Goal: Ask a question: Ask a question

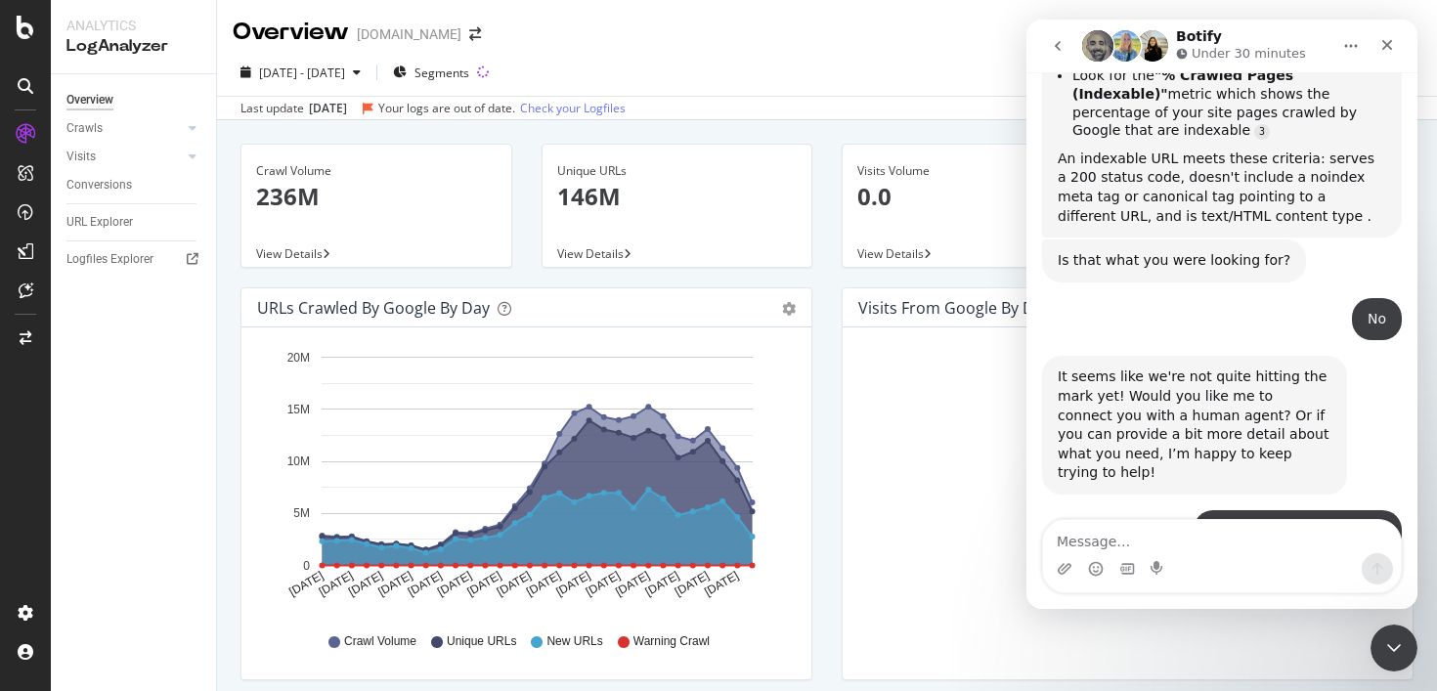
scroll to position [1878, 0]
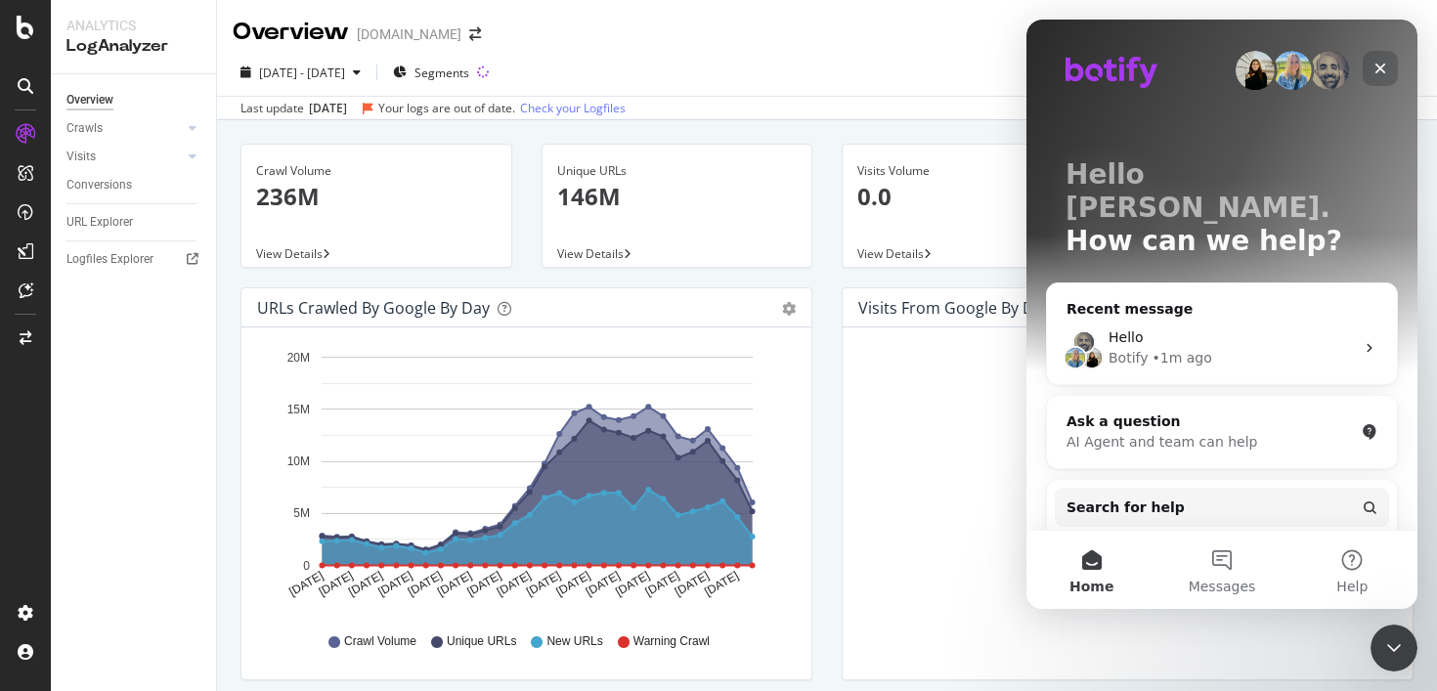
click at [1373, 65] on icon "Close" at bounding box center [1380, 69] width 16 height 16
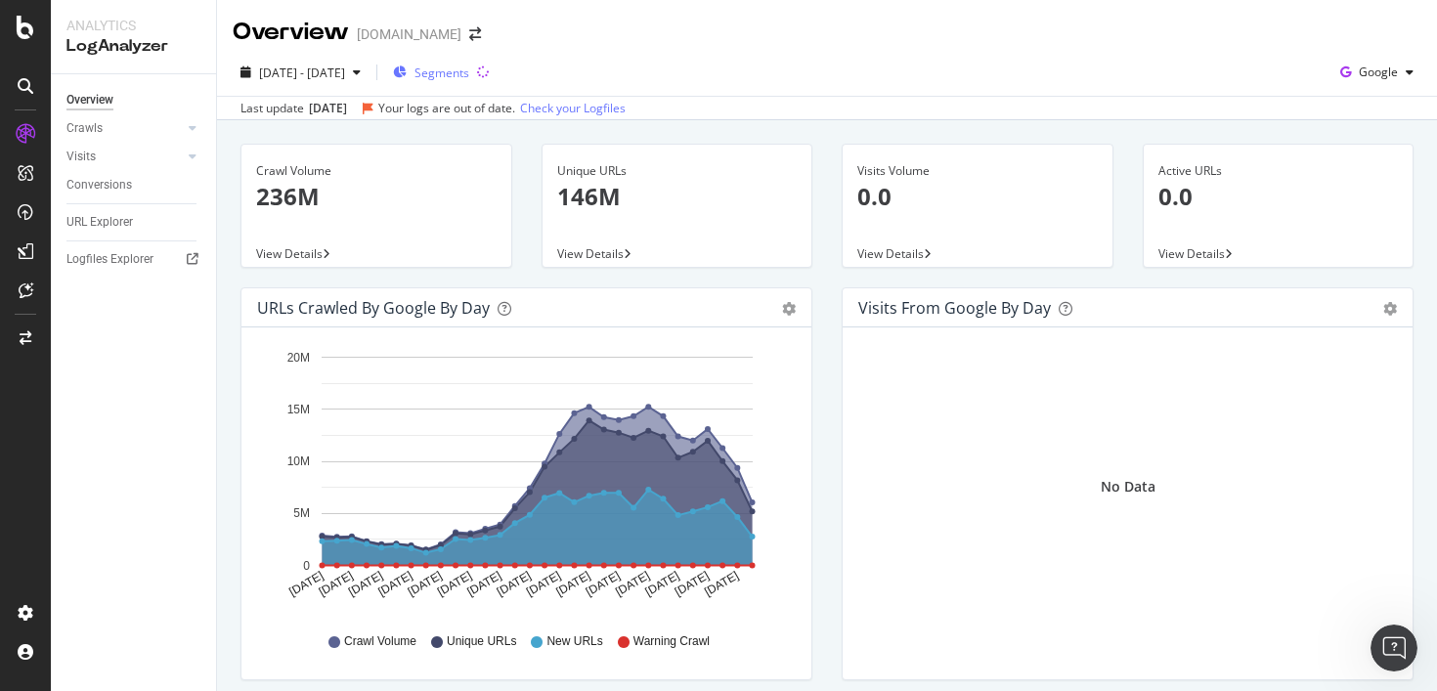
click at [469, 70] on span "Segments" at bounding box center [441, 73] width 55 height 17
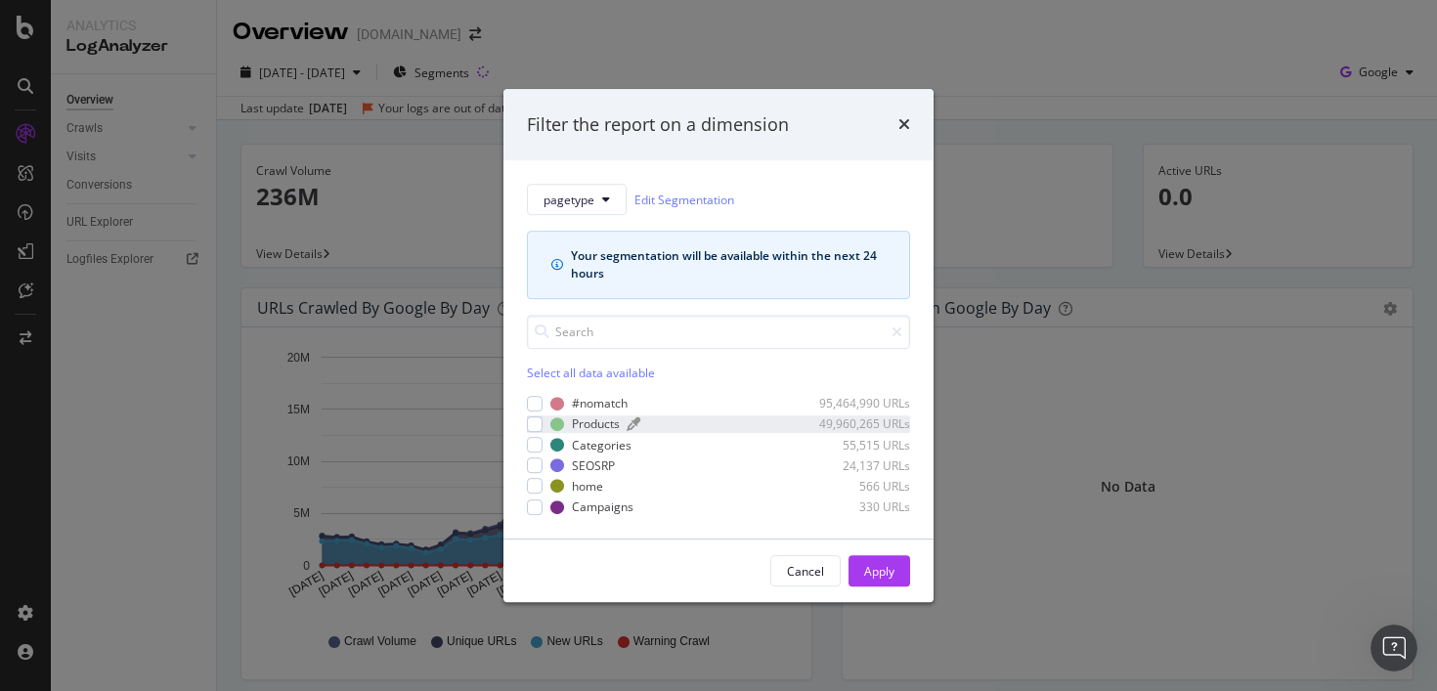
click at [606, 427] on div "Products" at bounding box center [596, 424] width 48 height 17
click at [873, 566] on div "Apply" at bounding box center [879, 571] width 30 height 17
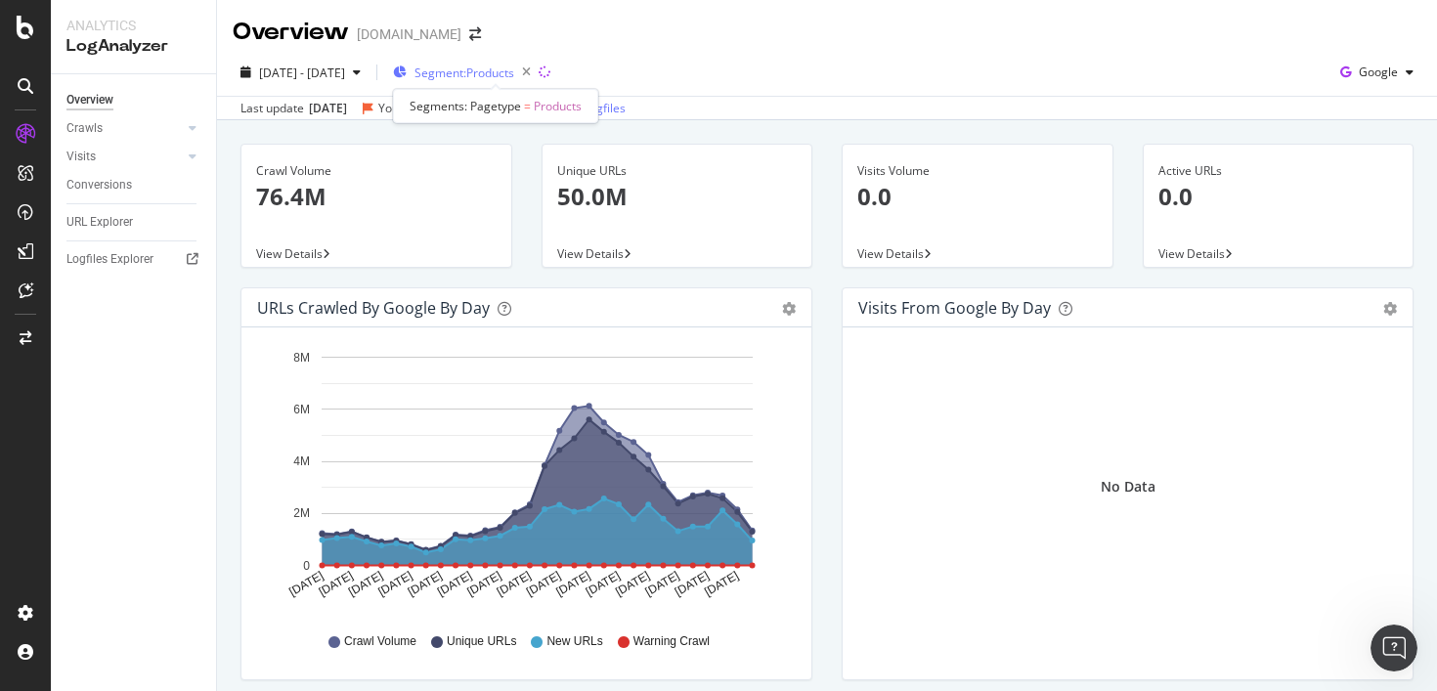
click at [514, 66] on span "Segment: Products" at bounding box center [464, 73] width 100 height 17
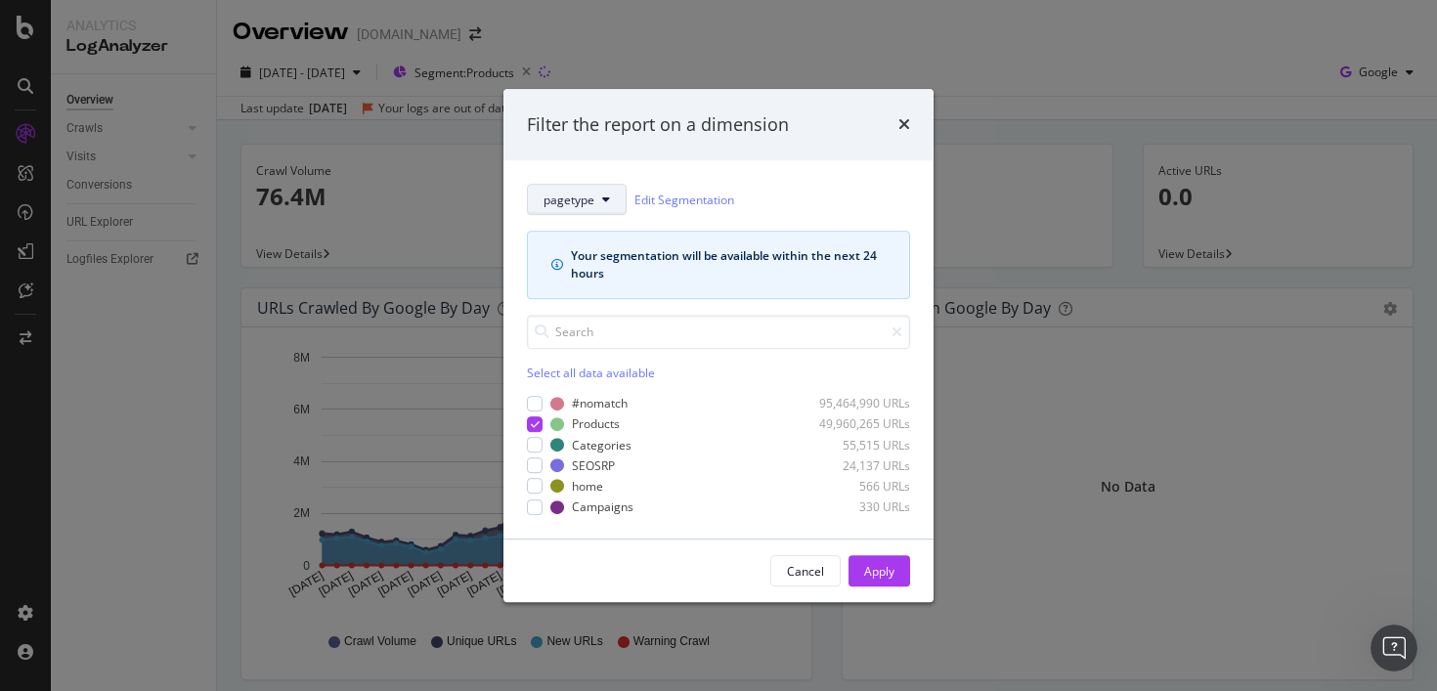
click at [602, 202] on icon "modal" at bounding box center [606, 200] width 8 height 12
click at [593, 270] on span "parameters" at bounding box center [578, 270] width 70 height 18
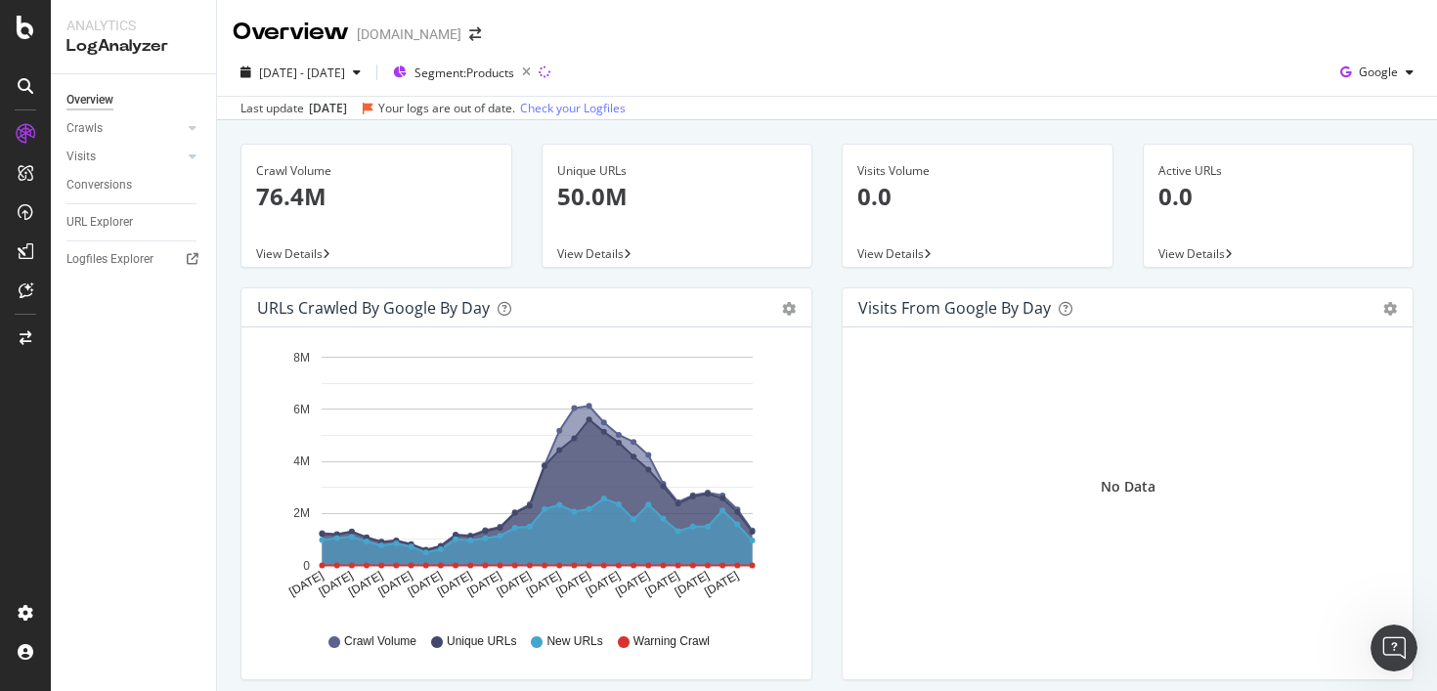
click at [347, 106] on div "Oct. 07, 2025" at bounding box center [328, 109] width 38 height 18
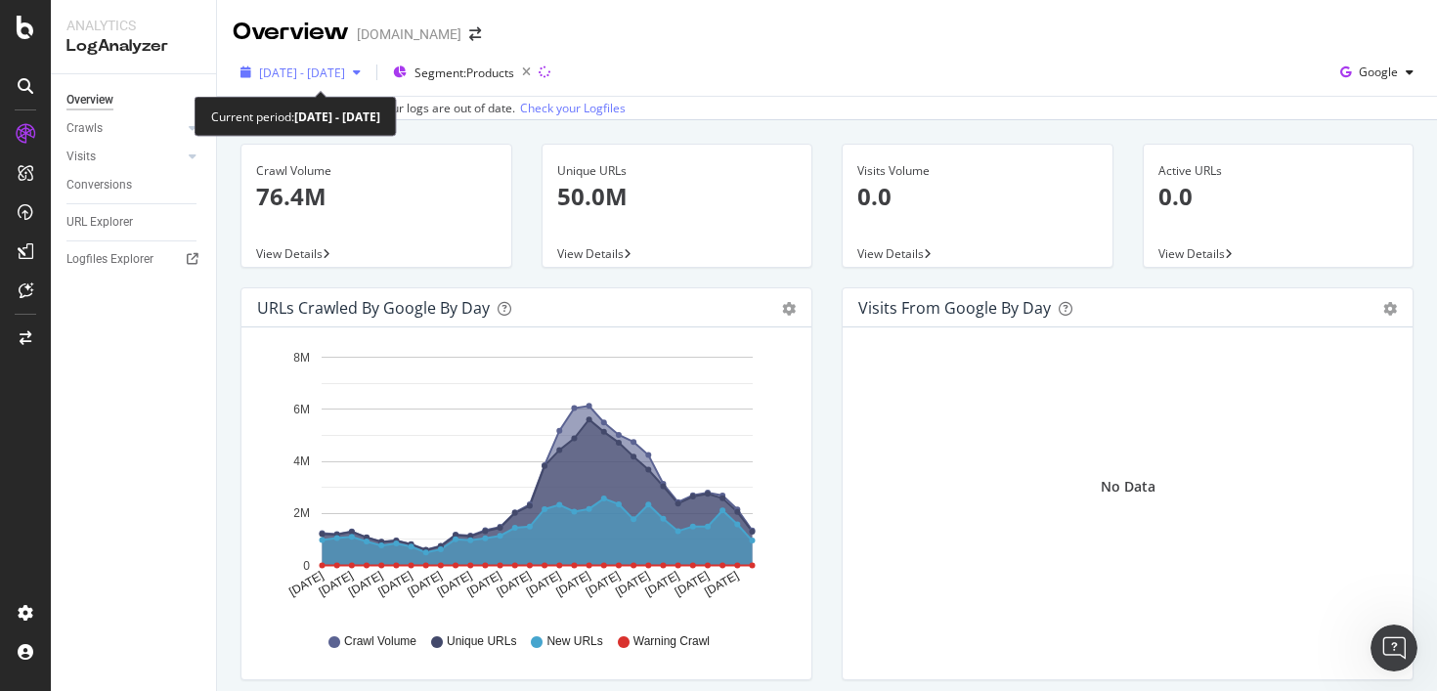
click at [345, 73] on span "2025 Sep. 7th - Oct. 6th" at bounding box center [302, 73] width 86 height 17
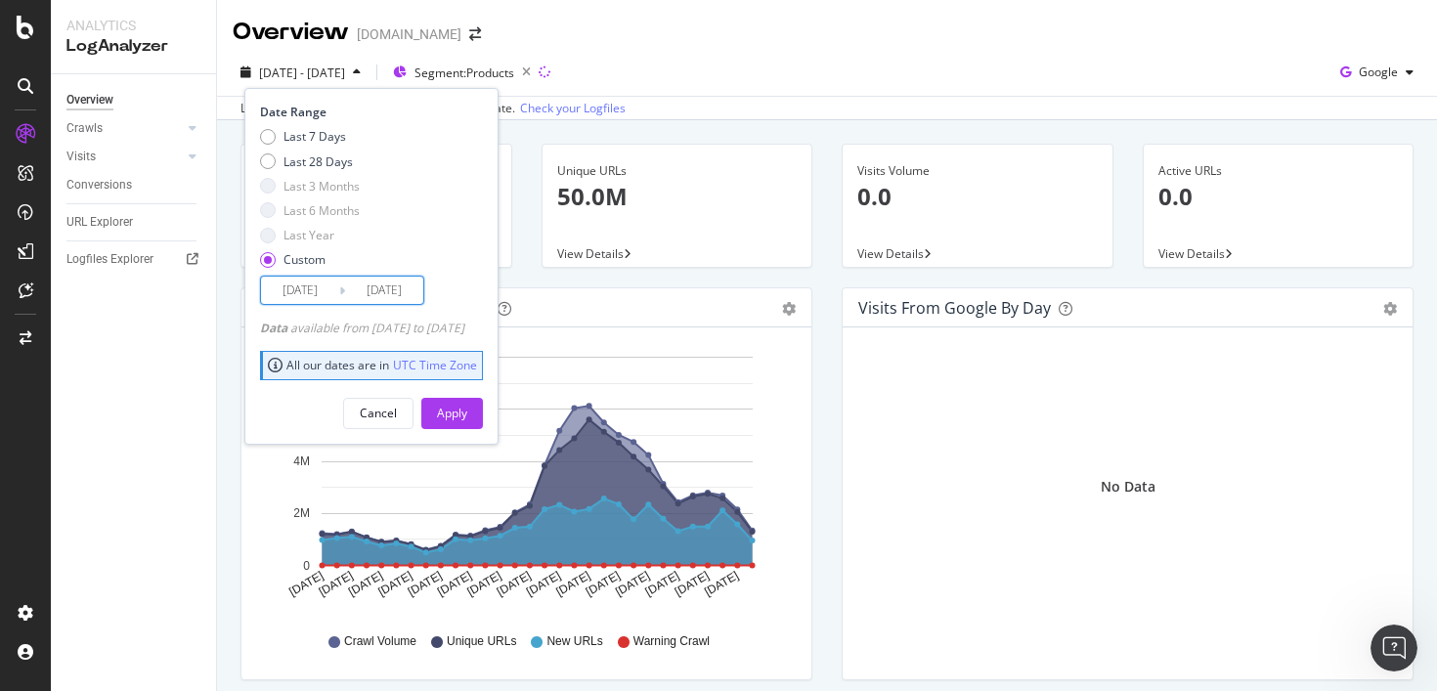
click at [304, 298] on input "2025/09/07" at bounding box center [300, 290] width 78 height 27
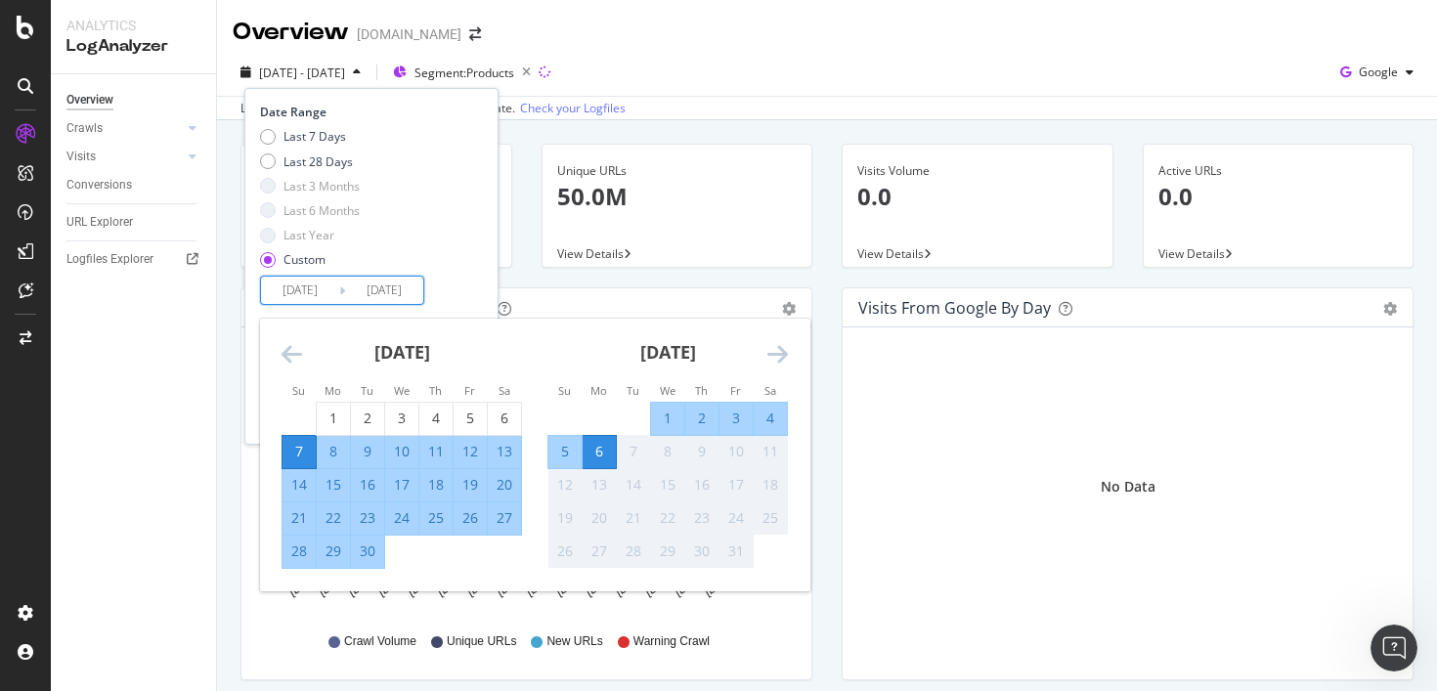
click at [433, 524] on div "25" at bounding box center [435, 518] width 33 height 20
type input "2025/09/25"
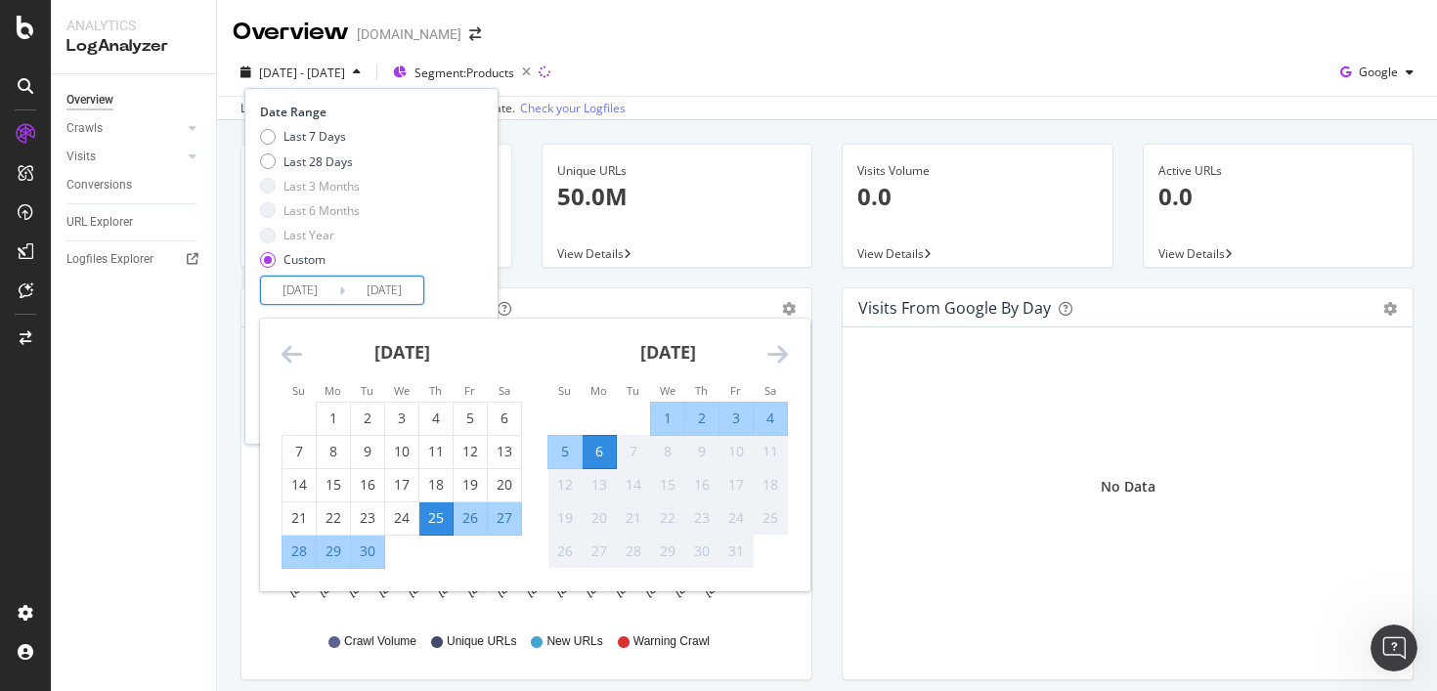
click at [598, 450] on div "6" at bounding box center [599, 452] width 33 height 20
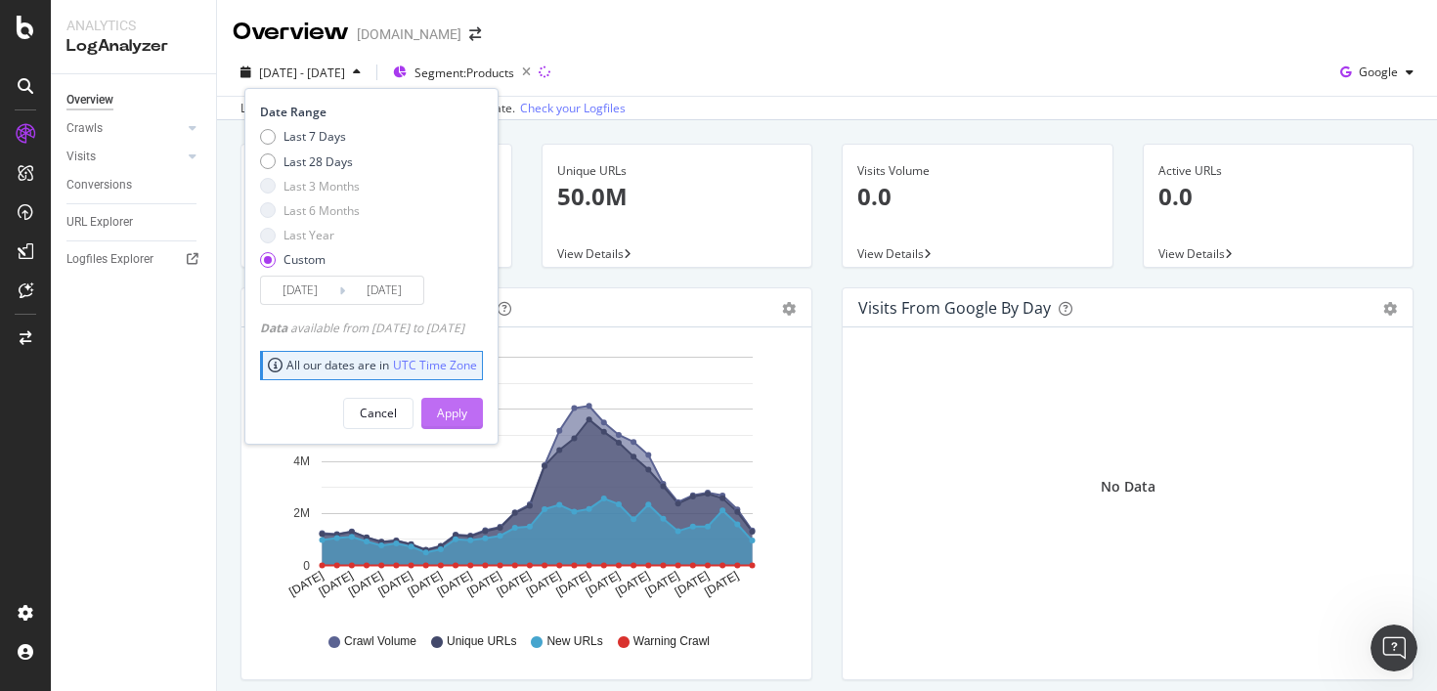
click at [467, 413] on div "Apply" at bounding box center [452, 413] width 30 height 17
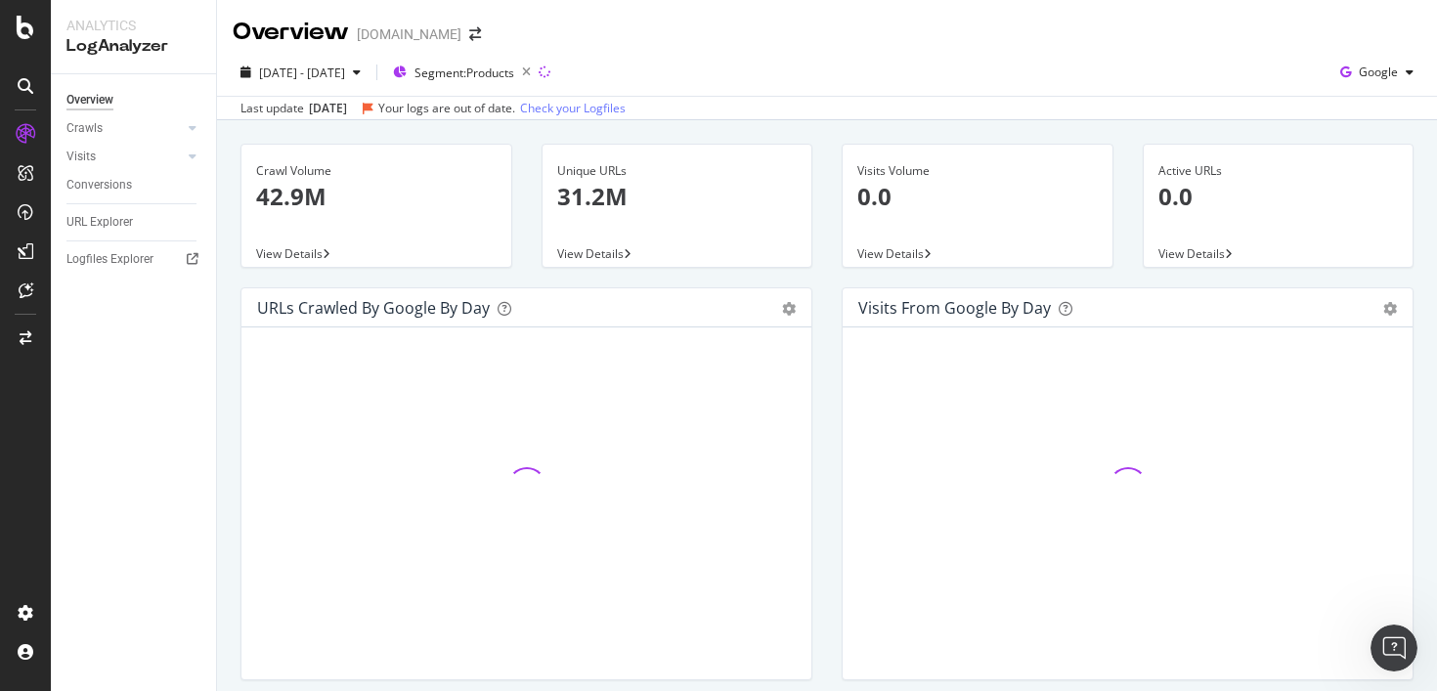
click at [609, 204] on p "31.2M" at bounding box center [677, 196] width 240 height 33
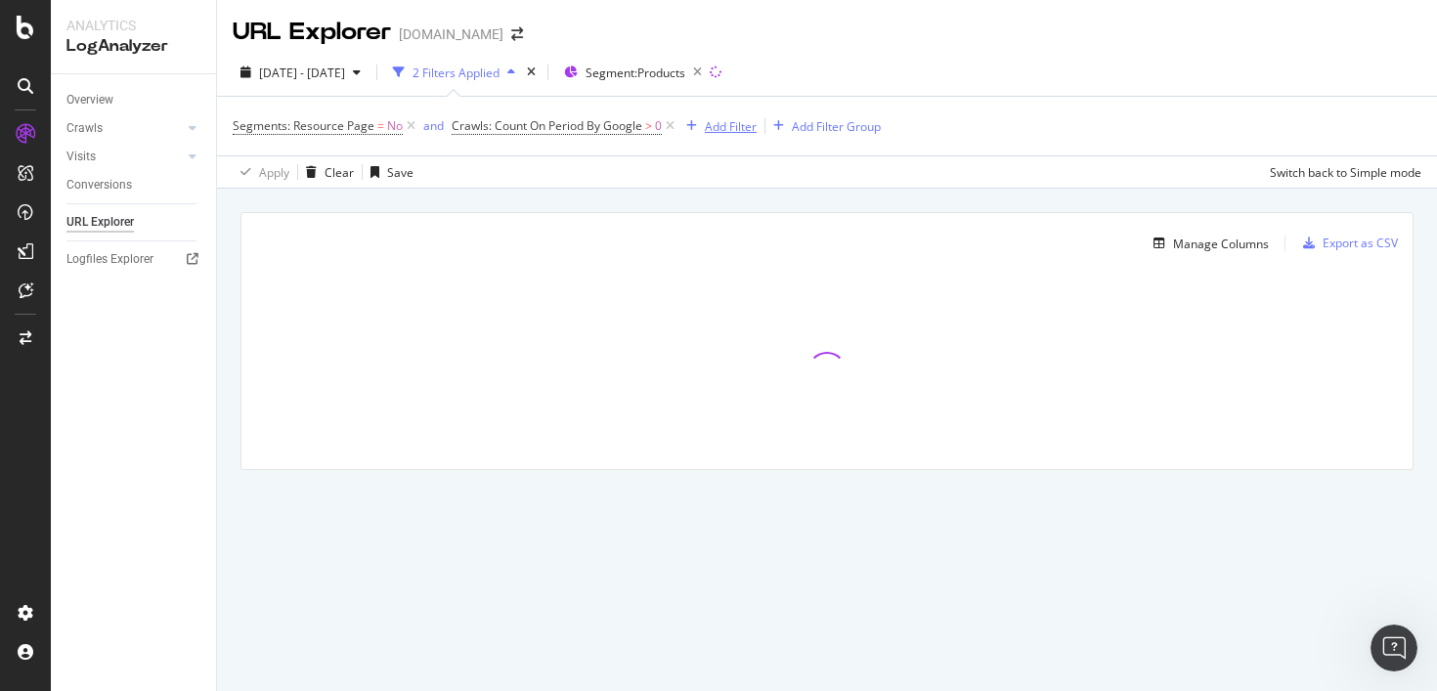
click at [723, 126] on div "Add Filter" at bounding box center [731, 126] width 52 height 17
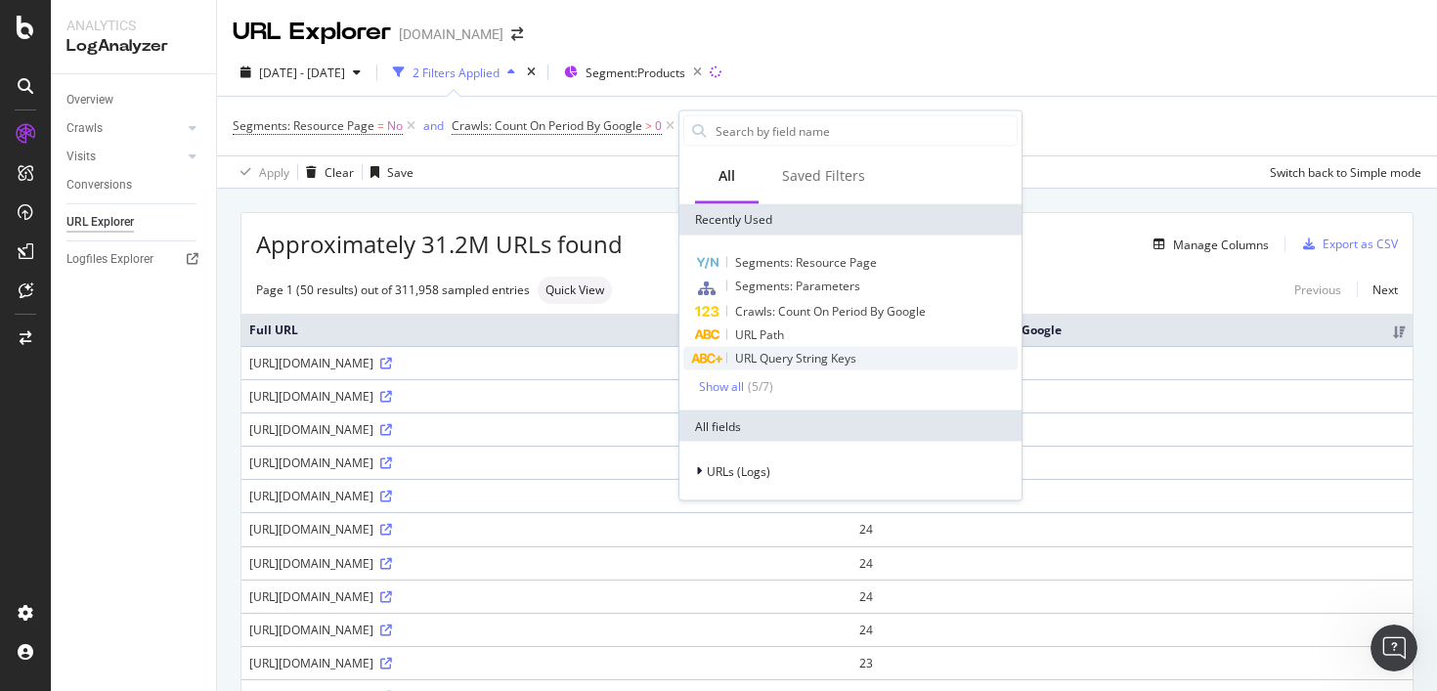
click at [818, 357] on span "URL Query String Keys" at bounding box center [795, 358] width 121 height 17
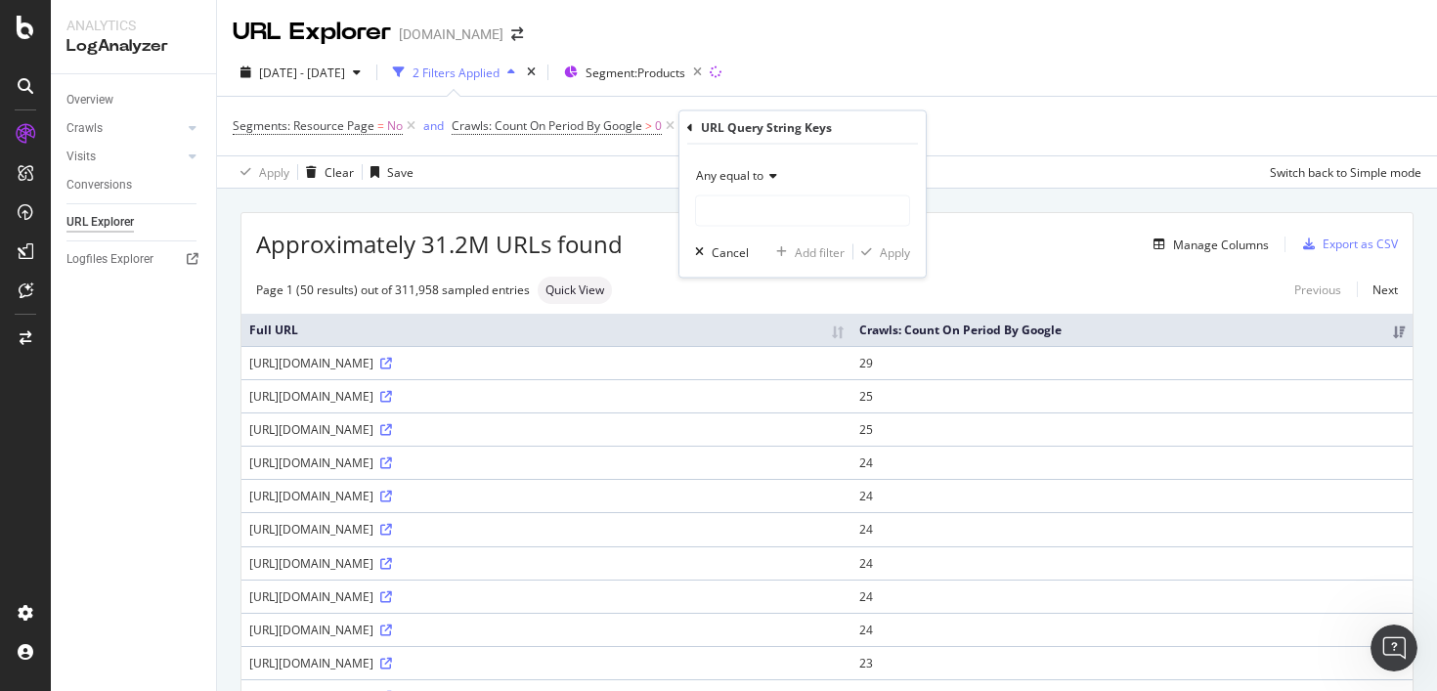
click at [760, 187] on div "Any equal to" at bounding box center [802, 175] width 215 height 31
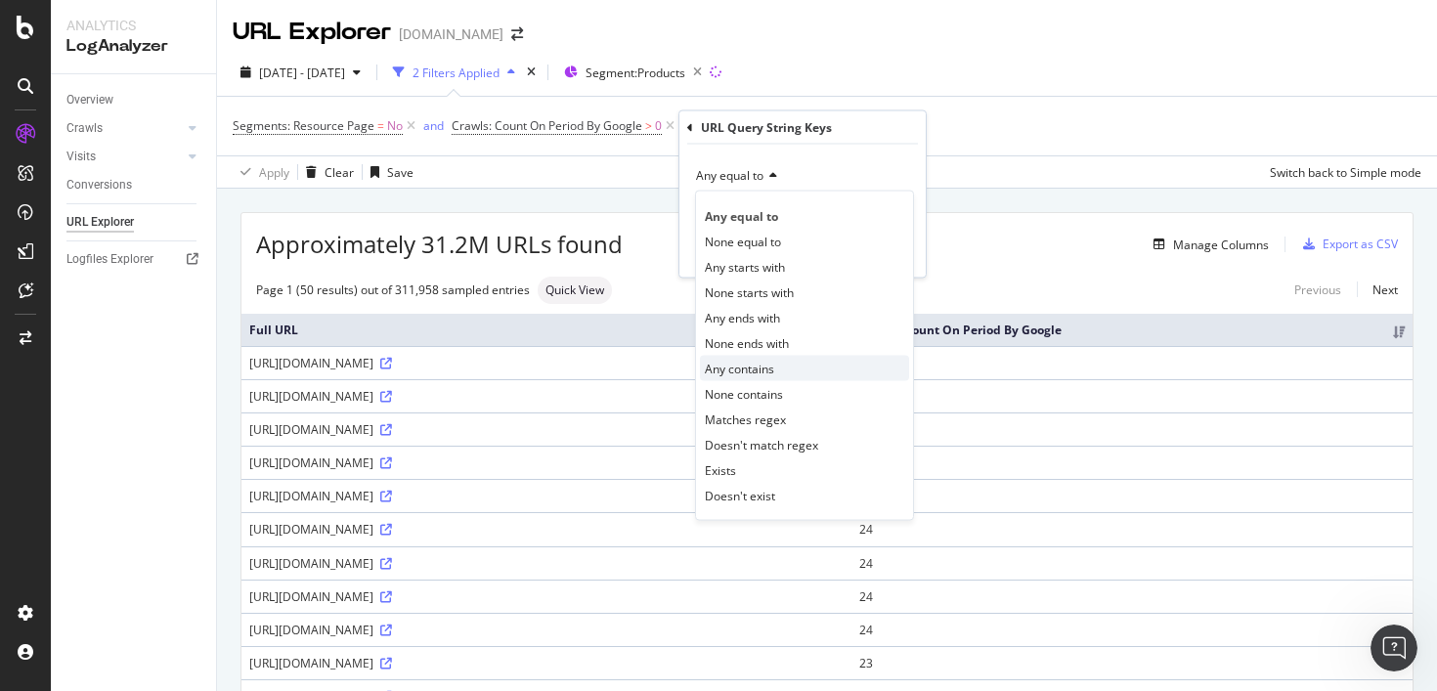
click at [789, 367] on div "Any contains" at bounding box center [804, 368] width 209 height 25
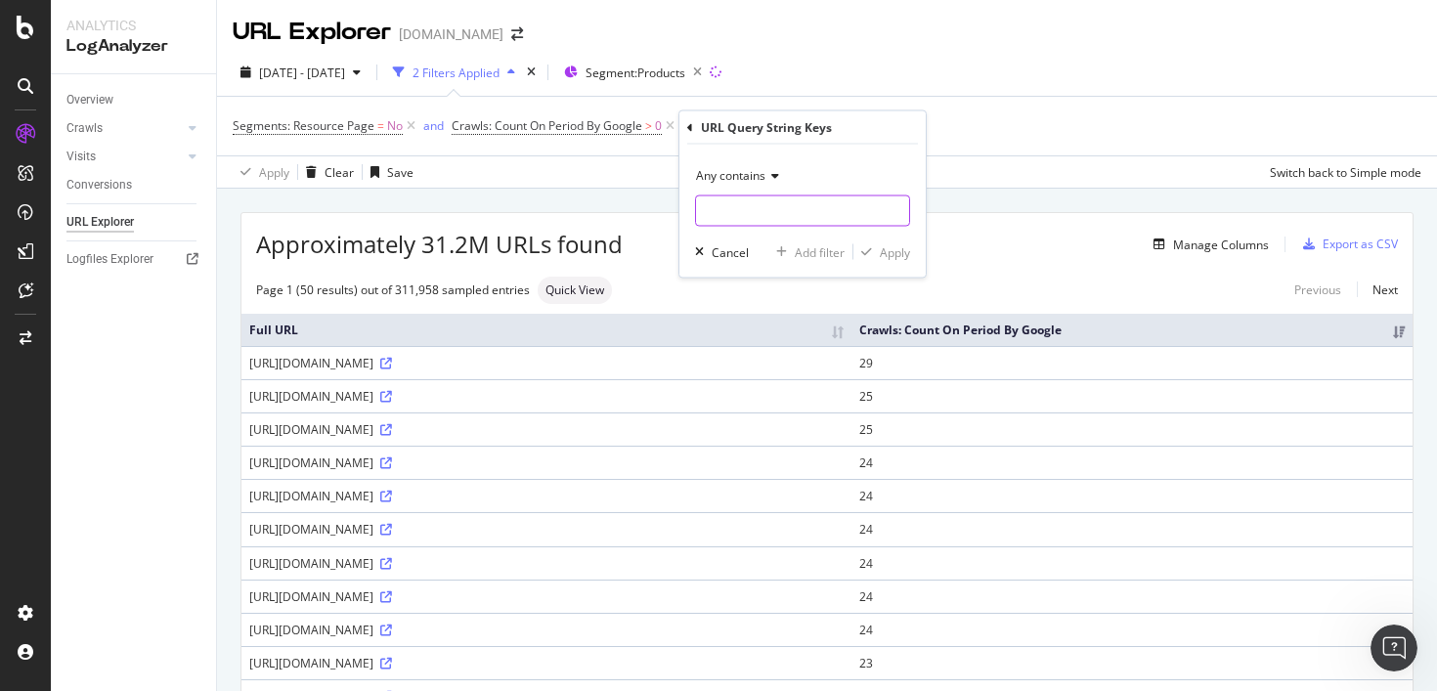
click at [768, 216] on input "text" at bounding box center [802, 210] width 213 height 31
type input "searchId"
click at [895, 250] on div "Apply" at bounding box center [895, 251] width 30 height 17
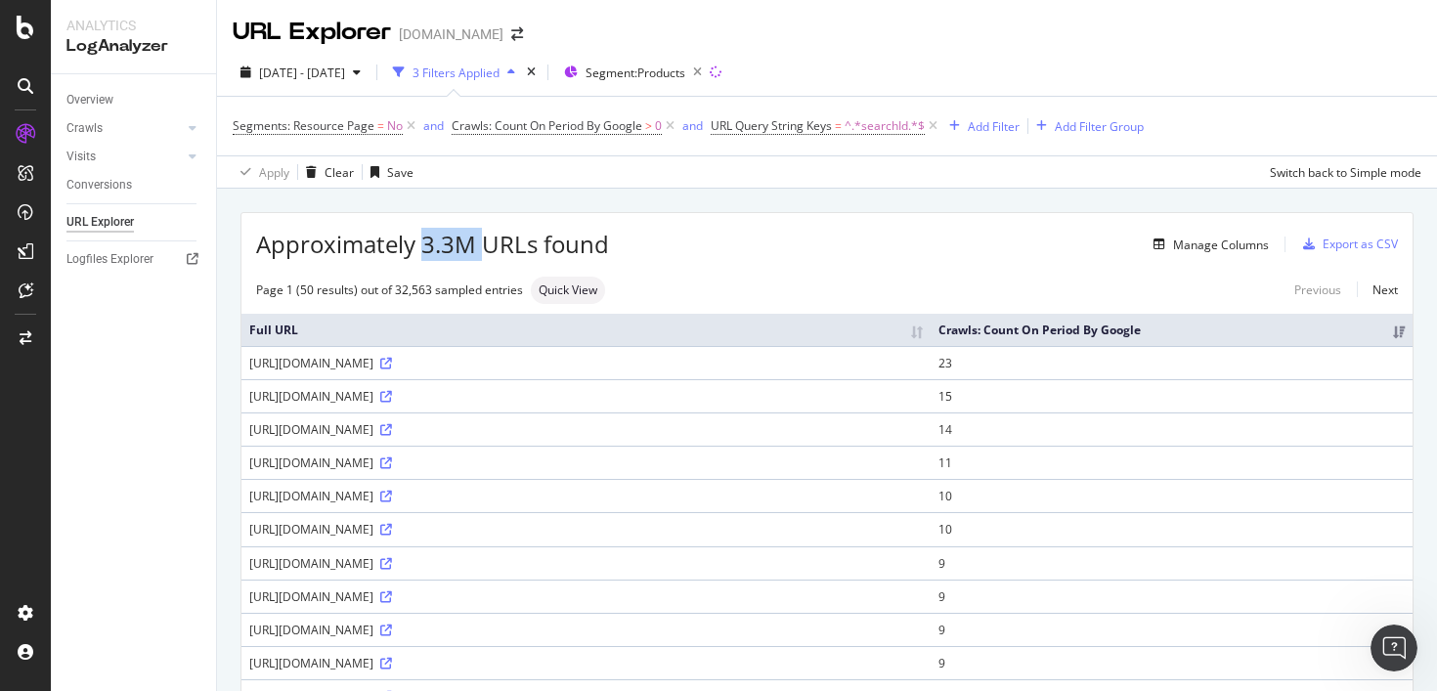
drag, startPoint x: 422, startPoint y: 246, endPoint x: 490, endPoint y: 246, distance: 67.4
click at [490, 246] on span "Approximately 3.3M URLs found" at bounding box center [432, 244] width 353 height 33
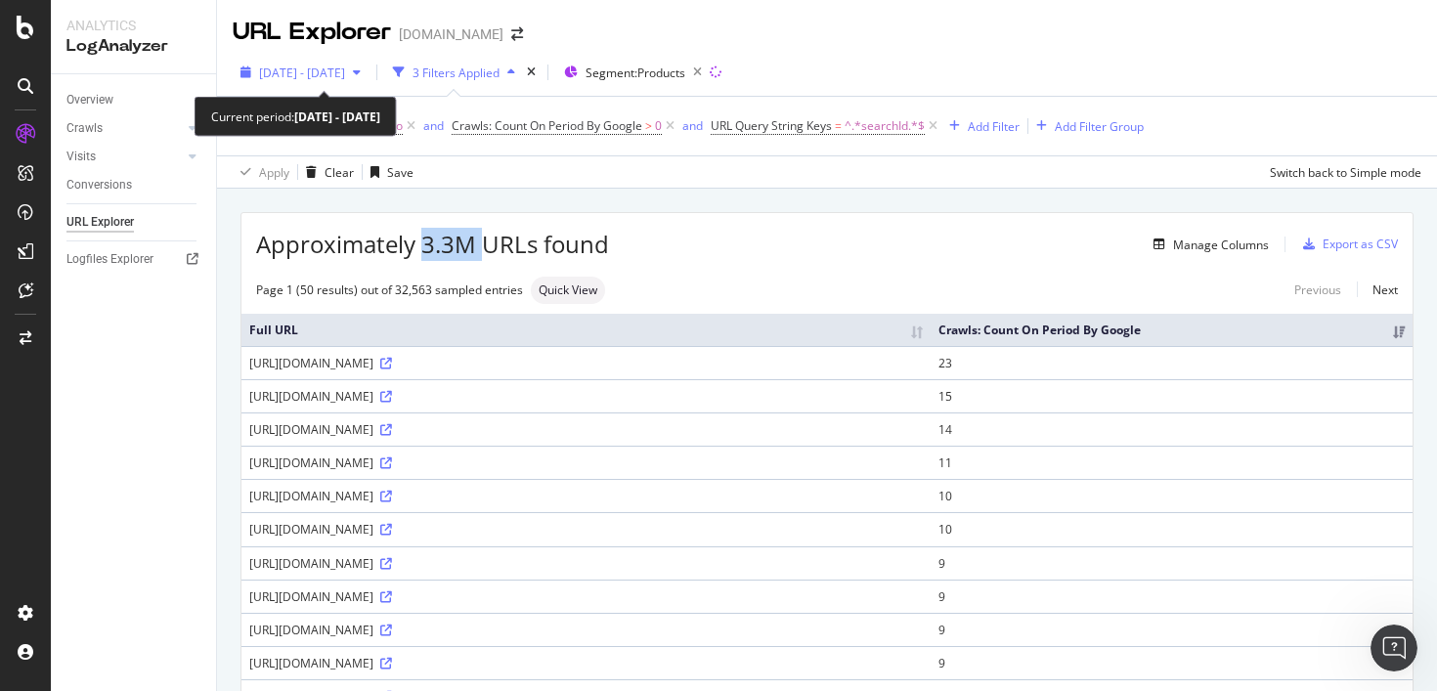
click at [345, 78] on span "2025 Sep. 25th - Oct. 6th" at bounding box center [302, 73] width 86 height 17
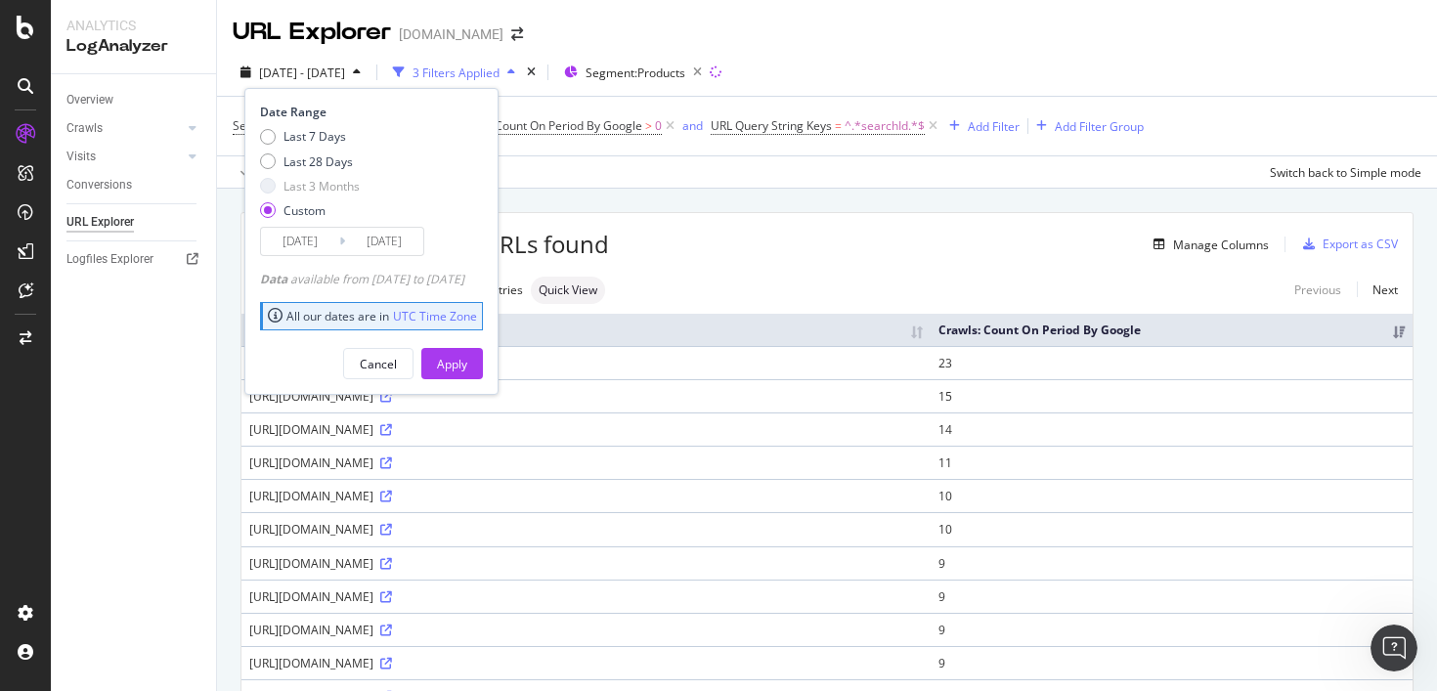
click at [311, 246] on input "2025/09/25" at bounding box center [300, 241] width 78 height 27
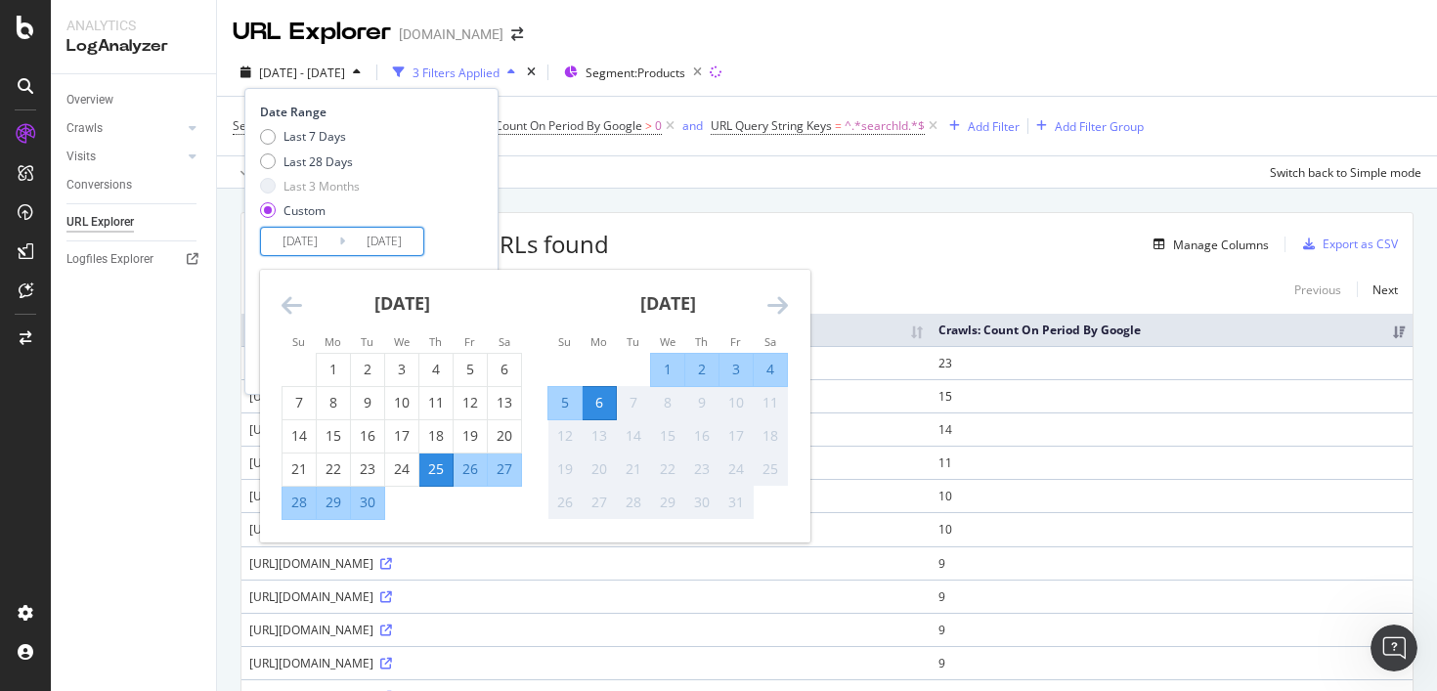
click at [291, 309] on icon "Move backward to switch to the previous month." at bounding box center [291, 304] width 21 height 23
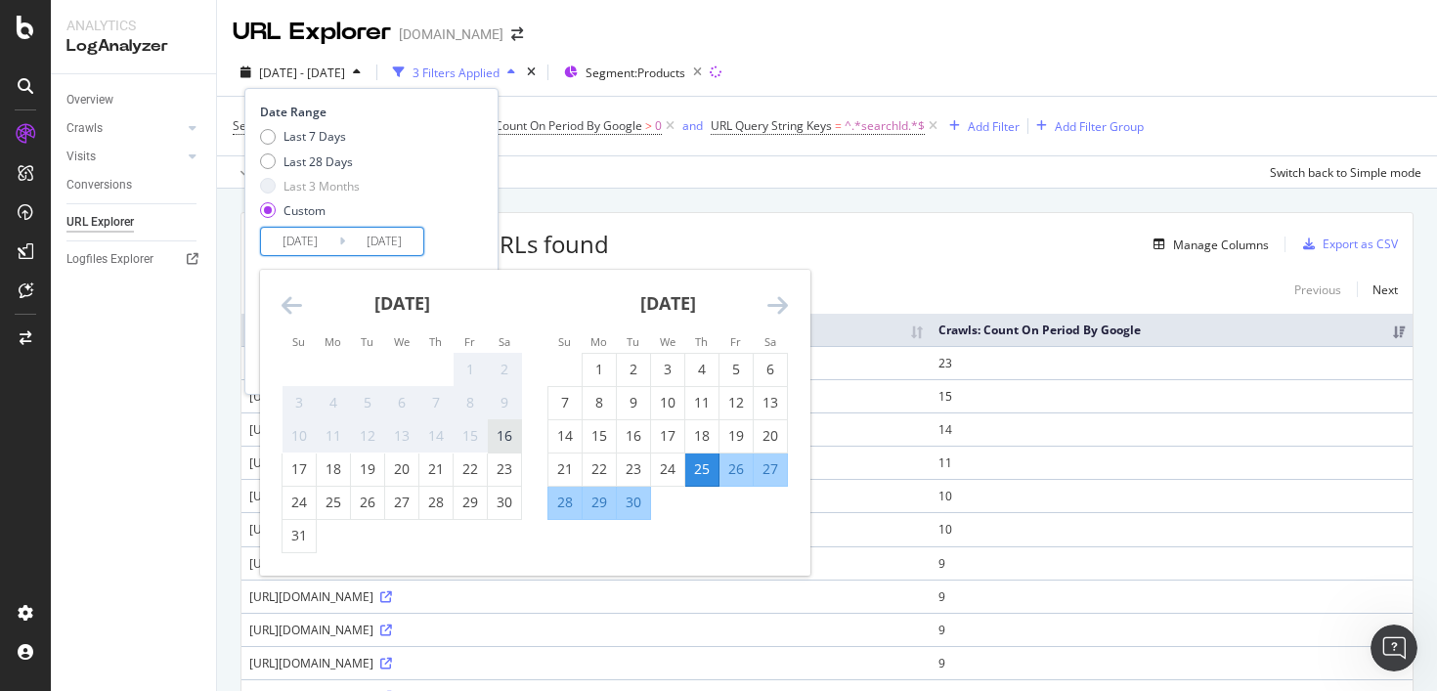
click at [505, 443] on div "16" at bounding box center [504, 436] width 33 height 20
type input "2025/08/16"
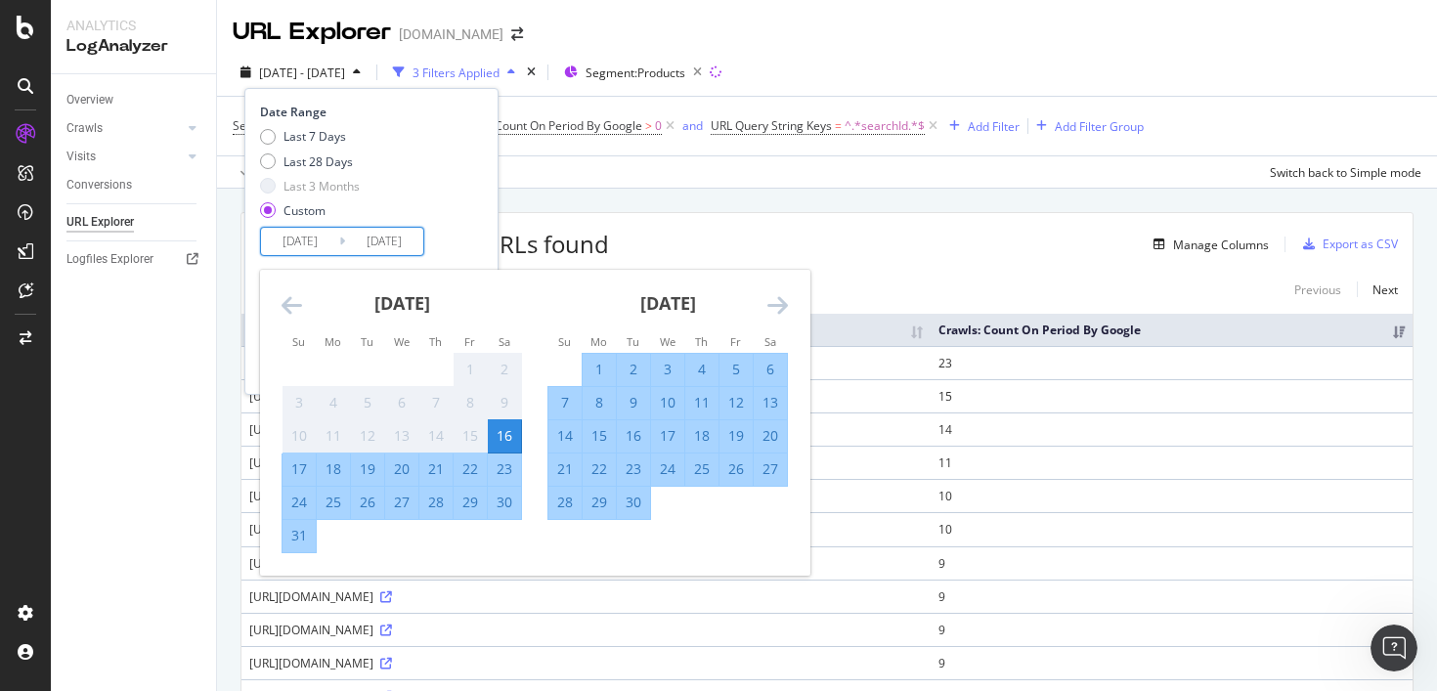
click at [302, 535] on div "31" at bounding box center [298, 536] width 33 height 20
type input "2025/08/31"
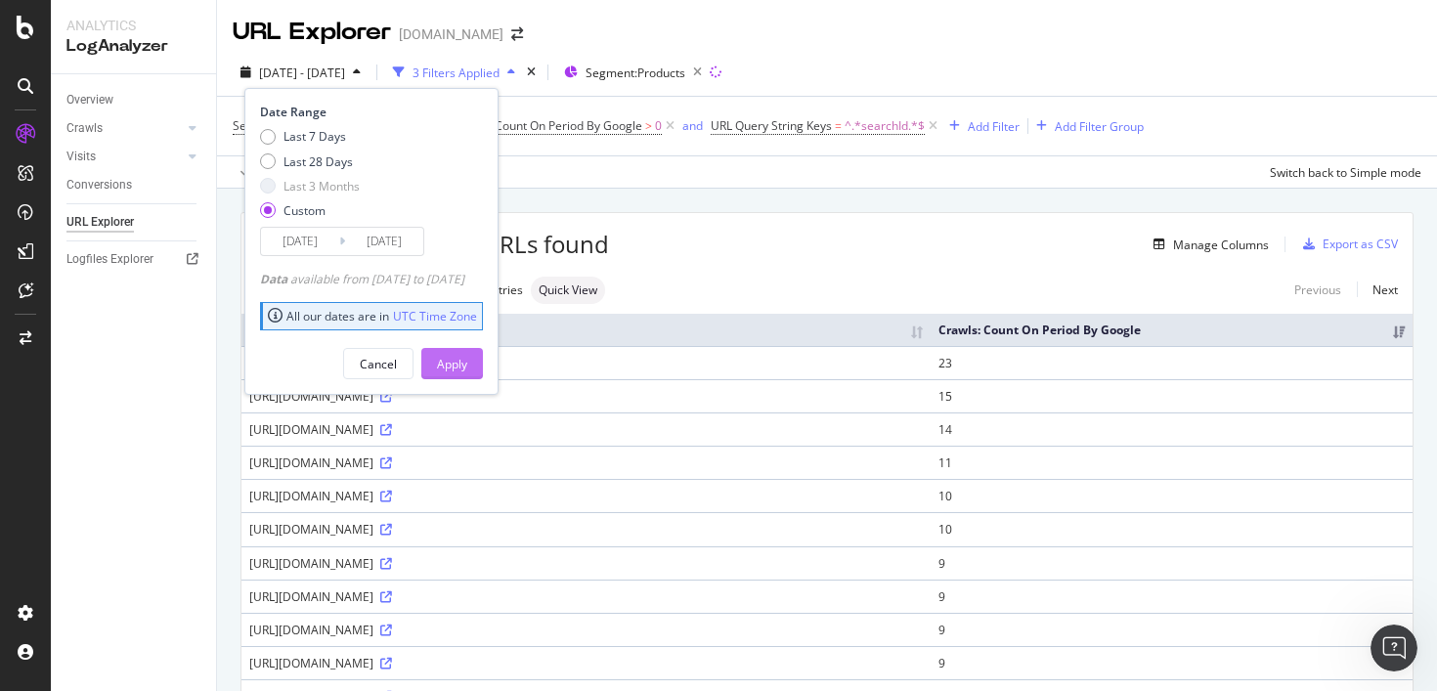
click at [467, 367] on div "Apply" at bounding box center [452, 364] width 30 height 17
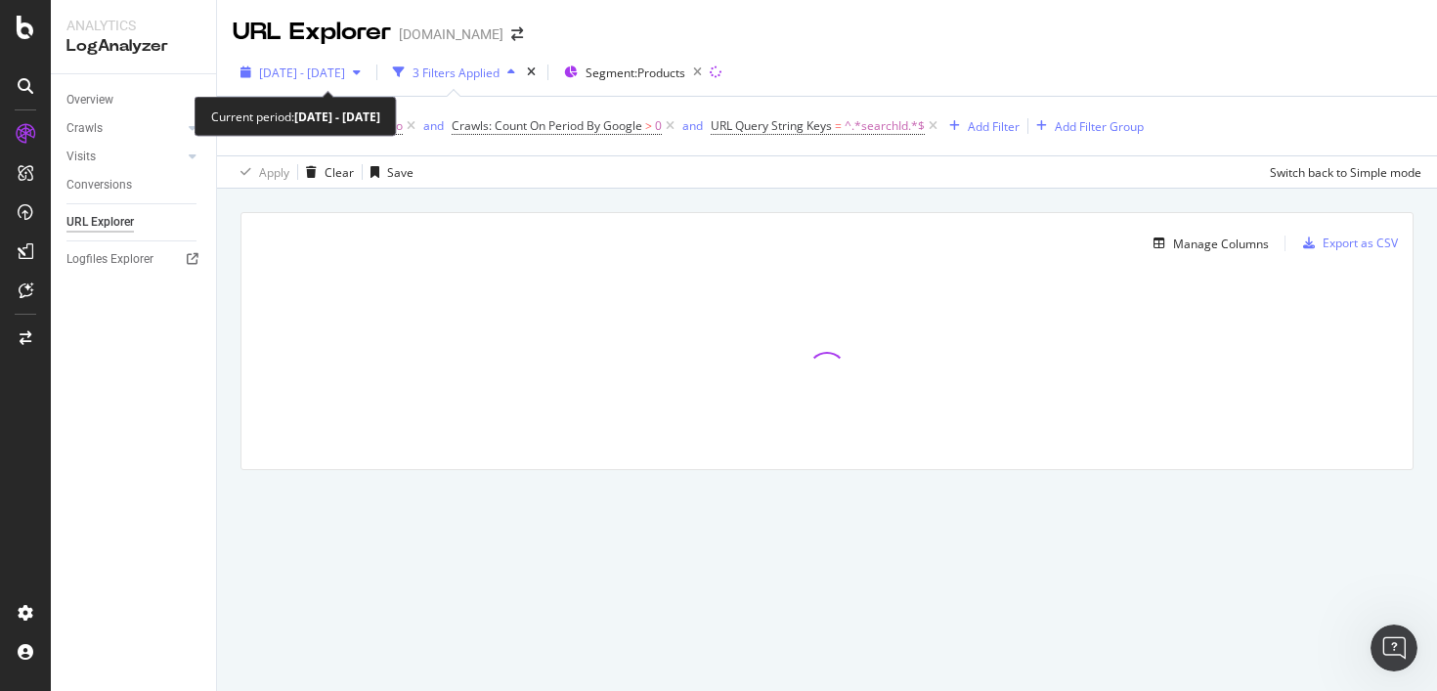
click at [345, 72] on span "2025 Aug. 16th - Aug. 31st" at bounding box center [302, 73] width 86 height 17
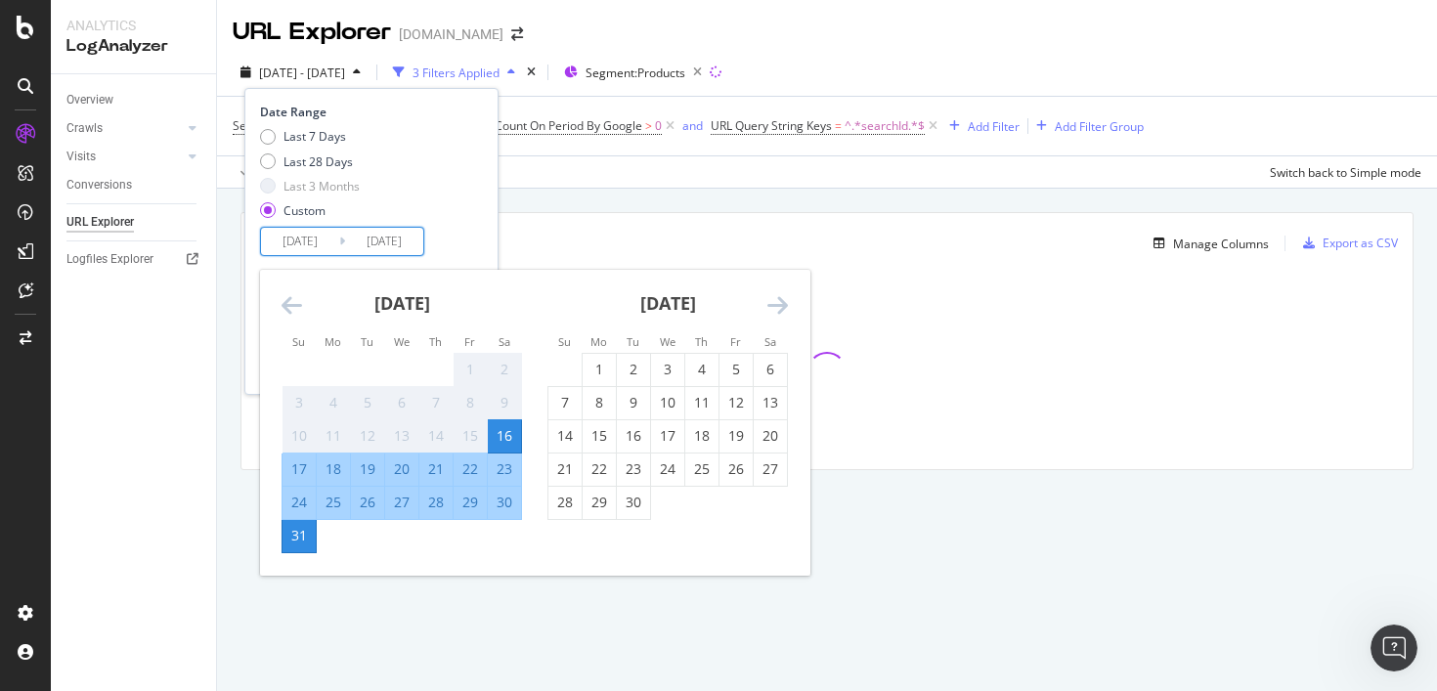
click at [293, 243] on input "2025/08/16" at bounding box center [300, 241] width 78 height 27
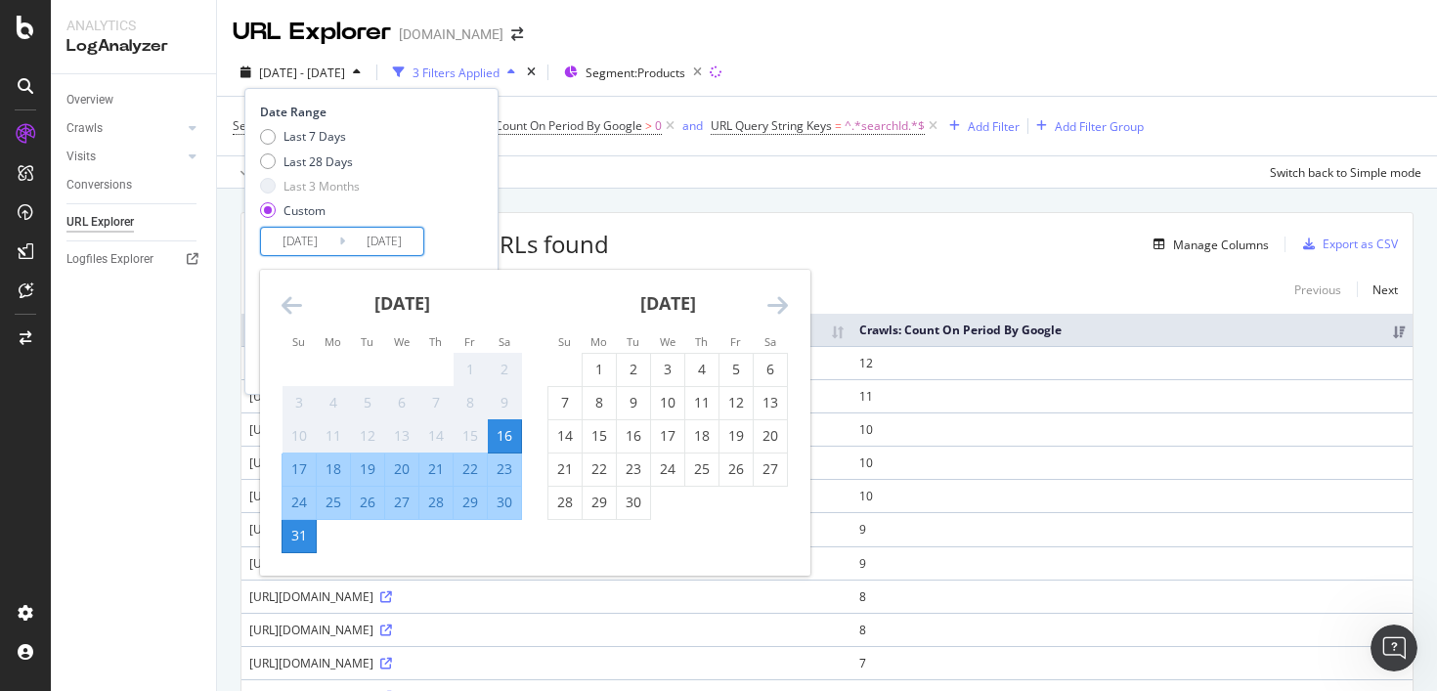
click at [298, 471] on div "17" at bounding box center [298, 469] width 33 height 20
type input "2025/08/17"
click at [513, 468] on div "23" at bounding box center [504, 469] width 33 height 20
type input "2025/08/23"
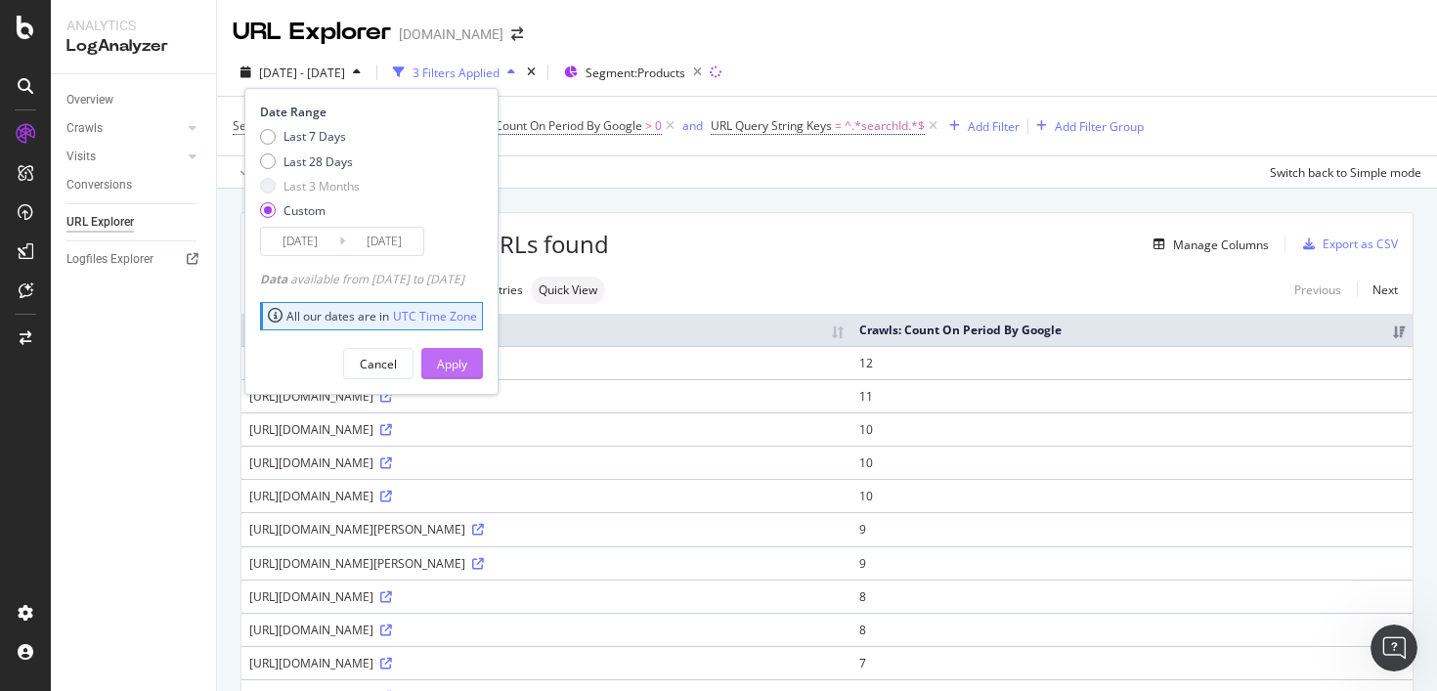
click at [467, 360] on div "Apply" at bounding box center [452, 364] width 30 height 17
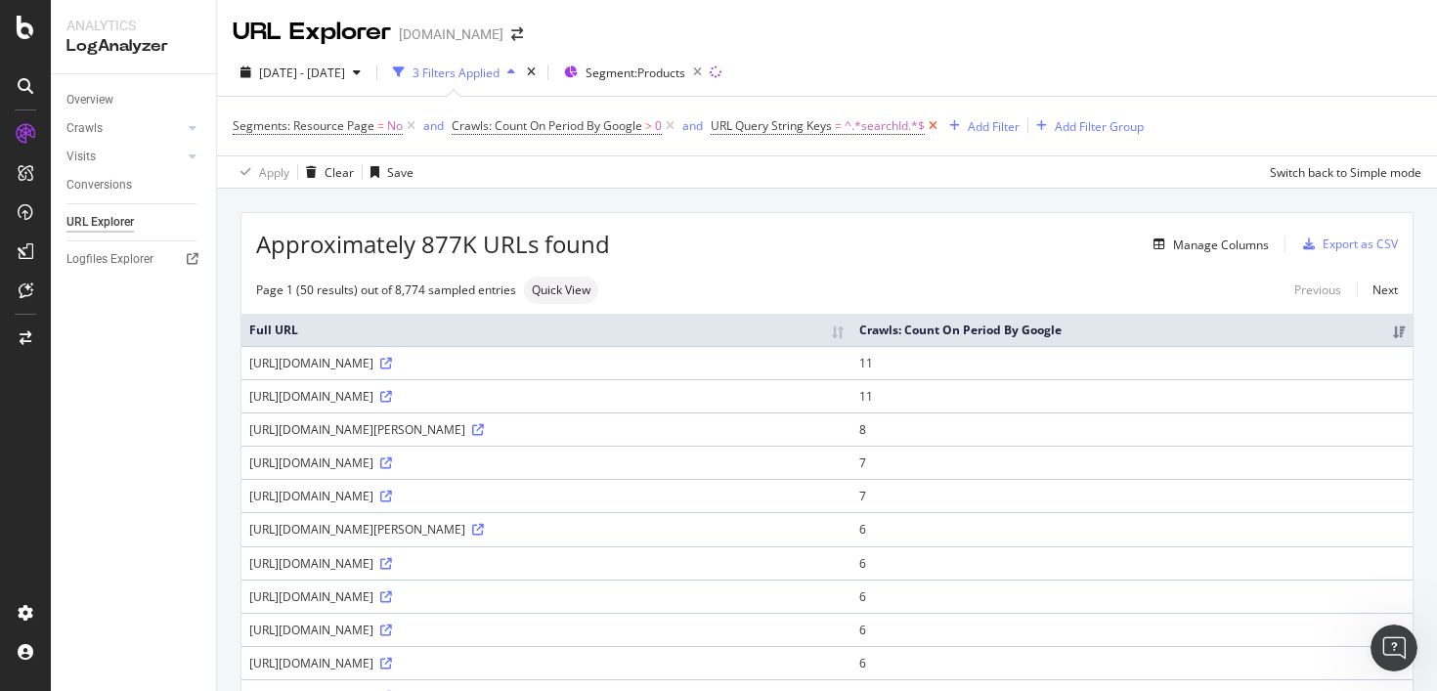
click at [933, 126] on icon at bounding box center [933, 126] width 17 height 20
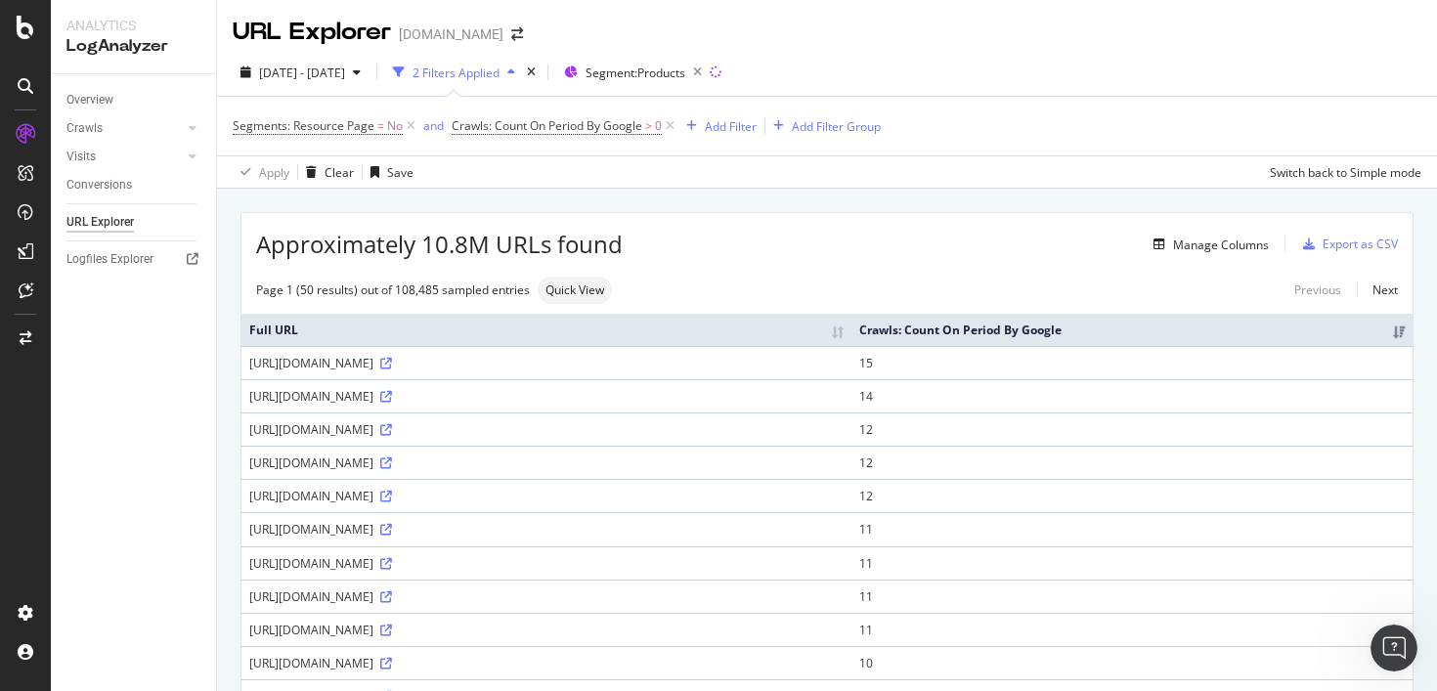
click at [499, 72] on div "2 Filters Applied" at bounding box center [455, 73] width 87 height 17
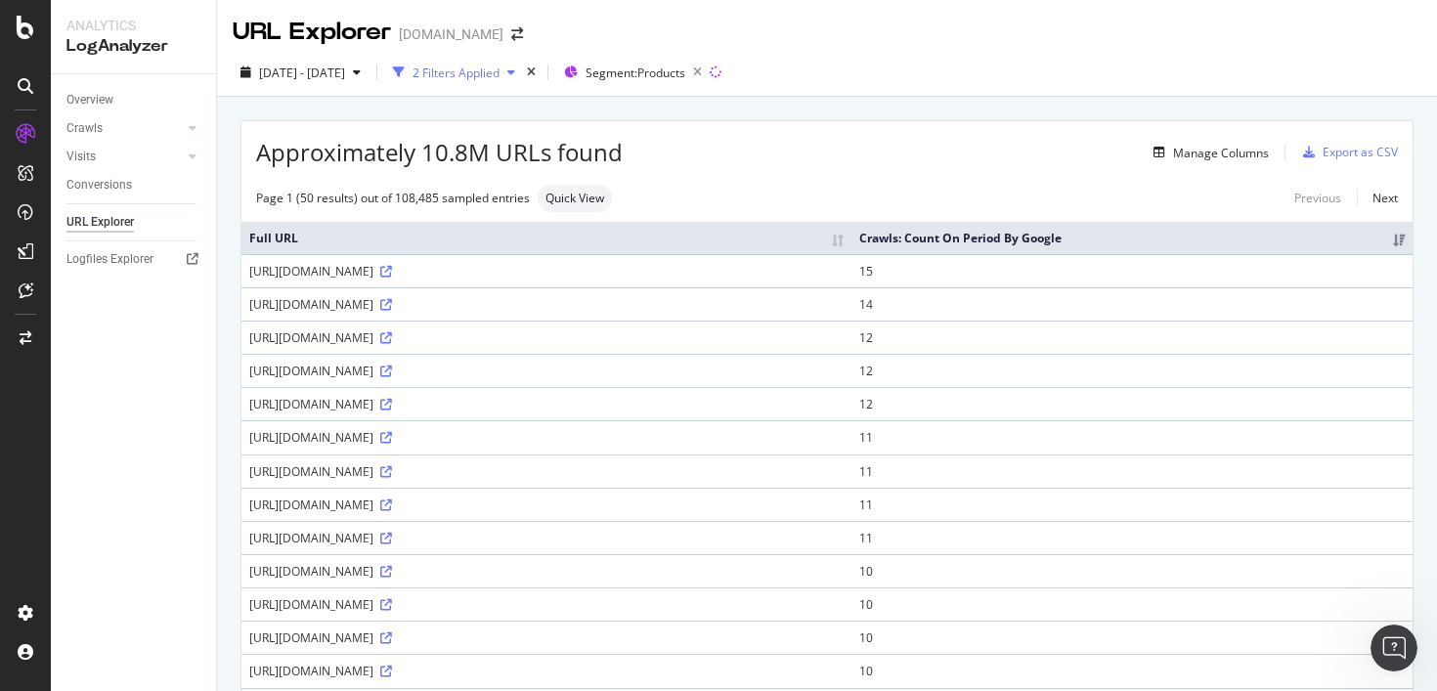
click at [499, 72] on div "2 Filters Applied" at bounding box center [455, 73] width 87 height 17
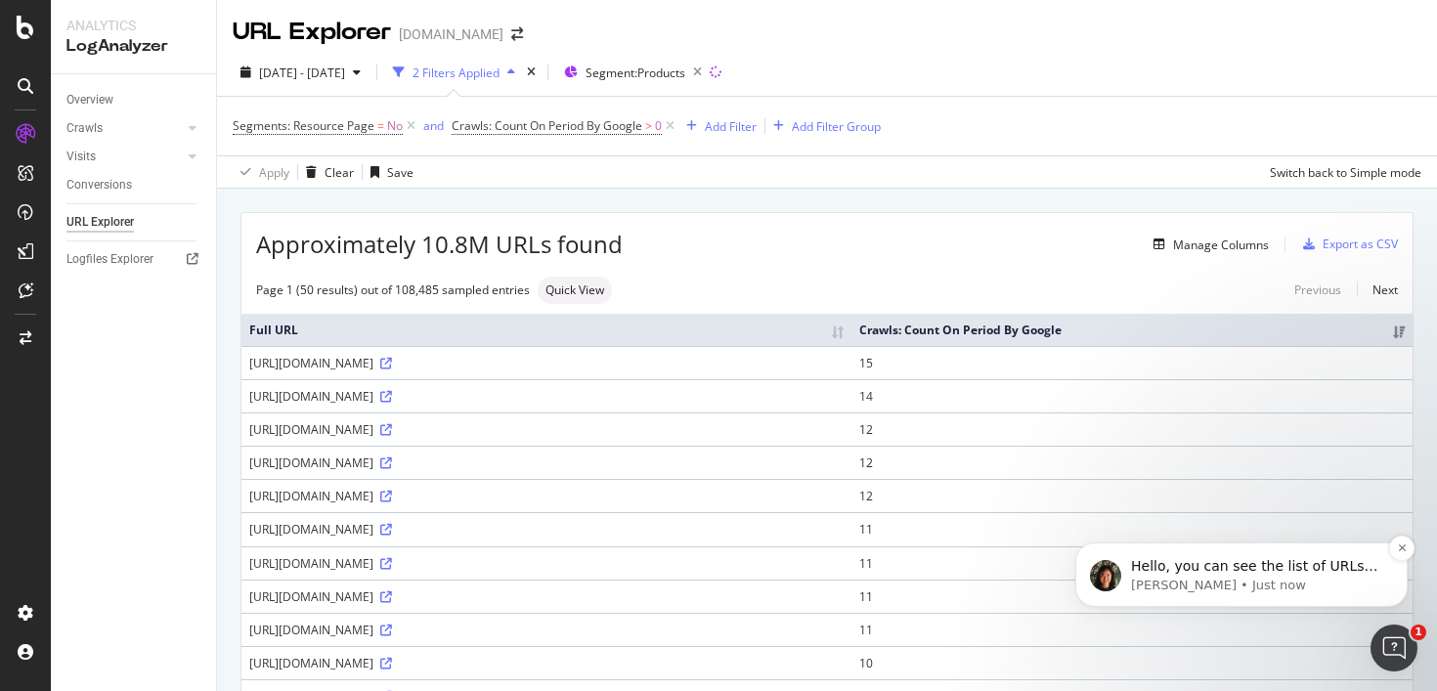
click at [1262, 581] on p "Jenny • Just now" at bounding box center [1257, 586] width 252 height 18
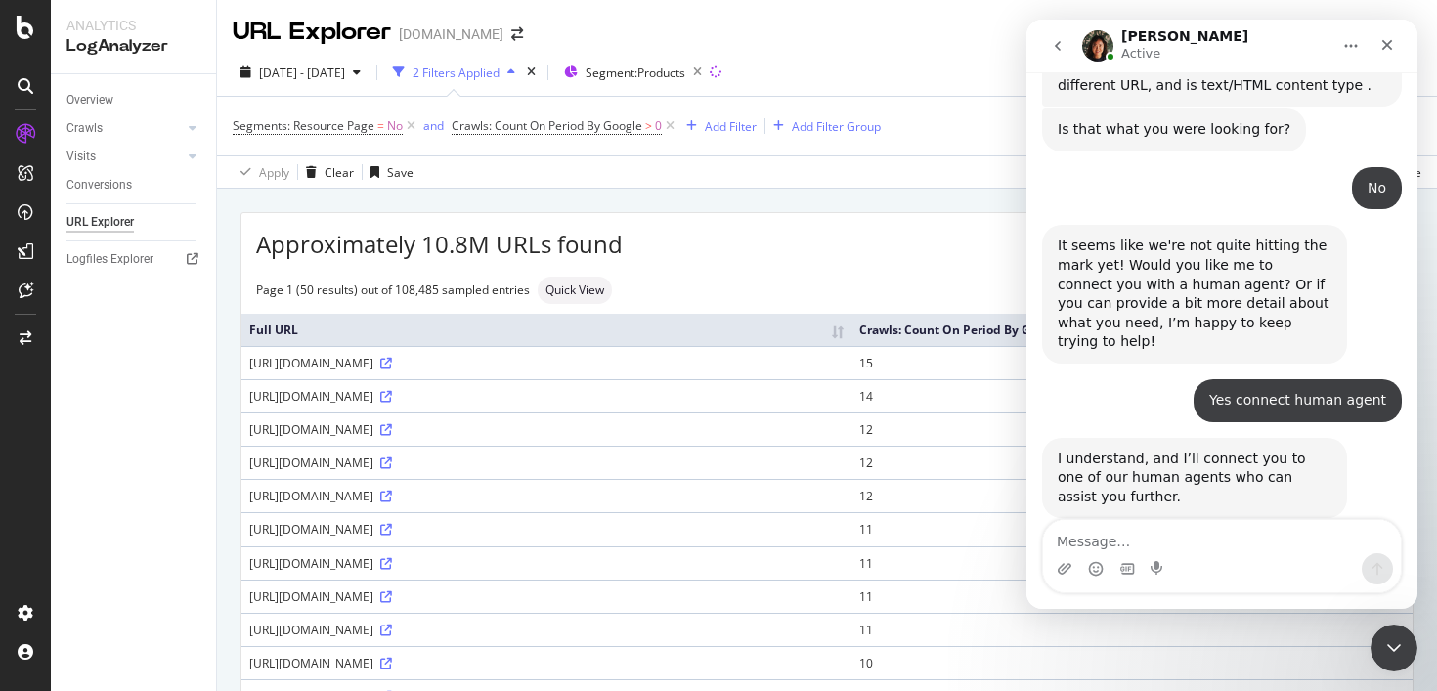
scroll to position [1958, 0]
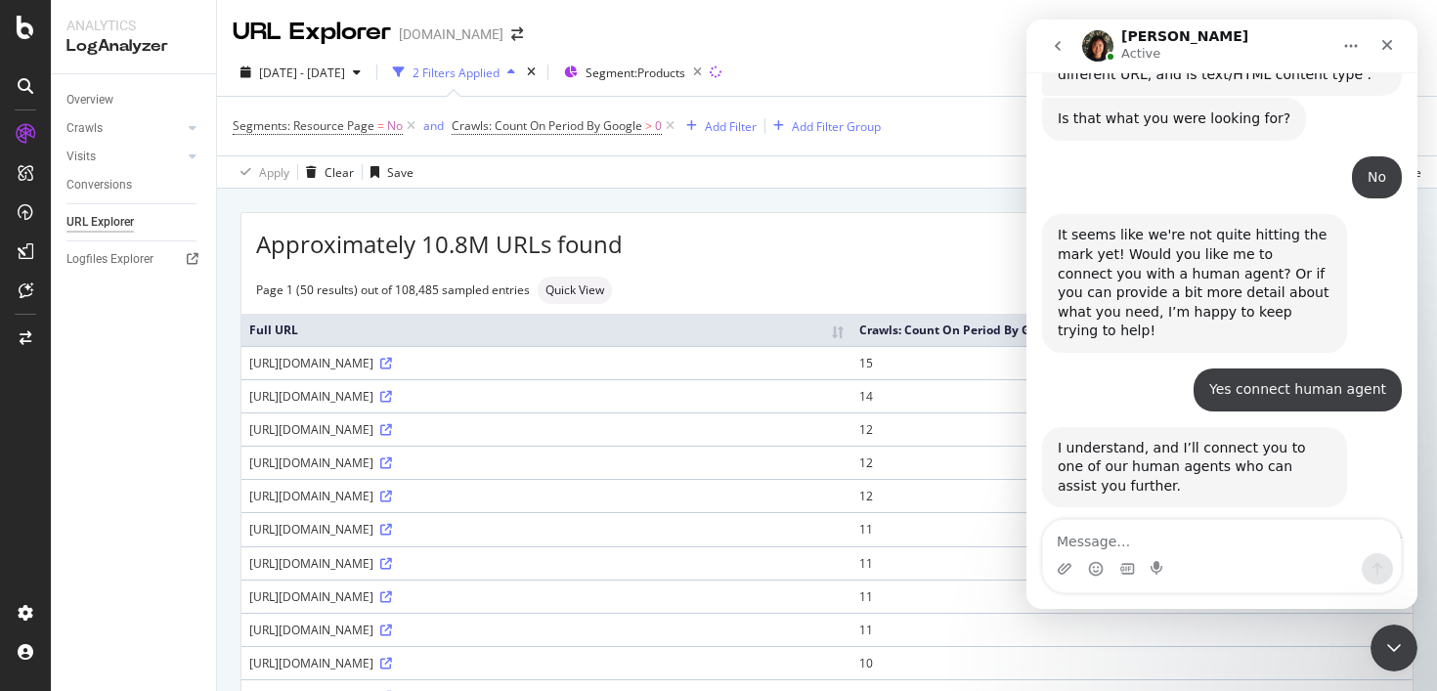
click at [1291, 671] on link "here" at bounding box center [1306, 679] width 31 height 16
click at [1189, 554] on div "Intercom messenger" at bounding box center [1222, 568] width 358 height 31
click at [1190, 550] on textarea "Message…" at bounding box center [1222, 536] width 358 height 33
type textarea "Hi"
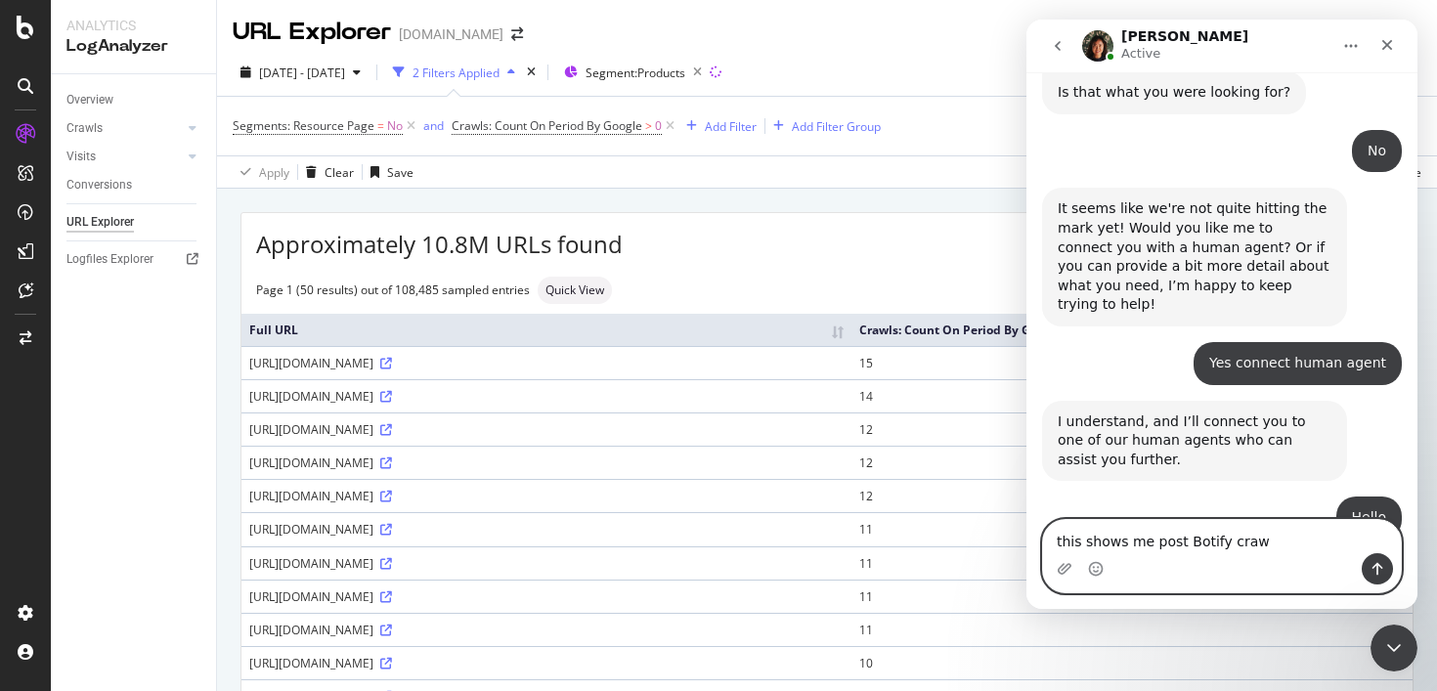
type textarea "this shows me post Botify crawl"
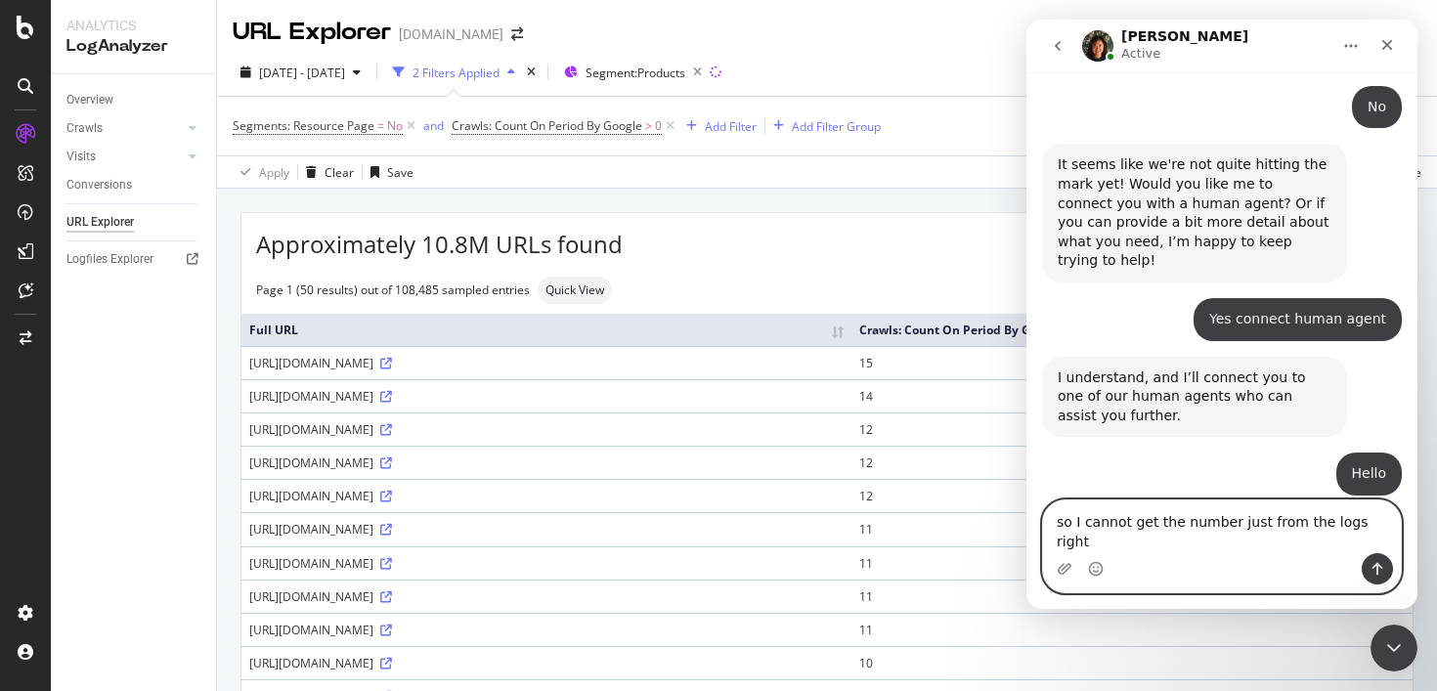
type textarea "so I cannot get the number just from the logs right?"
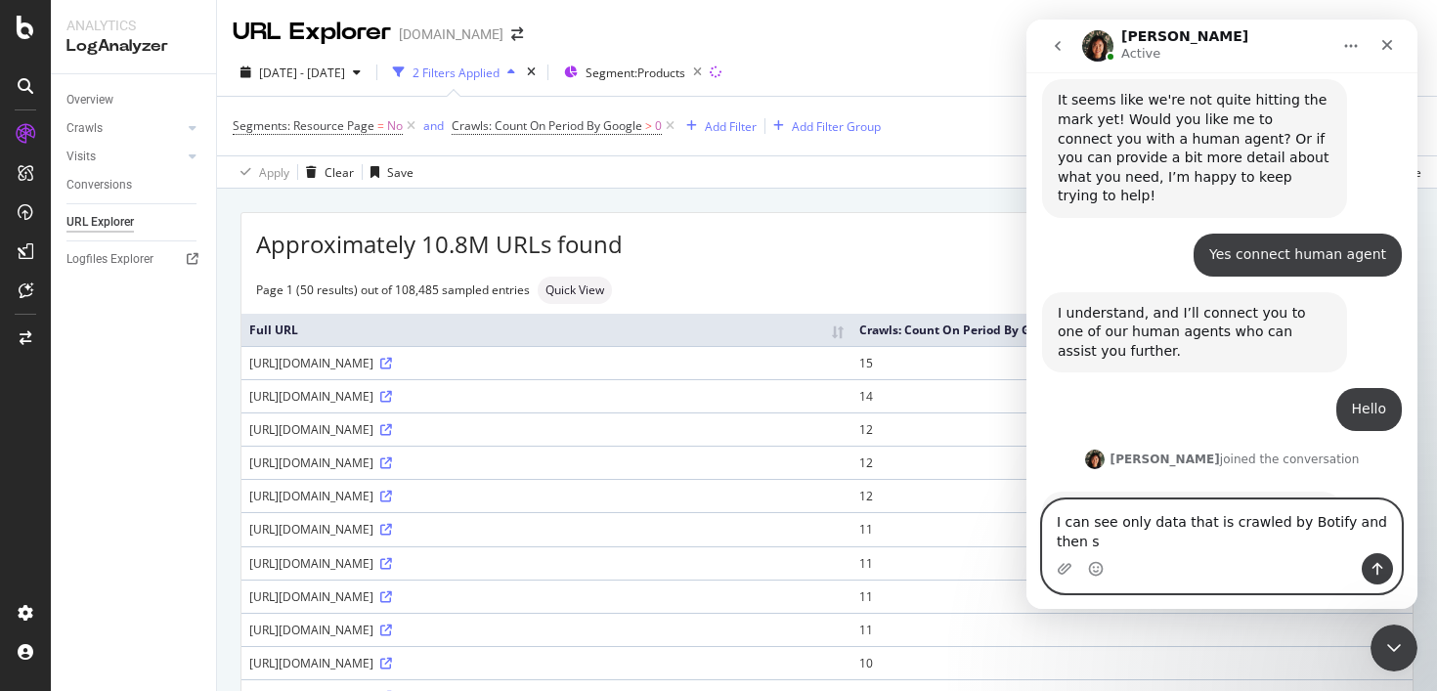
scroll to position [2112, 0]
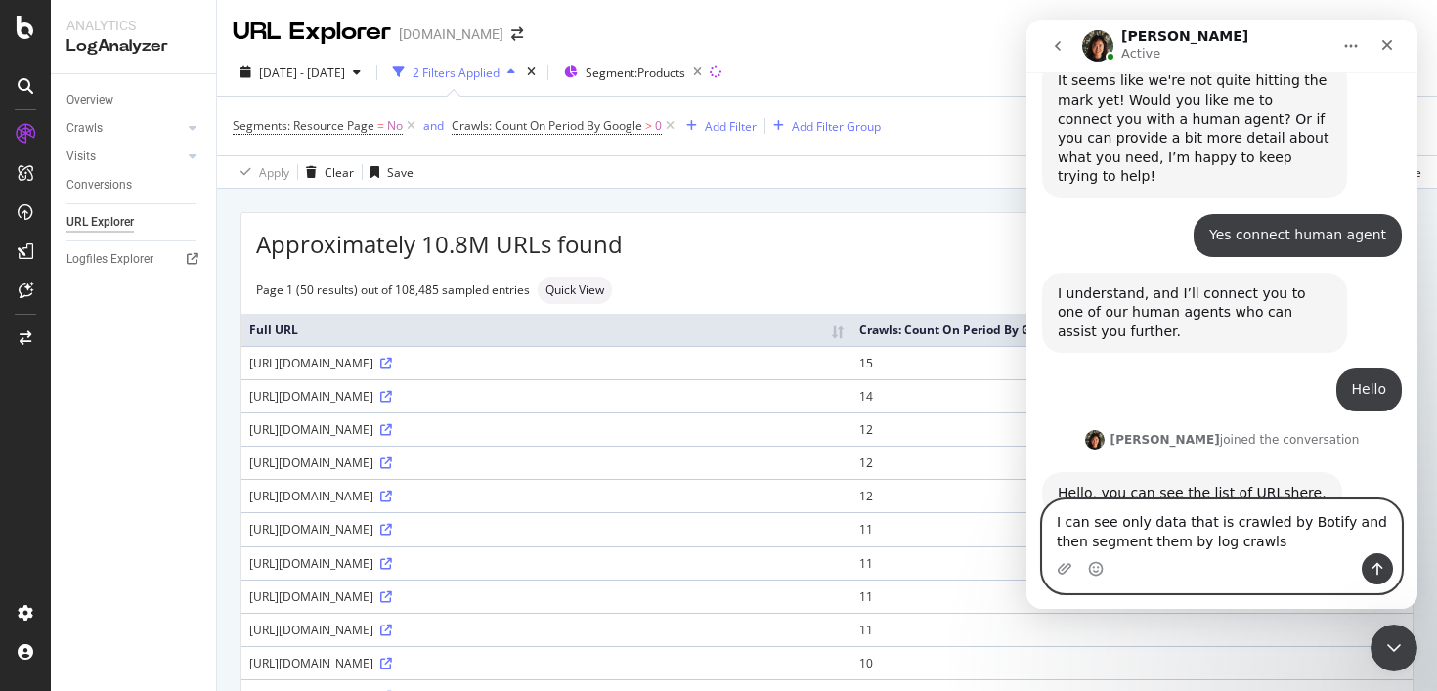
type textarea "I can see only data that is crawled by Botify and then segment them by log craw…"
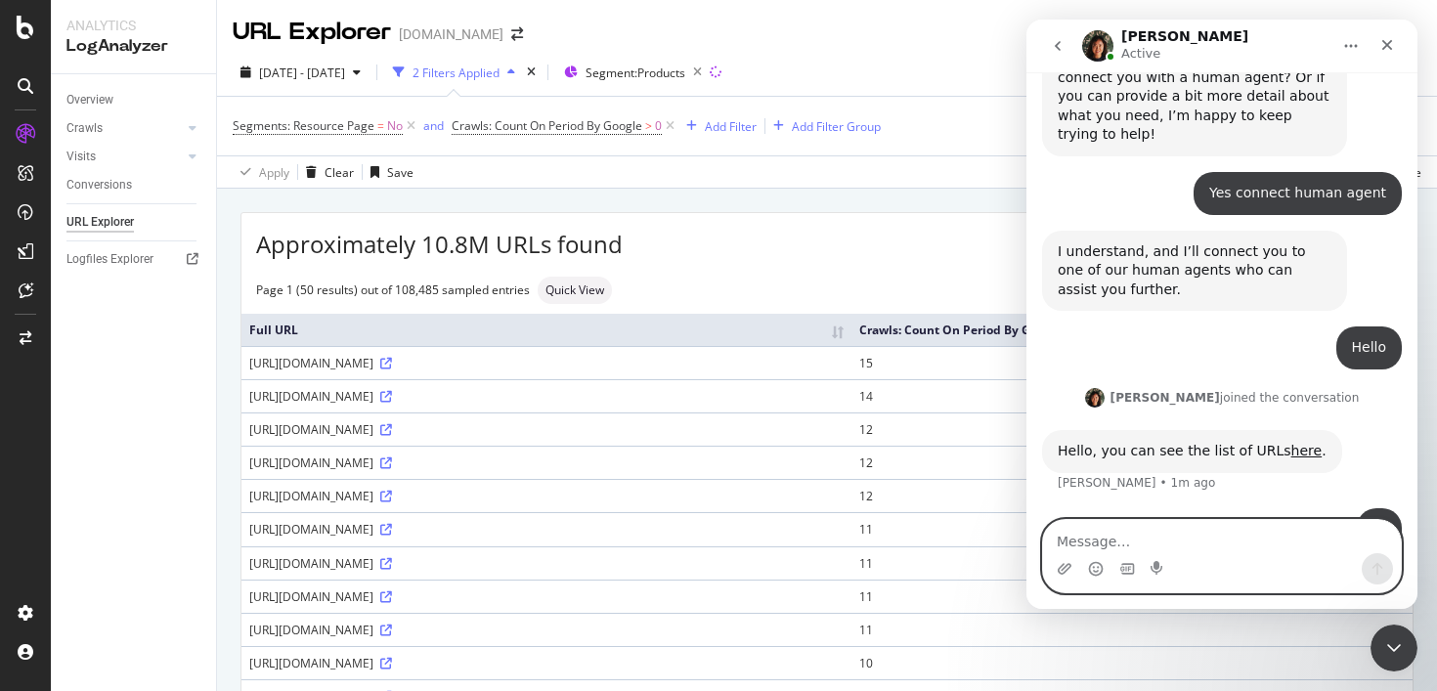
scroll to position [2156, 0]
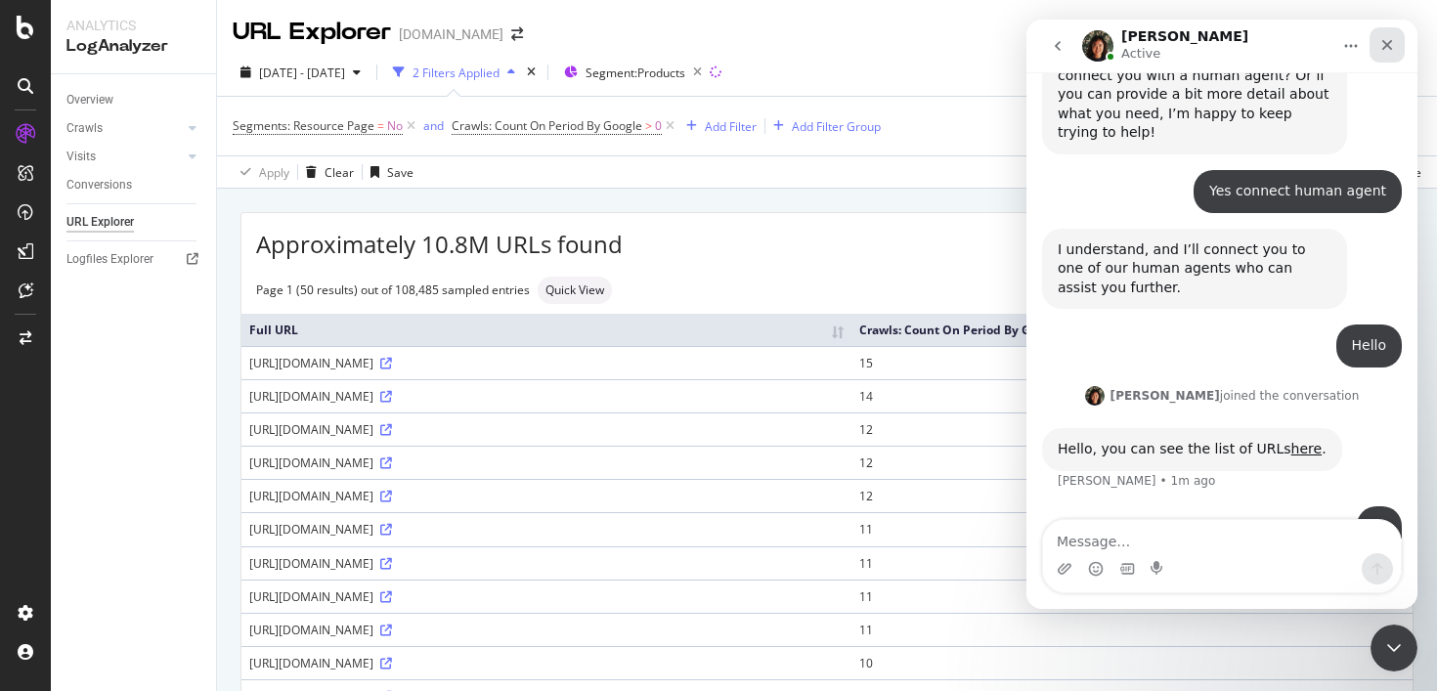
click at [1387, 47] on icon "Close" at bounding box center [1387, 45] width 16 height 16
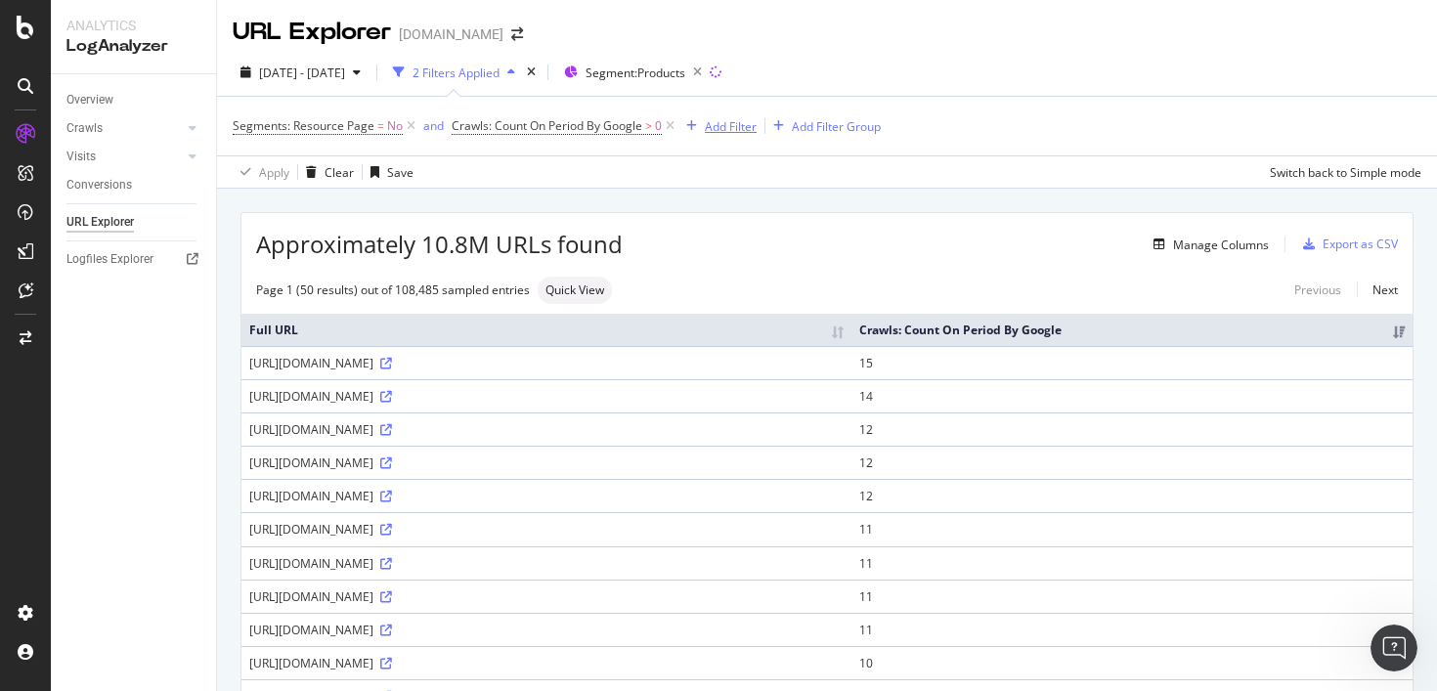
click at [732, 132] on div "Add Filter" at bounding box center [731, 126] width 52 height 17
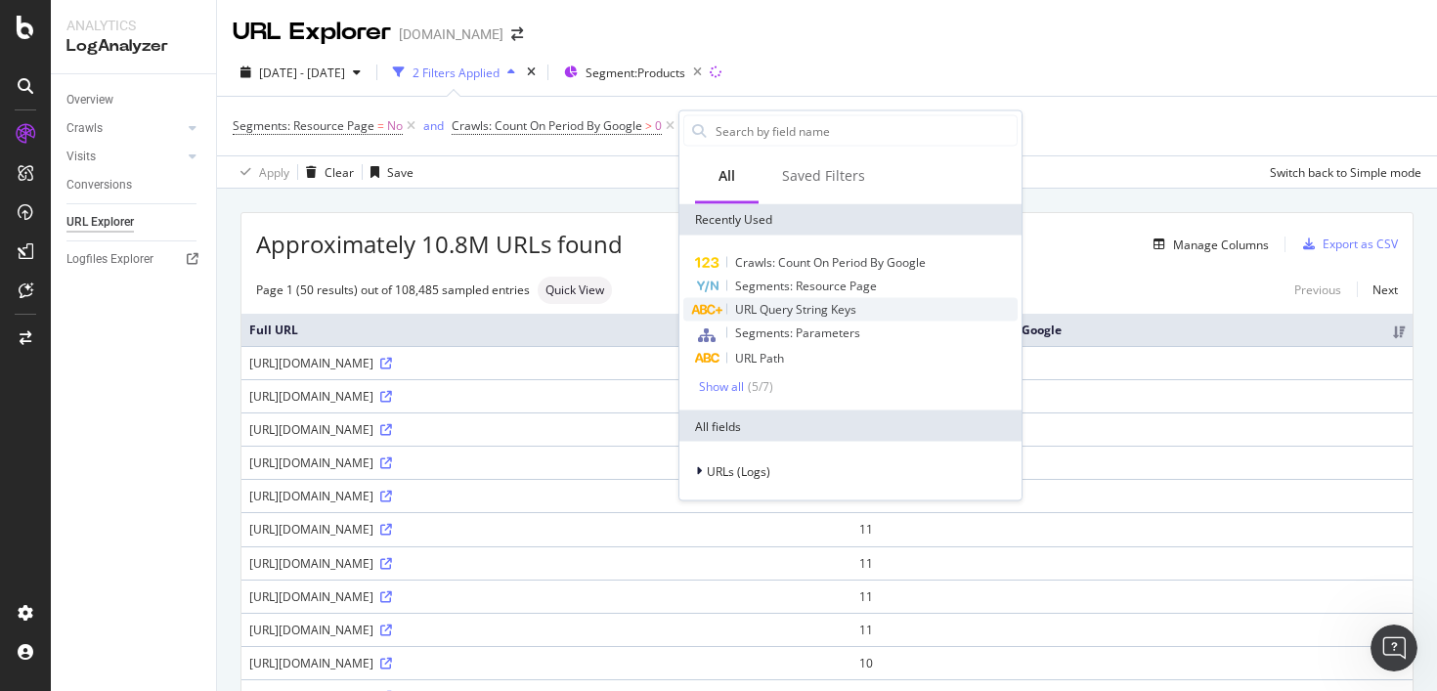
click at [796, 312] on span "URL Query String Keys" at bounding box center [795, 309] width 121 height 17
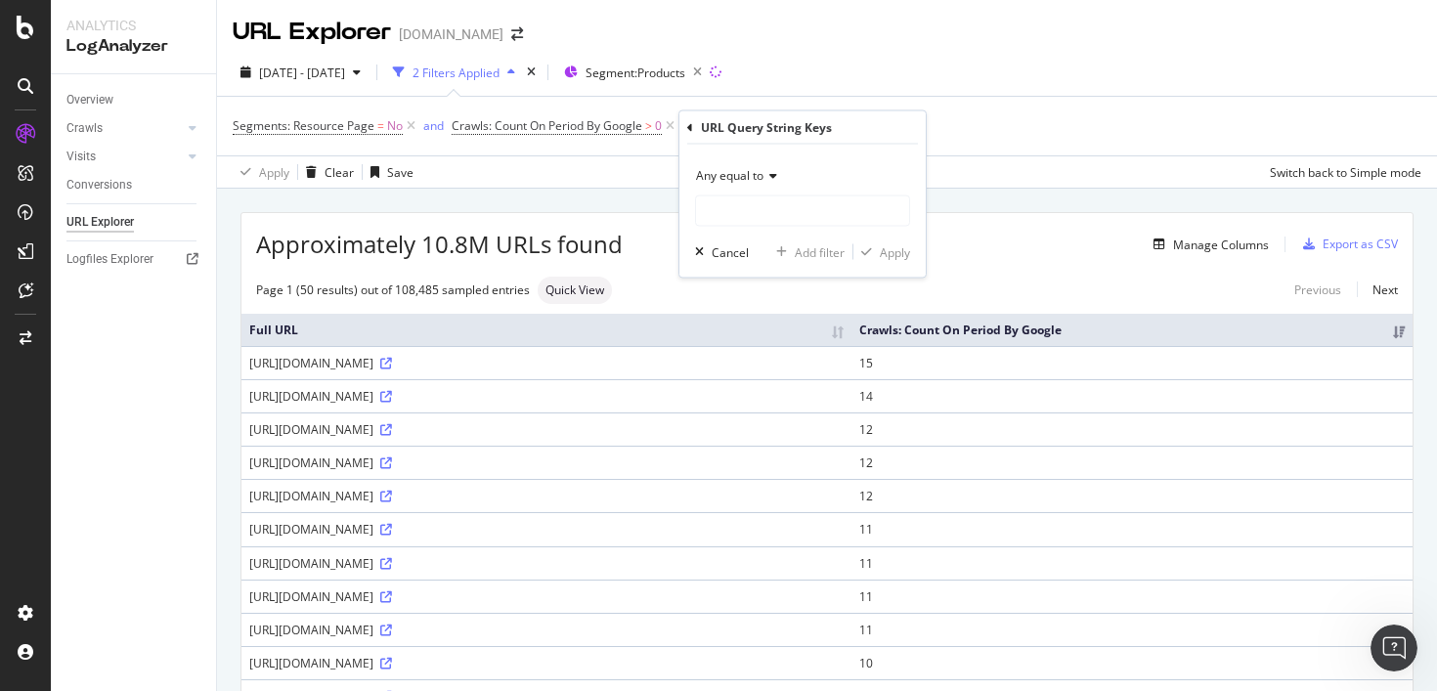
click at [758, 176] on span "Any equal to" at bounding box center [729, 175] width 67 height 17
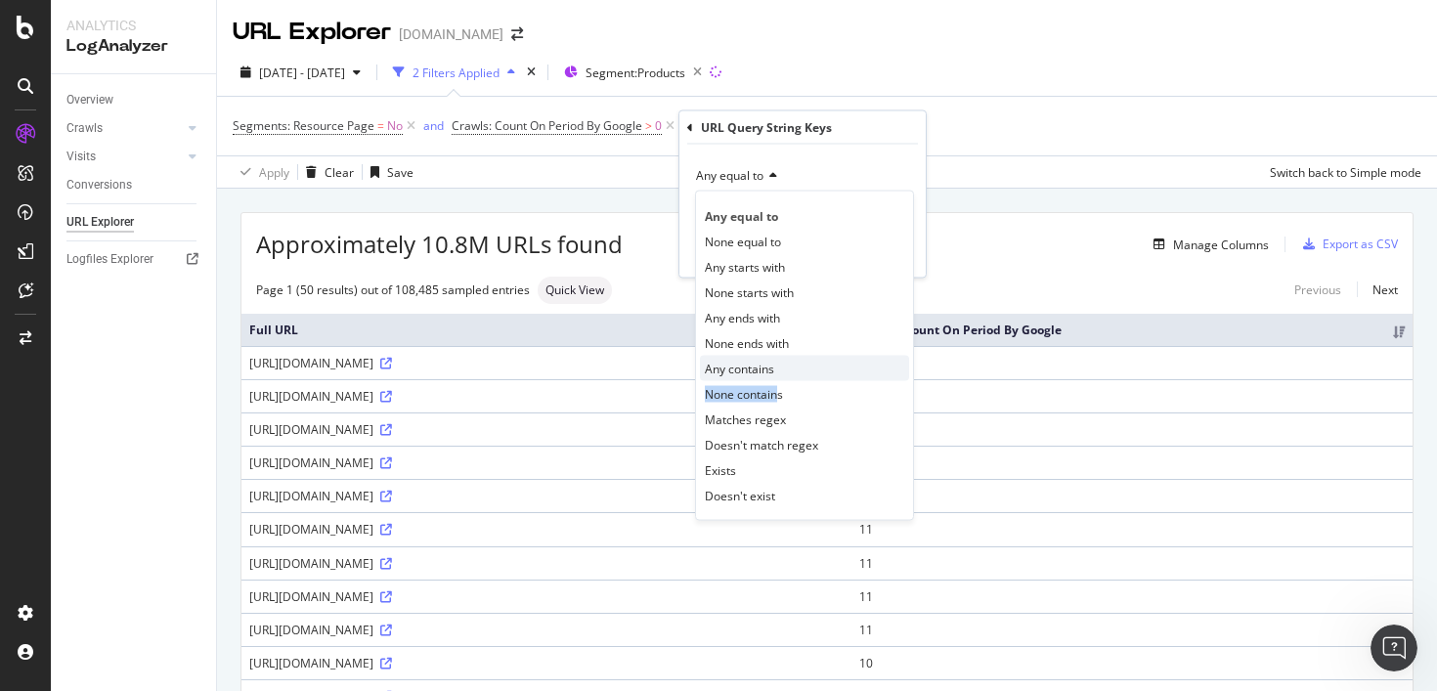
drag, startPoint x: 778, startPoint y: 390, endPoint x: 781, endPoint y: 365, distance: 25.6
click at [781, 365] on div "Any equal to None equal to Any starts with None starts with Any ends with None …" at bounding box center [804, 356] width 219 height 330
click at [781, 365] on div "Any contains" at bounding box center [804, 368] width 209 height 25
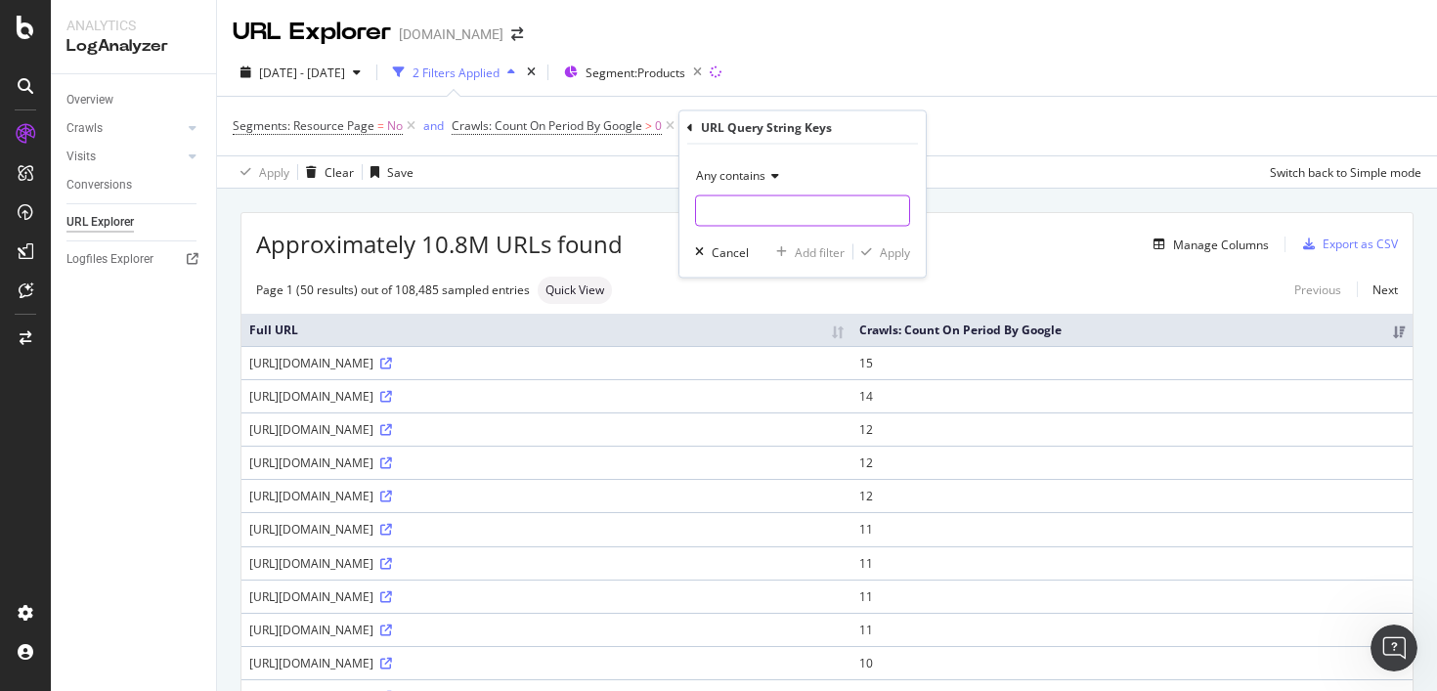
scroll to position [2231, 0]
click at [747, 208] on input "text" at bounding box center [802, 210] width 213 height 31
type input "searchId"
click at [906, 255] on div "Apply" at bounding box center [895, 251] width 30 height 17
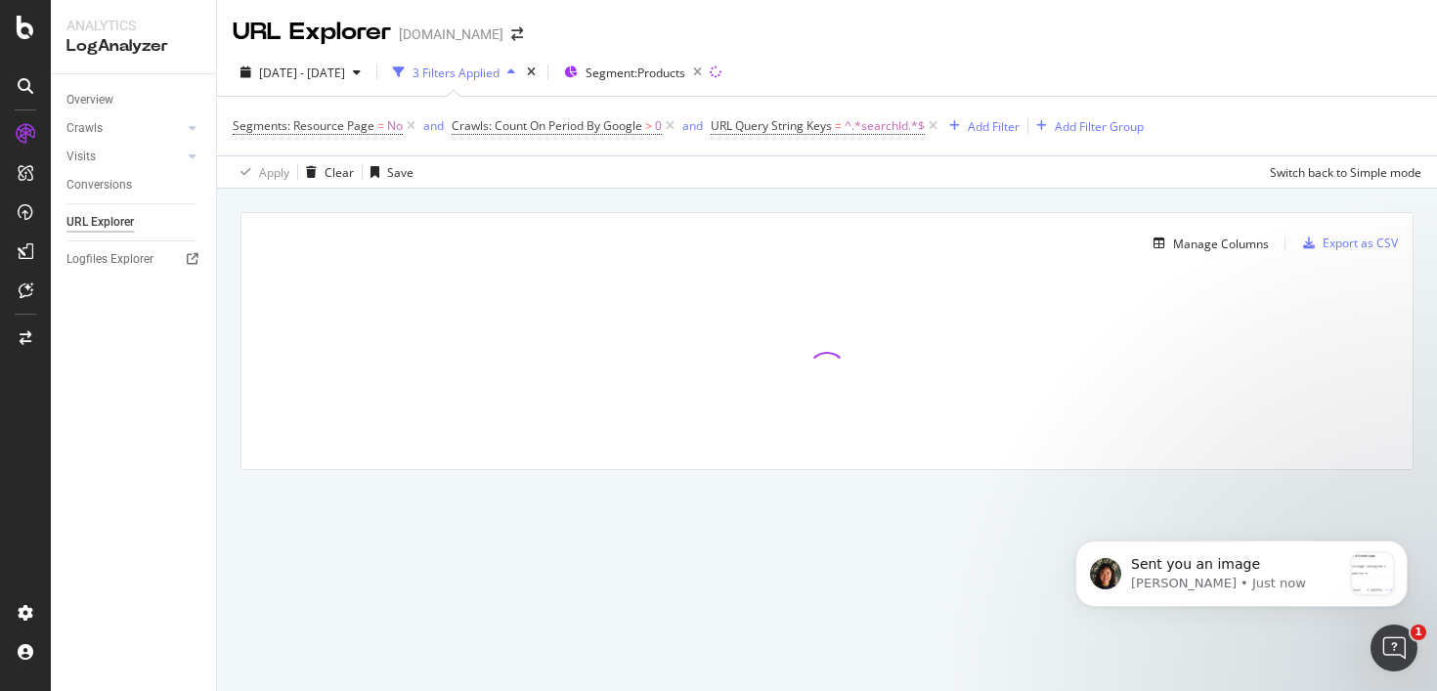
scroll to position [2491, 0]
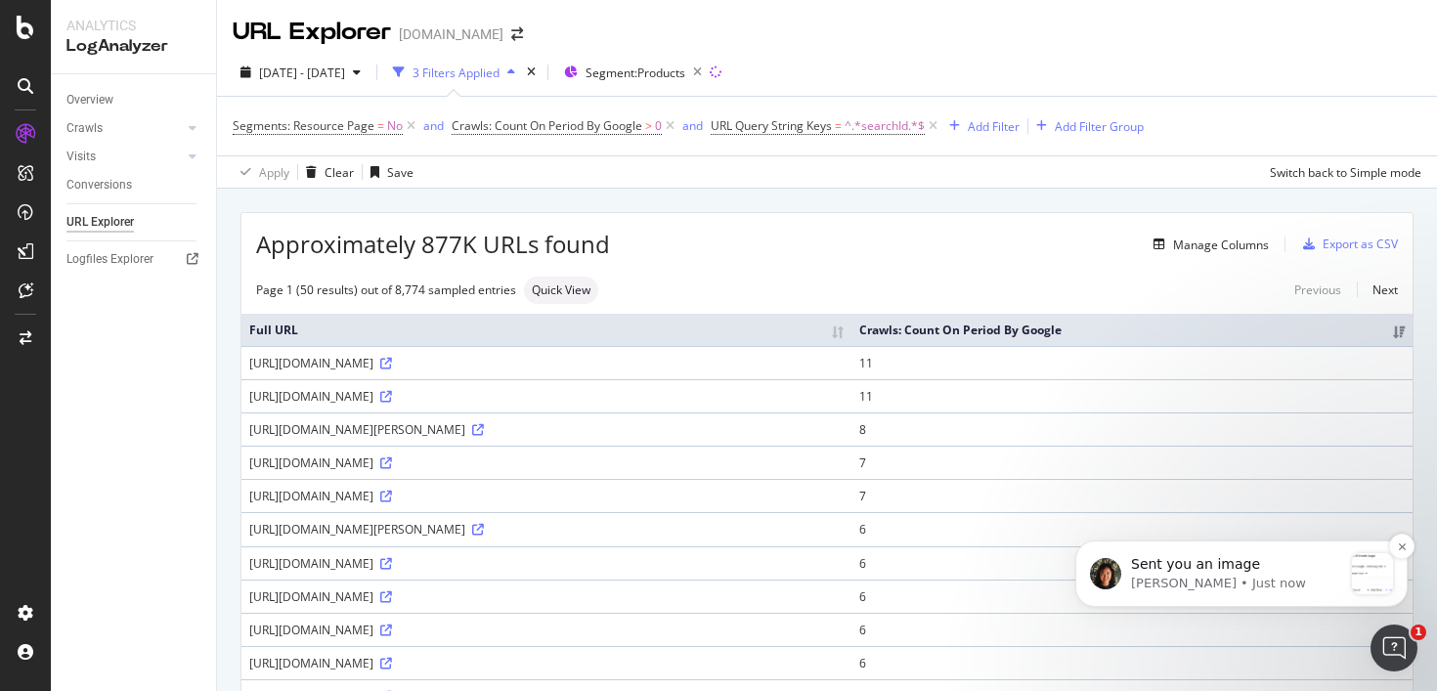
click at [1248, 587] on p "Jenny • Just now" at bounding box center [1236, 584] width 211 height 18
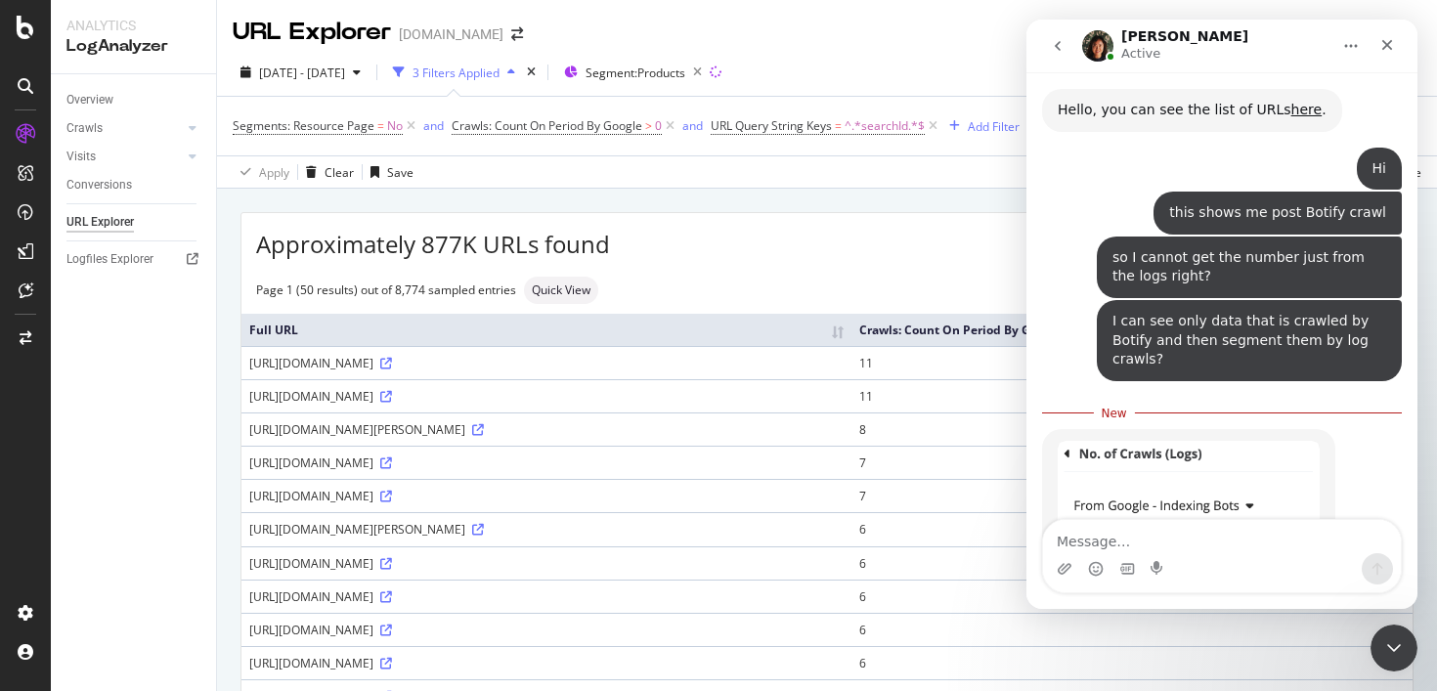
scroll to position [2504, 0]
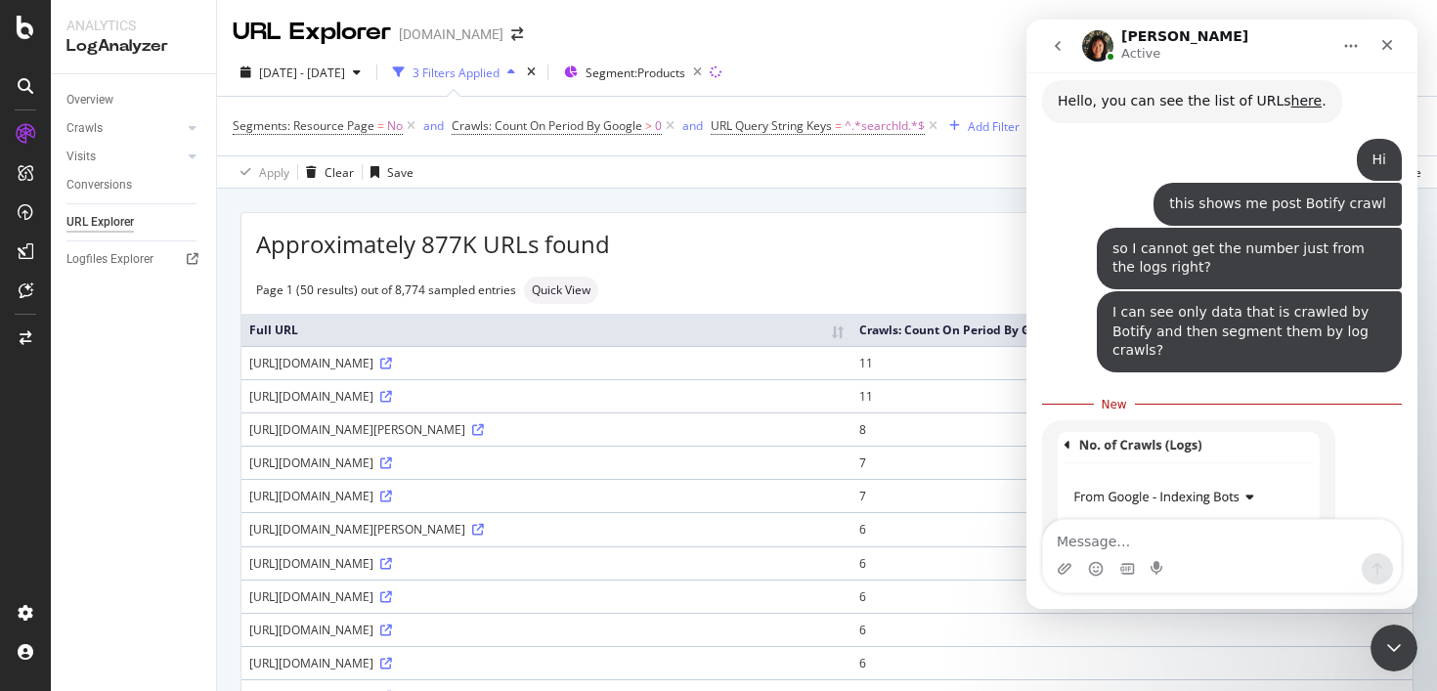
click at [1199, 432] on img "Jenny says…" at bounding box center [1189, 532] width 262 height 201
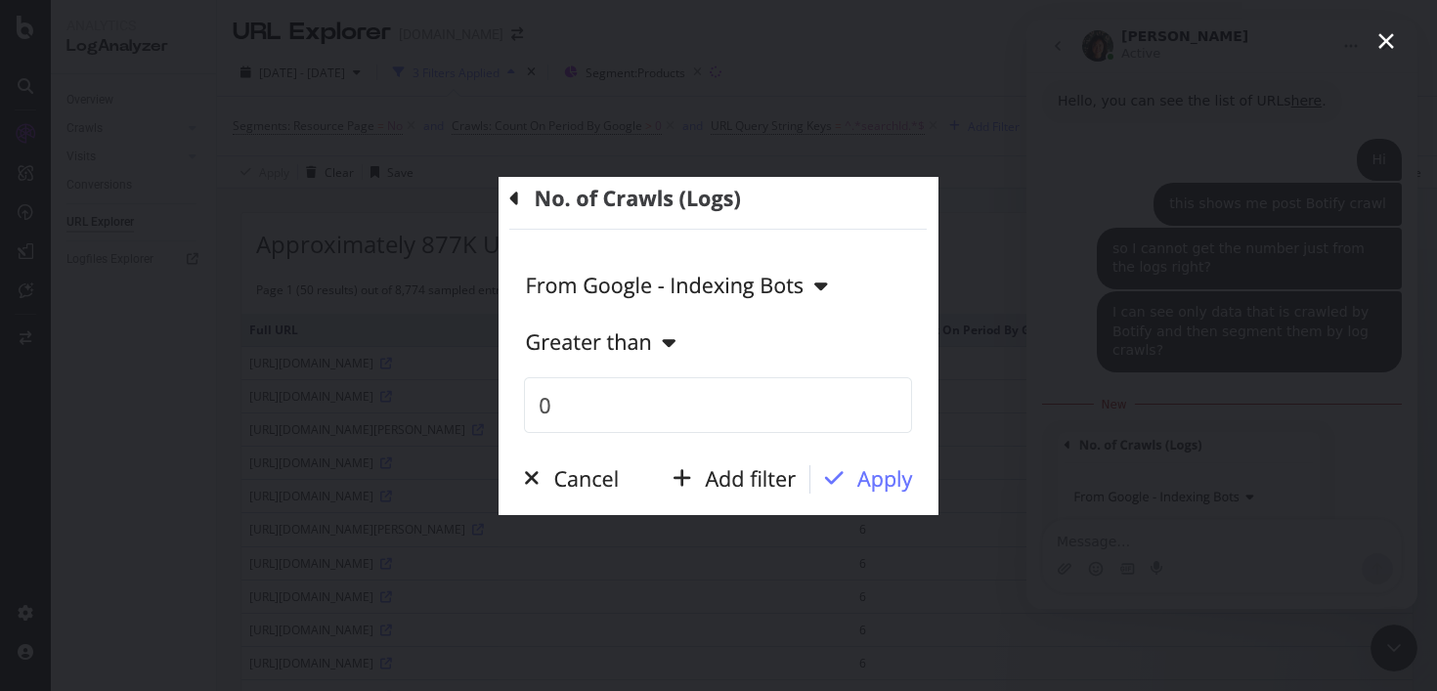
scroll to position [0, 0]
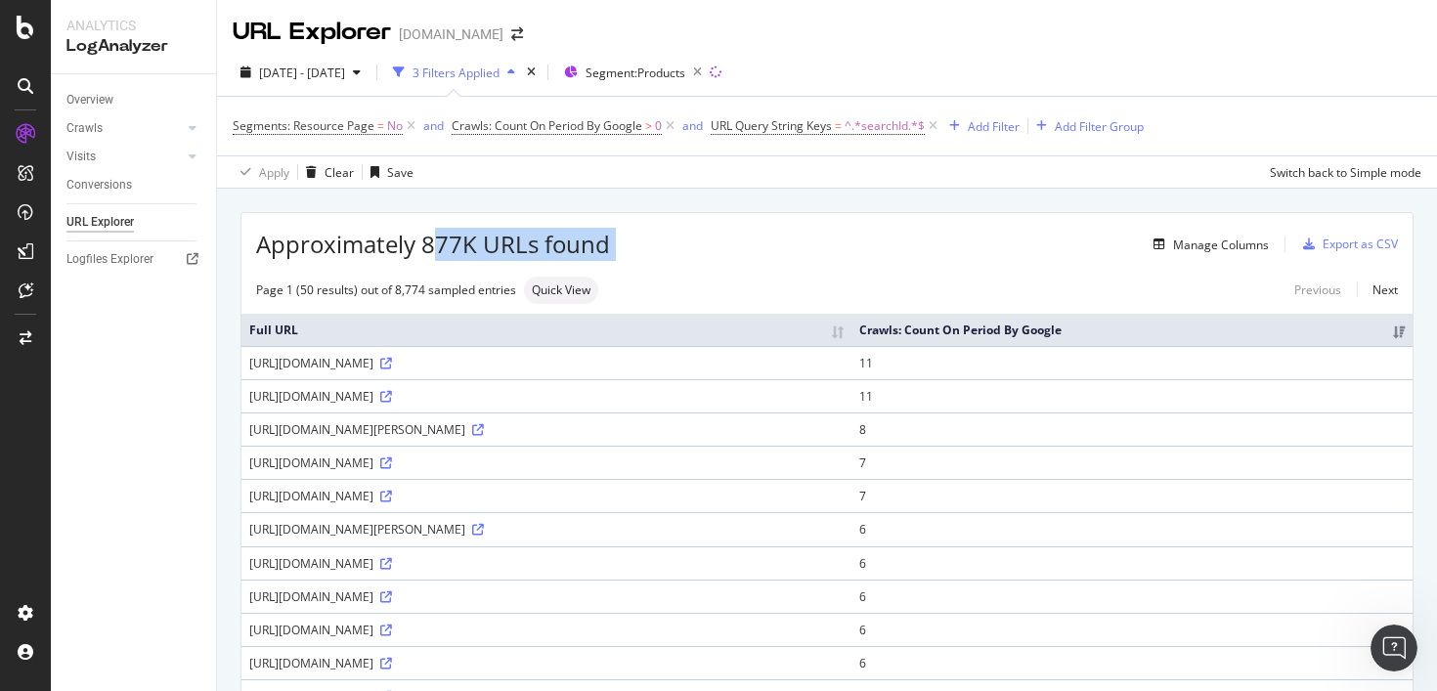
drag, startPoint x: 431, startPoint y: 243, endPoint x: 639, endPoint y: 237, distance: 208.3
click at [641, 241] on div "Approximately 877K URLs found Manage Columns Export as CSV" at bounding box center [826, 237] width 1171 height 48
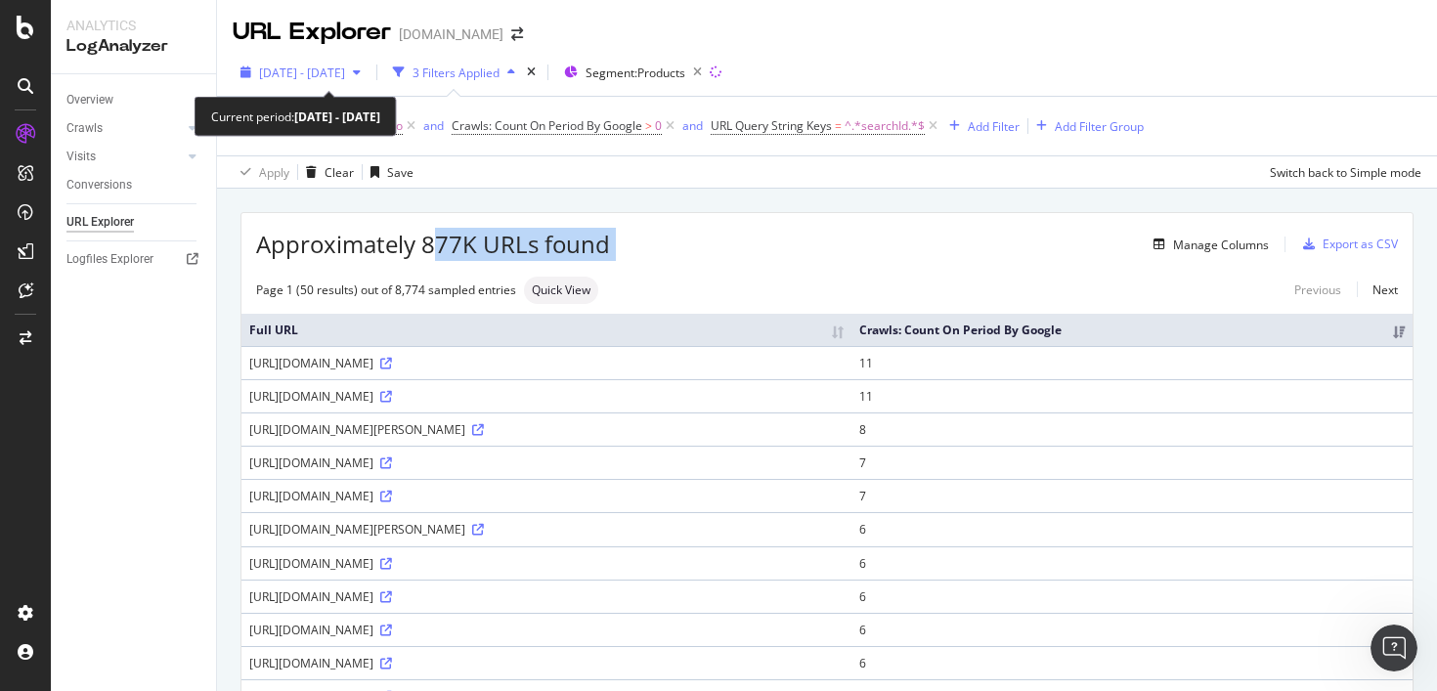
click at [368, 62] on div "2025 Aug. 17th - Aug. 23rd" at bounding box center [301, 72] width 136 height 29
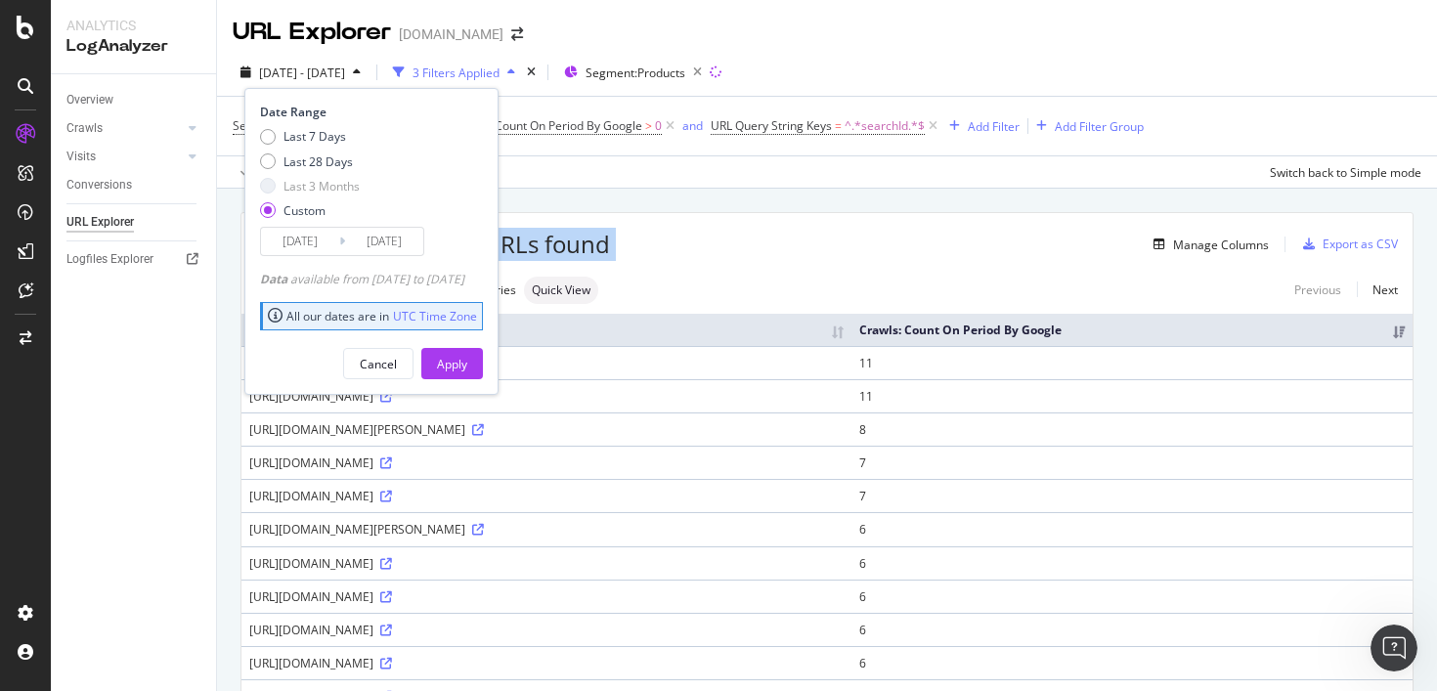
click at [289, 242] on input "2025/08/17" at bounding box center [300, 241] width 78 height 27
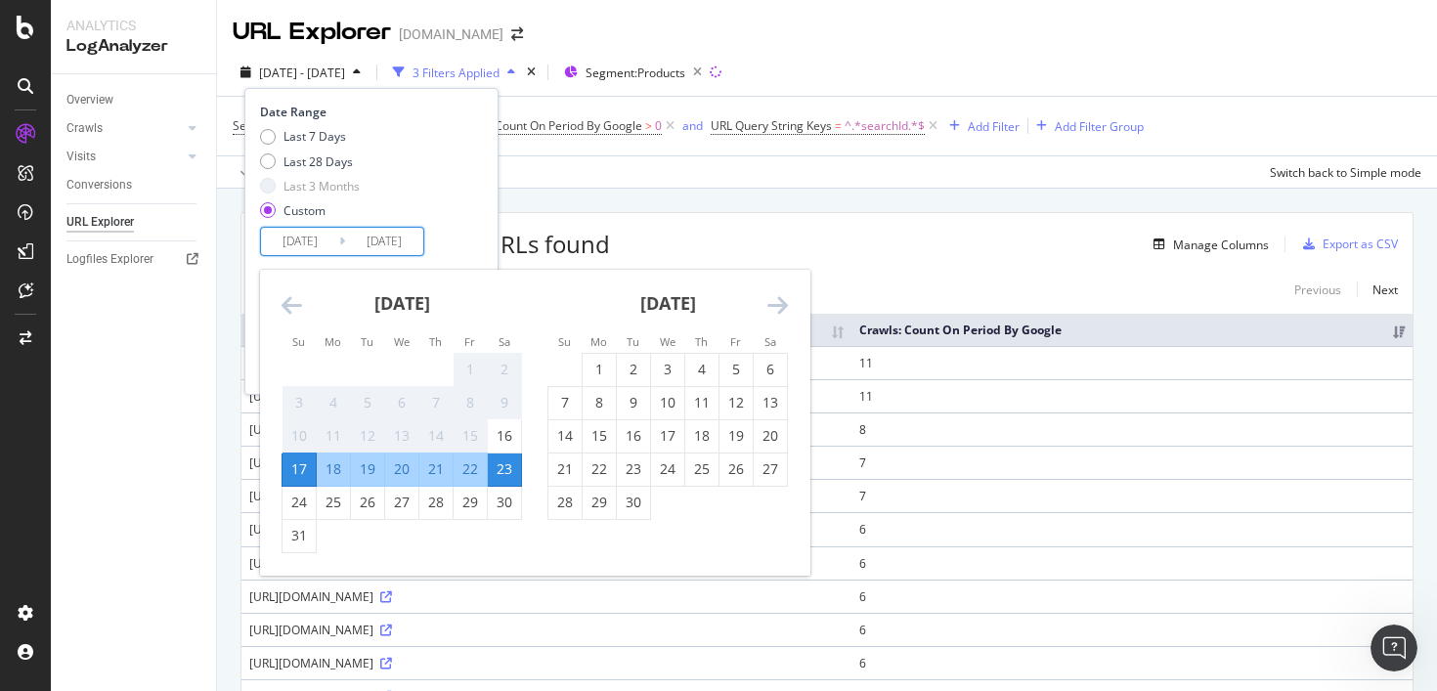
click at [780, 298] on icon "Move forward to switch to the next month." at bounding box center [777, 304] width 21 height 23
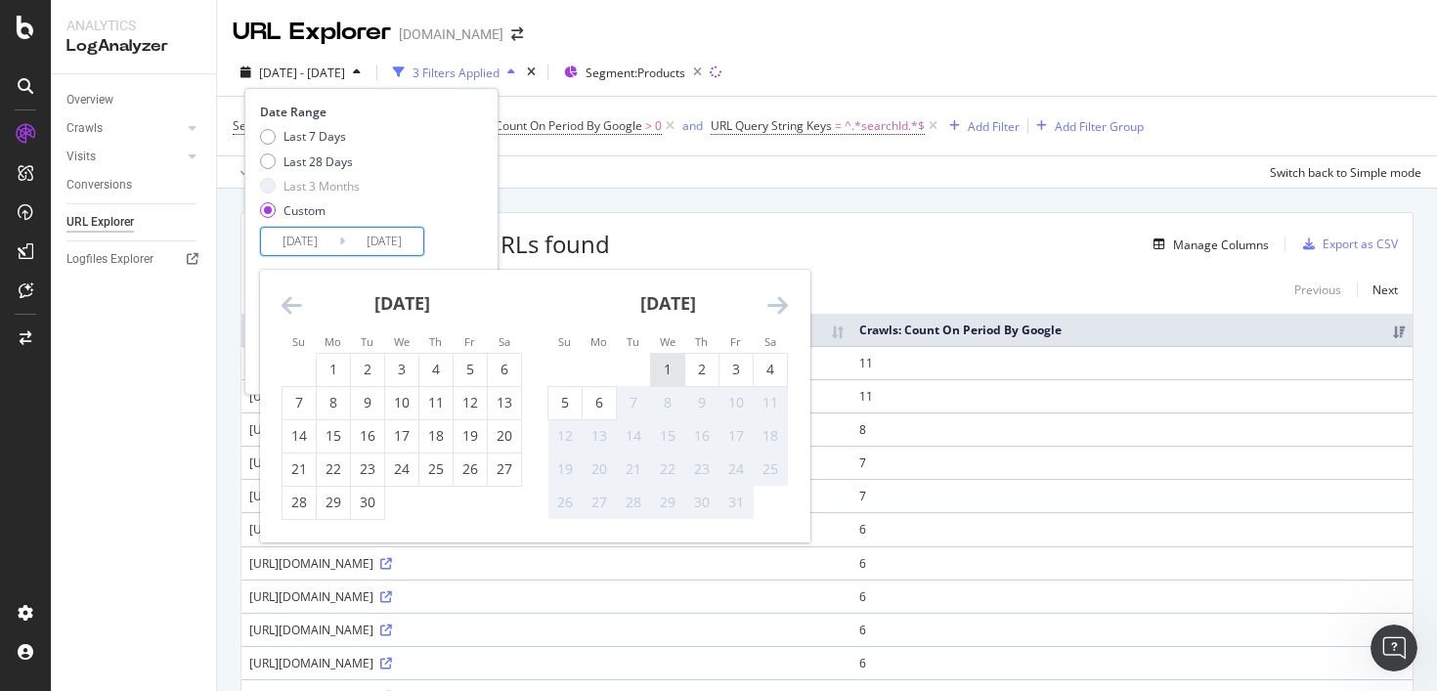
click at [666, 371] on div "1" at bounding box center [667, 370] width 33 height 20
click at [290, 504] on div "28" at bounding box center [298, 503] width 33 height 20
type input "2025/09/28"
click at [596, 404] on div "6" at bounding box center [599, 403] width 33 height 20
type input "2025/10/06"
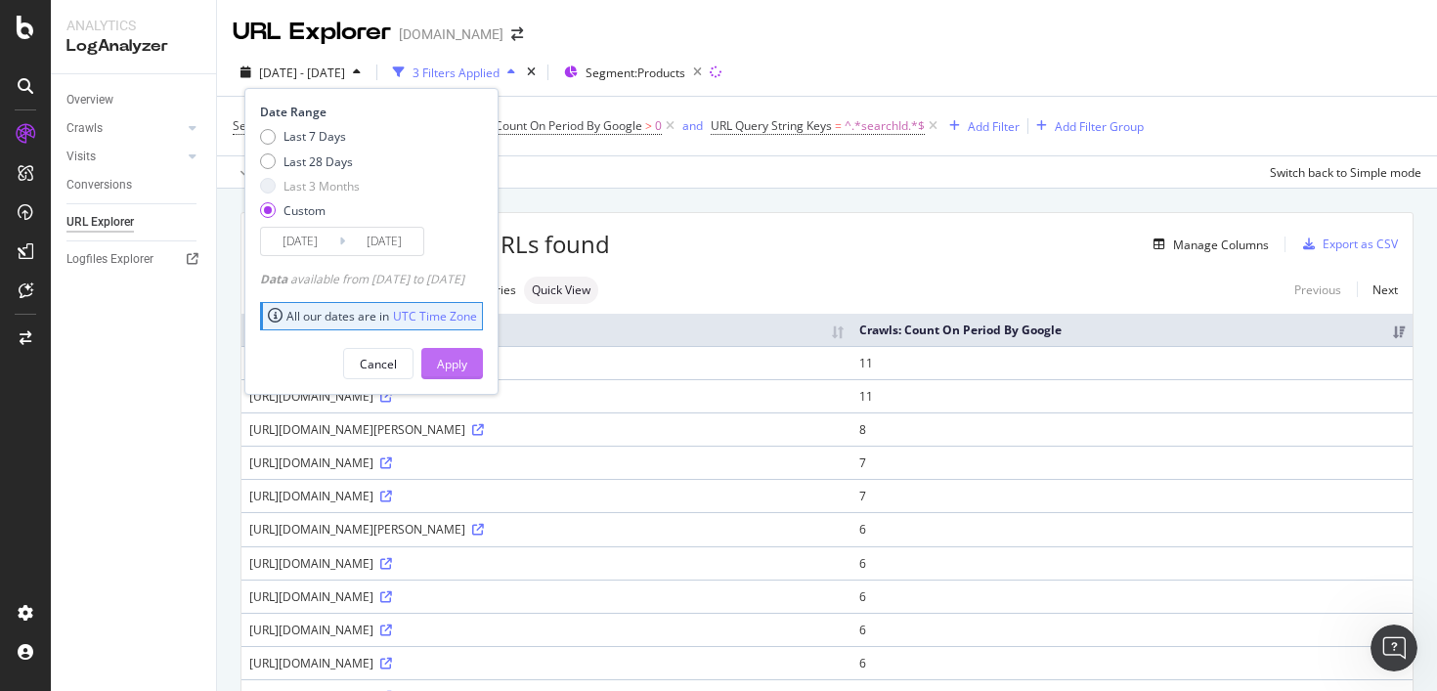
click at [467, 360] on div "Apply" at bounding box center [452, 364] width 30 height 17
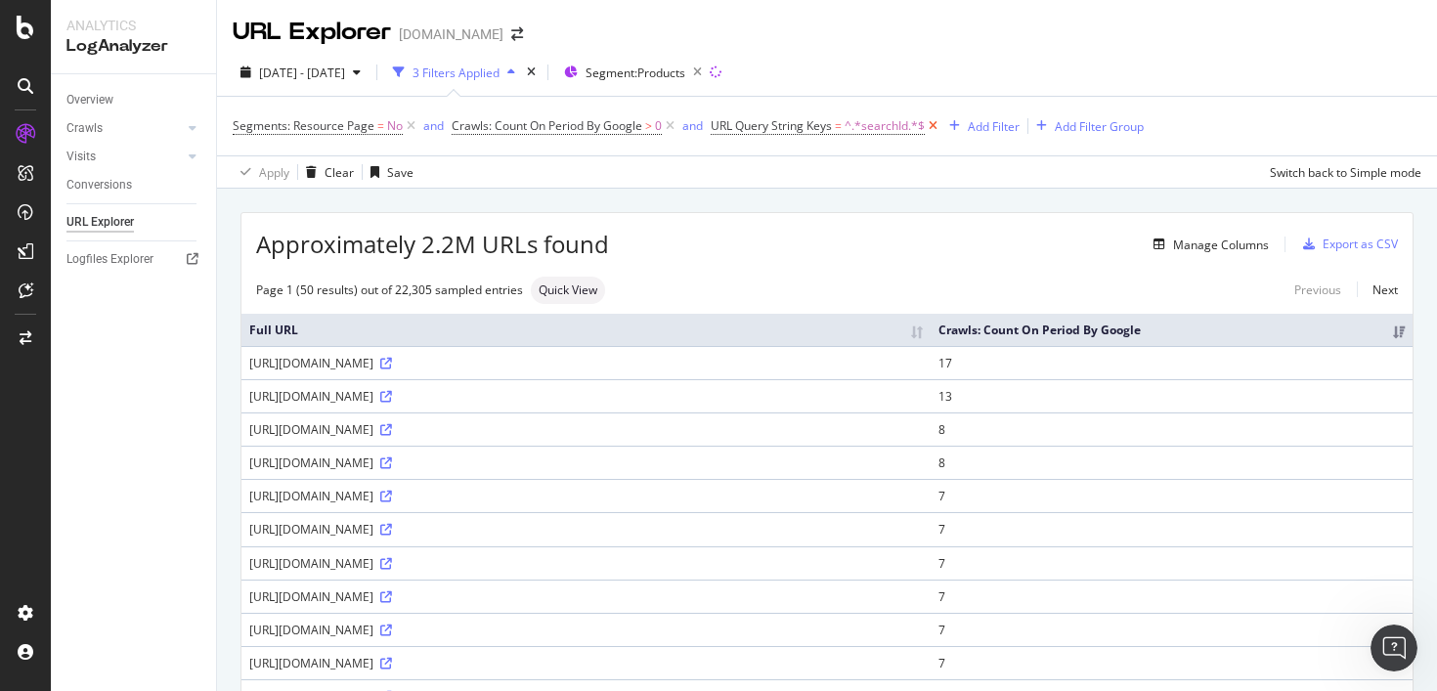
click at [934, 126] on icon at bounding box center [933, 126] width 17 height 20
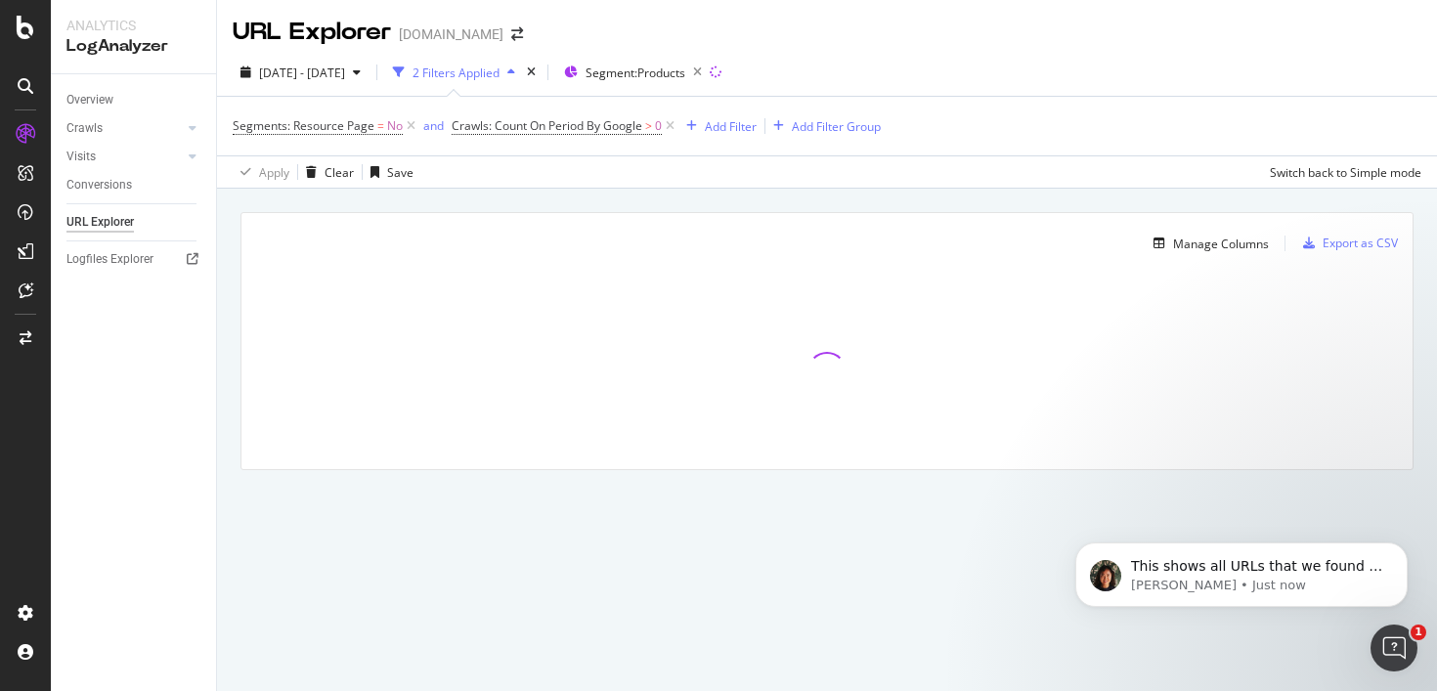
scroll to position [2498, 0]
click at [1276, 578] on p "Jenny • Just now" at bounding box center [1257, 586] width 252 height 18
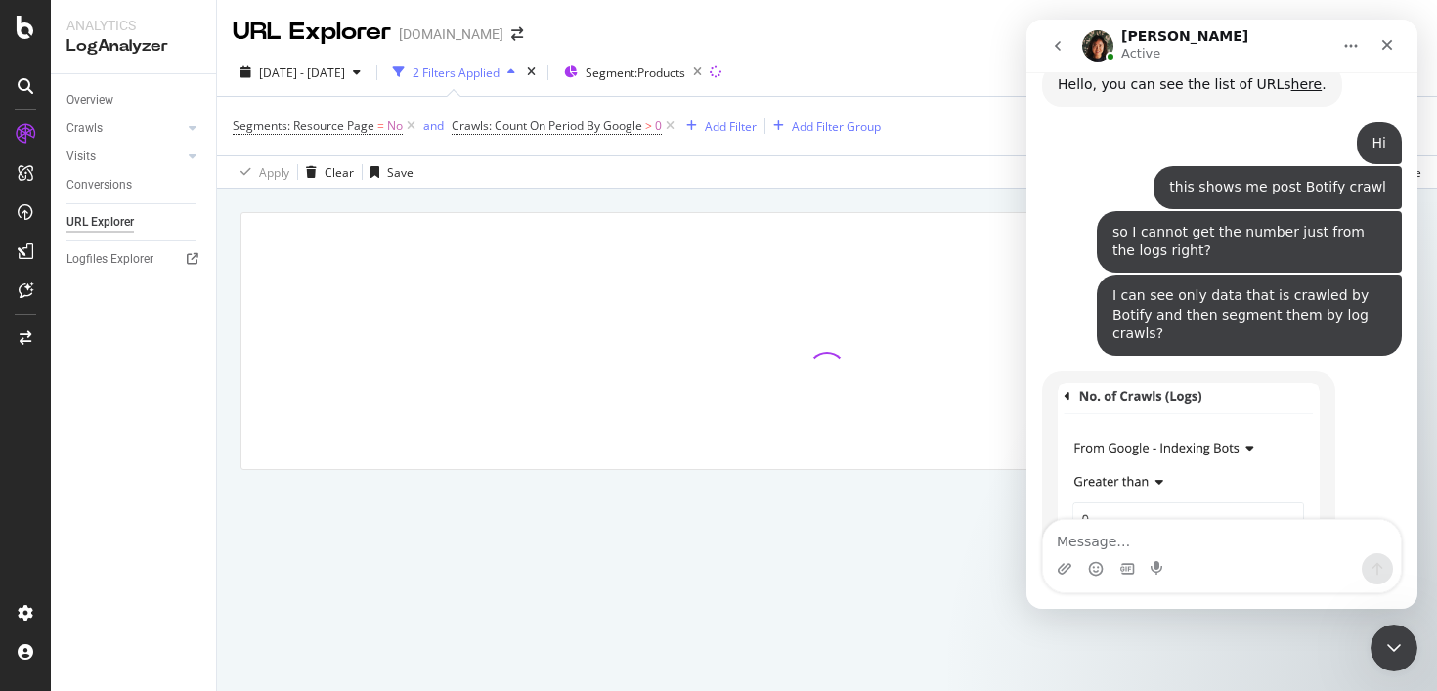
scroll to position [2530, 0]
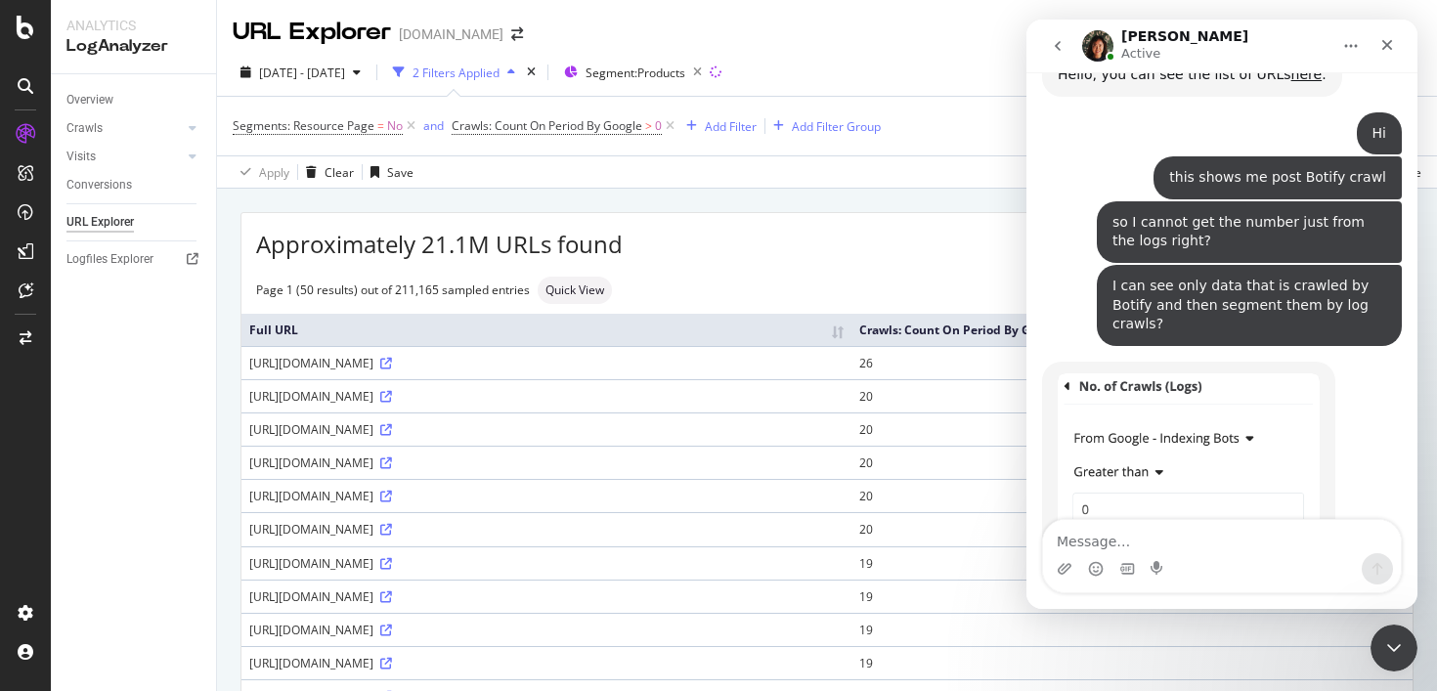
click at [1227, 566] on div "Intercom messenger" at bounding box center [1222, 568] width 358 height 31
click at [1227, 550] on textarea "Message…" at bounding box center [1222, 536] width 358 height 33
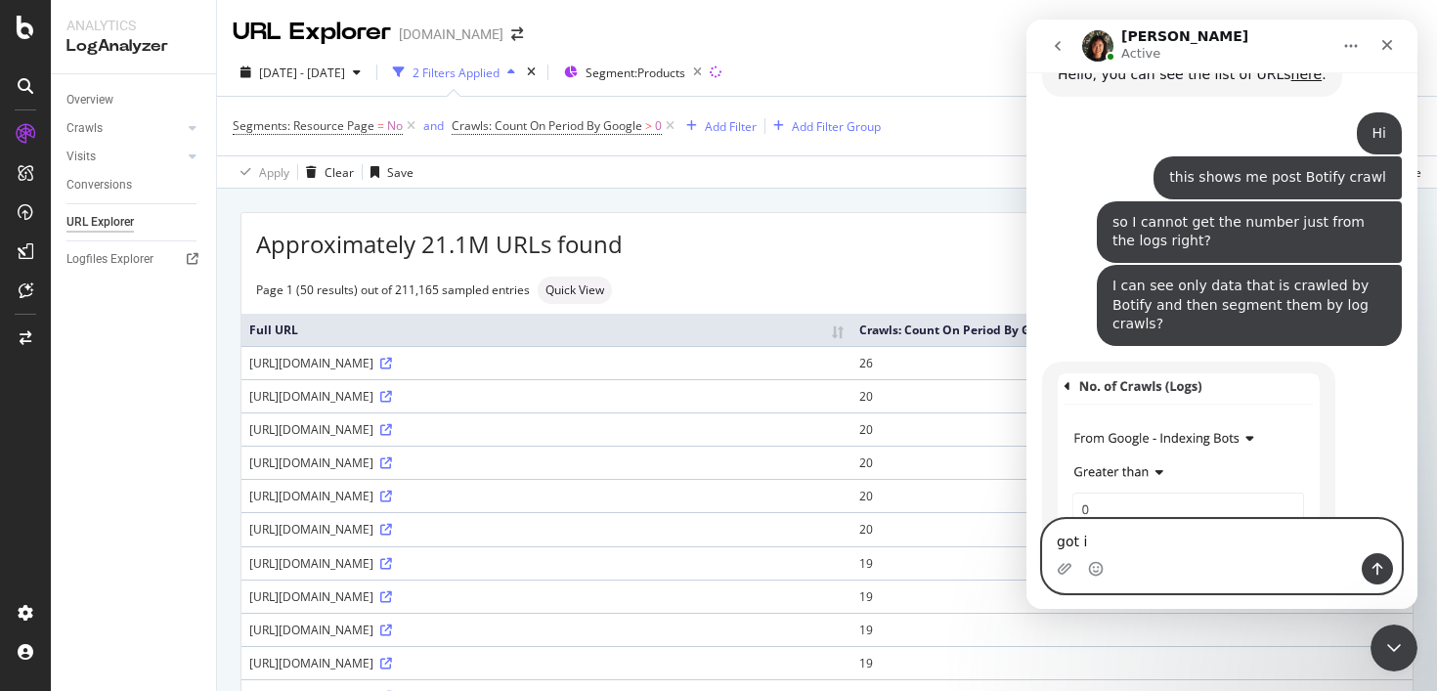
type textarea "got it"
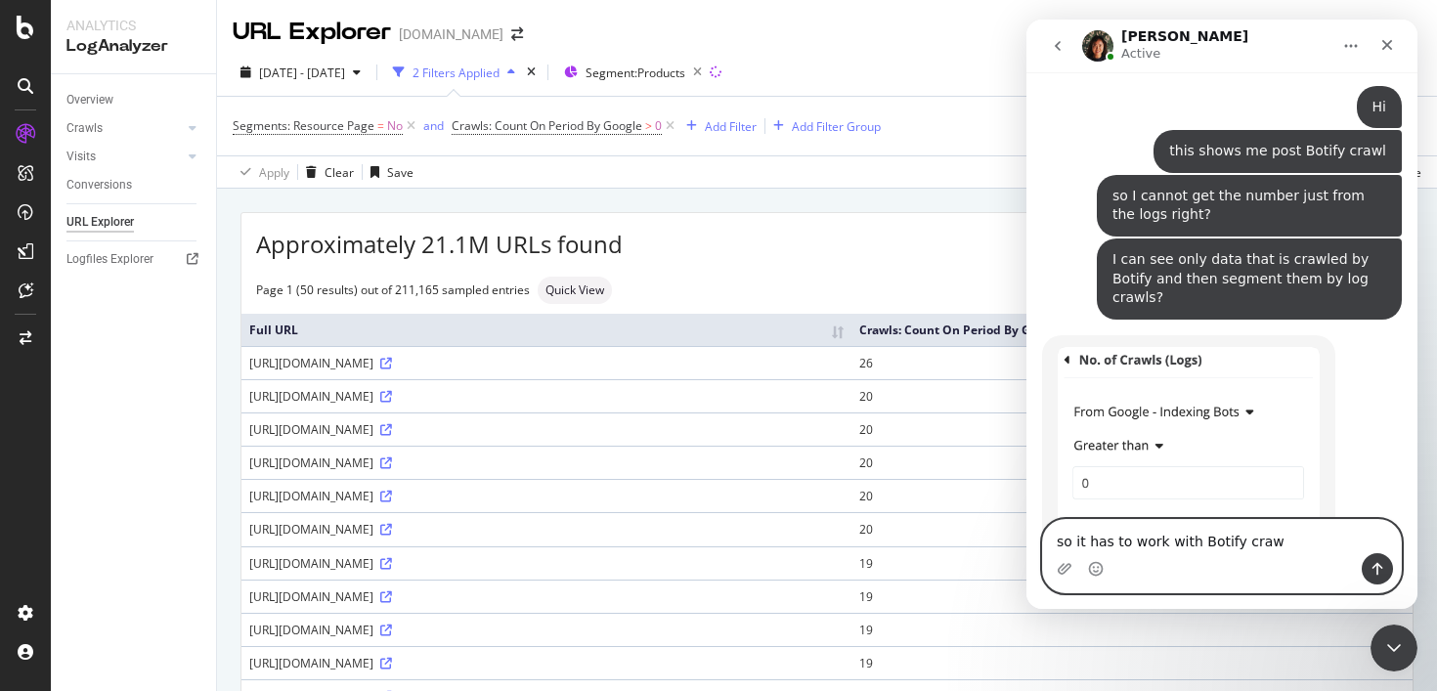
type textarea "so it has to work with Botify crawl"
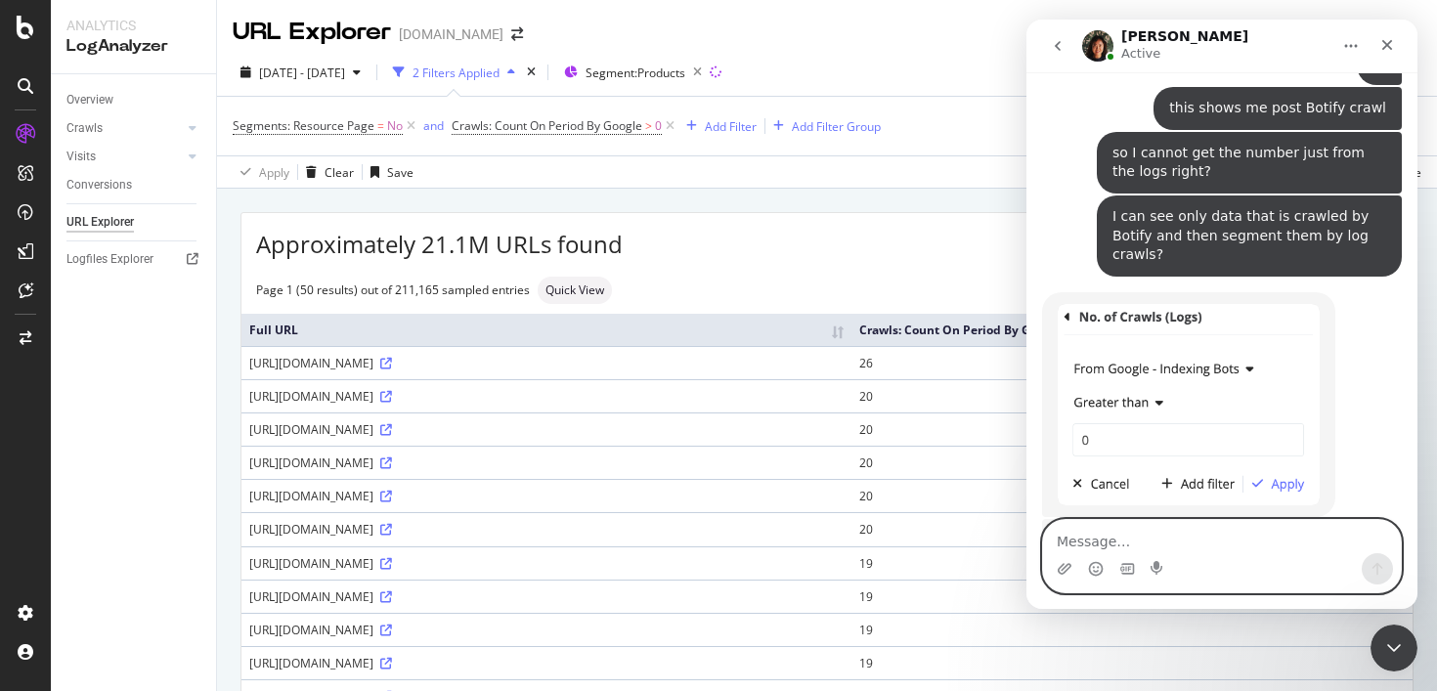
scroll to position [2601, 0]
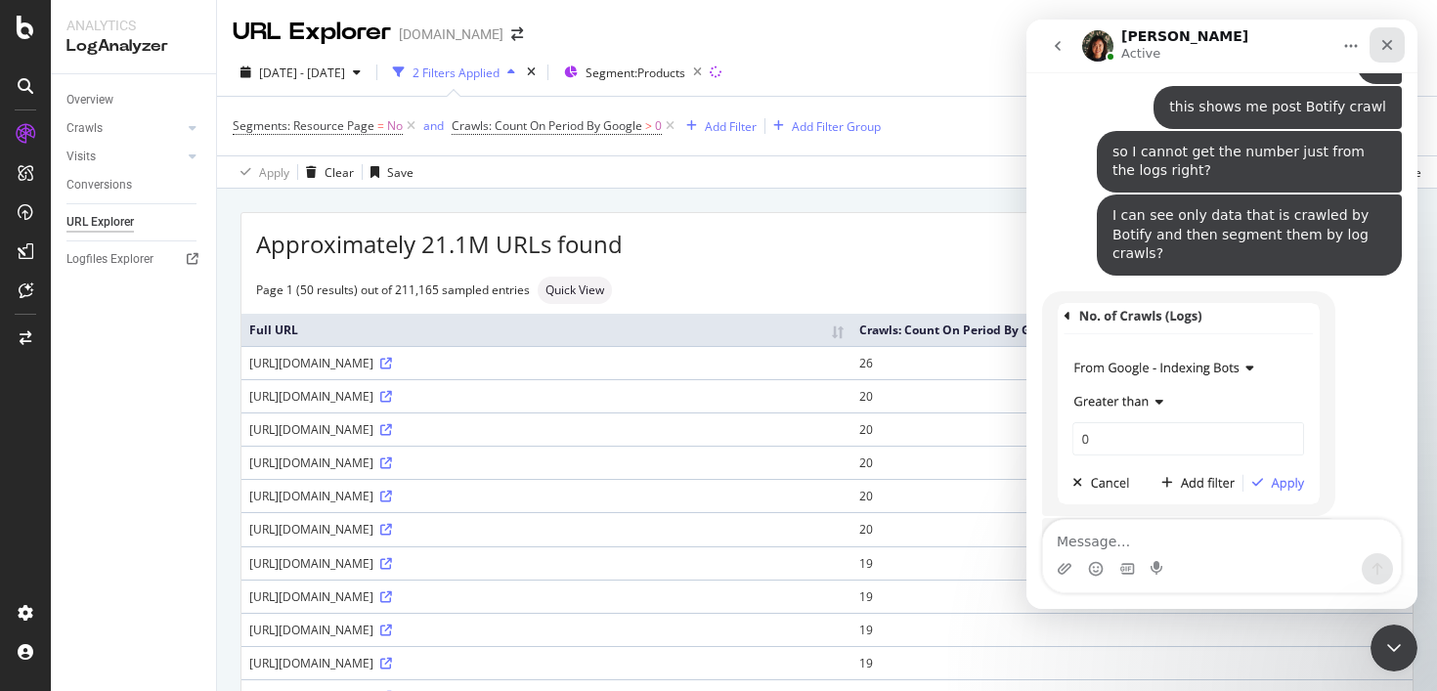
click at [1392, 43] on icon "Close" at bounding box center [1387, 45] width 16 height 16
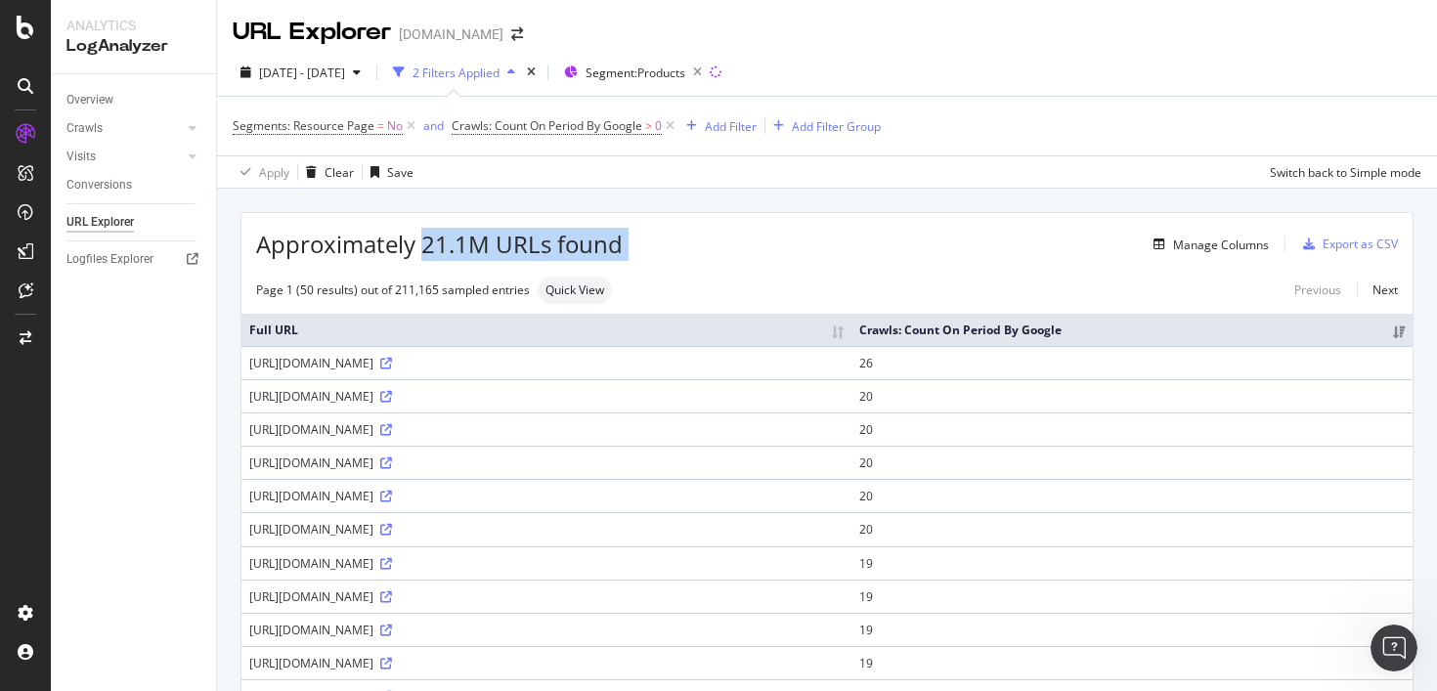
drag, startPoint x: 423, startPoint y: 249, endPoint x: 641, endPoint y: 250, distance: 218.0
click at [641, 250] on div "Approximately 21.1M URLs found Manage Columns Export as CSV" at bounding box center [826, 237] width 1171 height 48
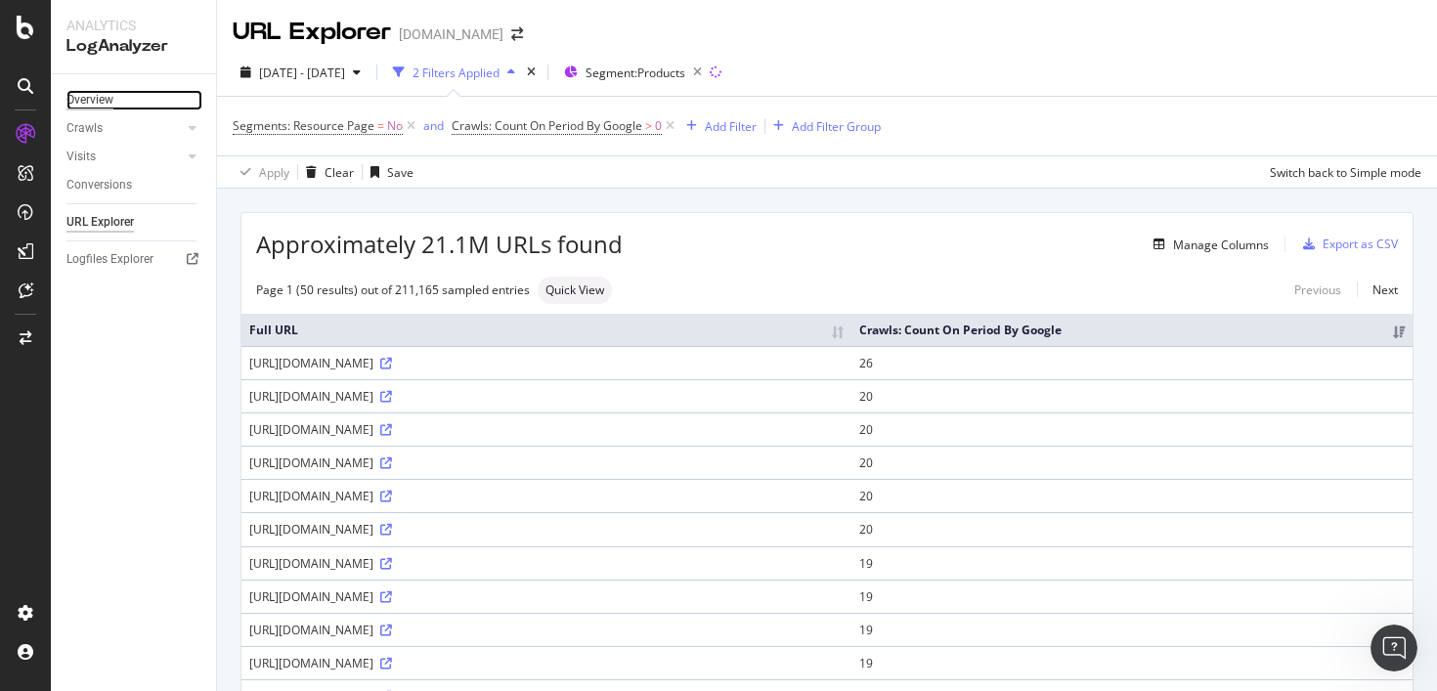
click at [103, 103] on div "Overview" at bounding box center [89, 100] width 47 height 21
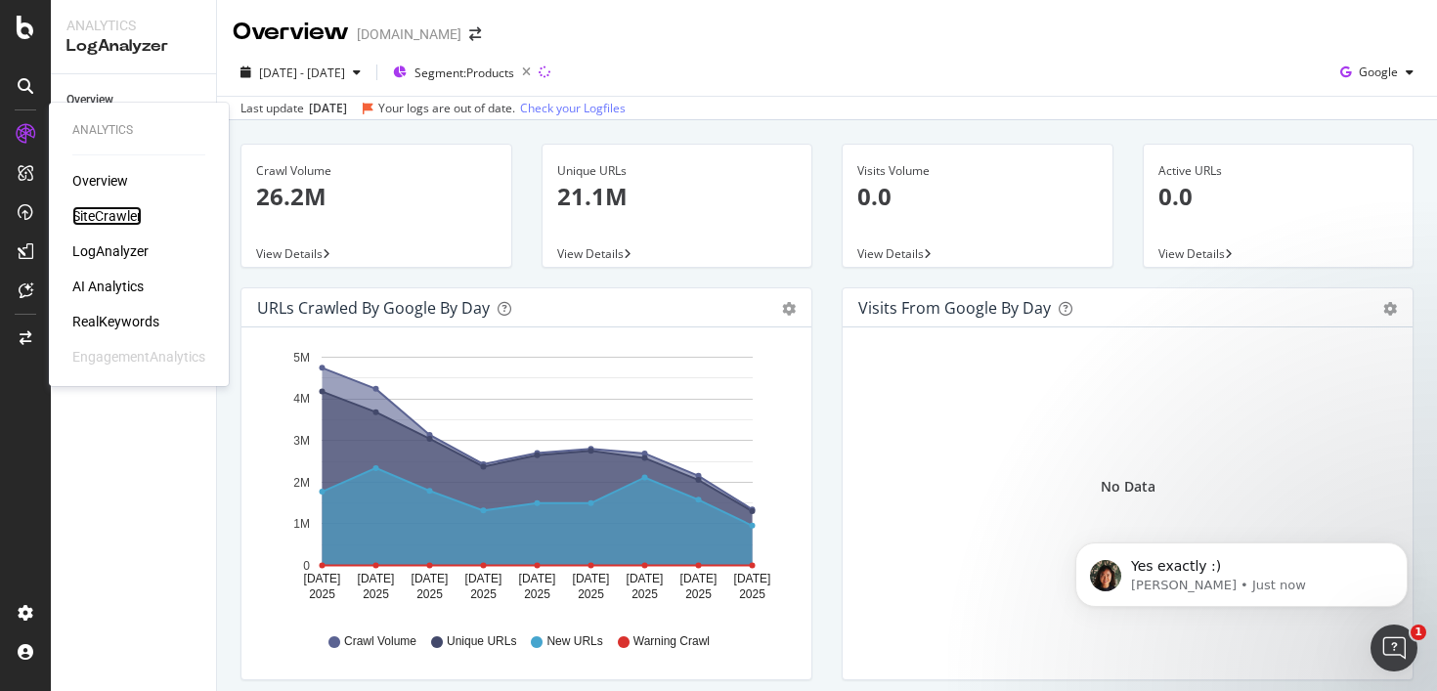
click at [90, 219] on div "SiteCrawler" at bounding box center [106, 216] width 69 height 20
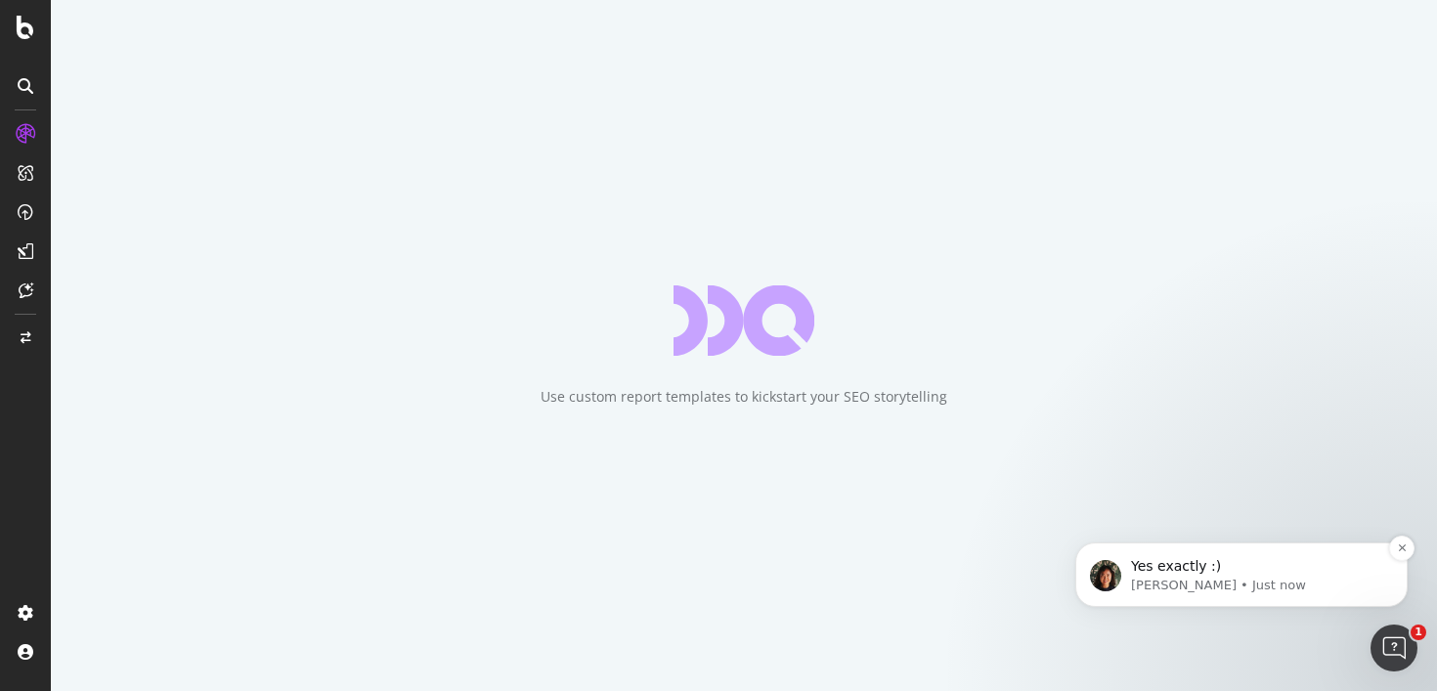
click at [1200, 584] on p "Jenny • Just now" at bounding box center [1257, 586] width 252 height 18
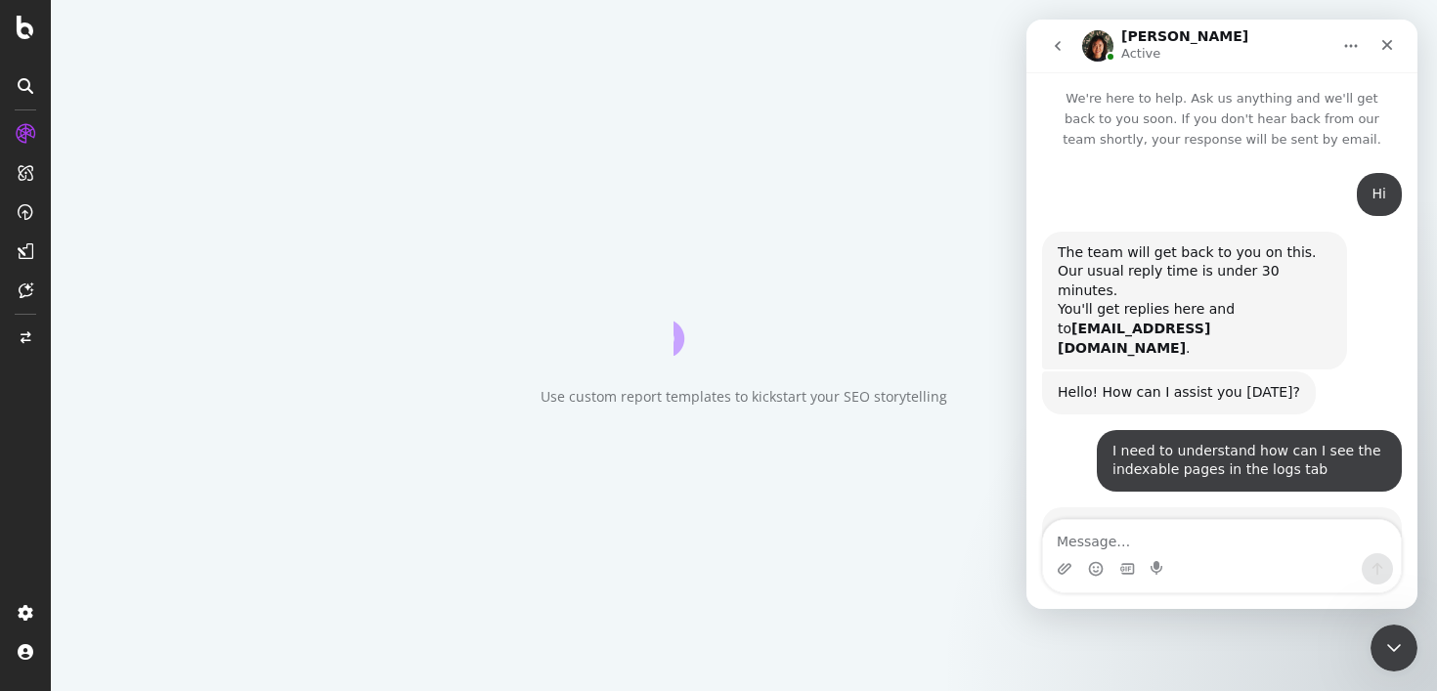
scroll to position [3, 0]
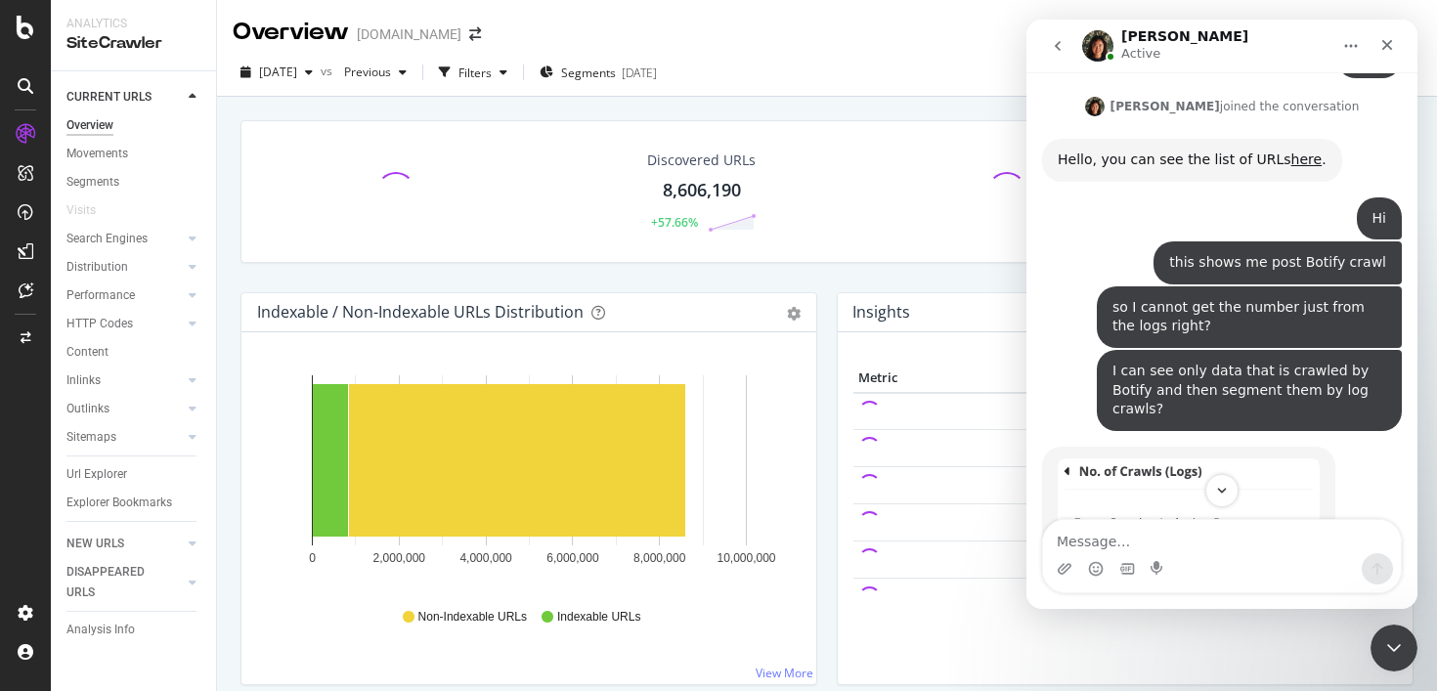
scroll to position [2692, 0]
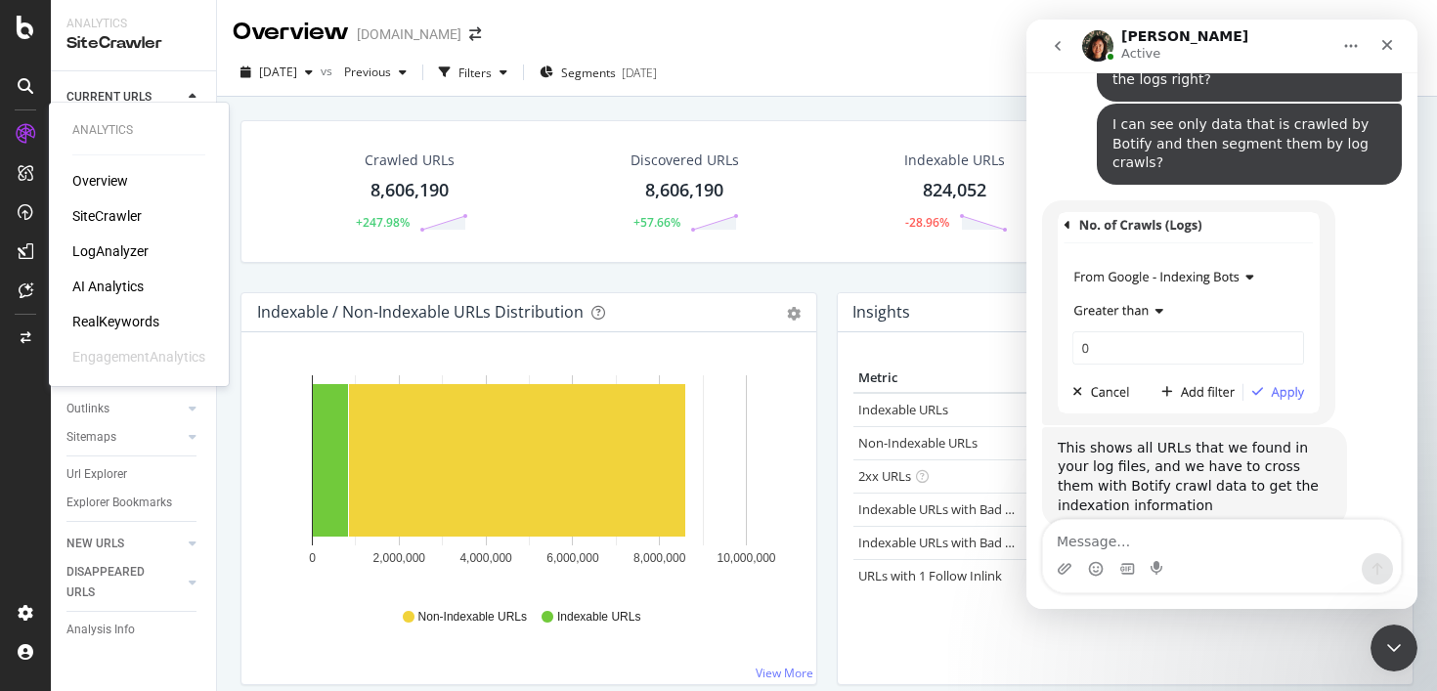
click at [96, 178] on div "Overview" at bounding box center [100, 181] width 56 height 20
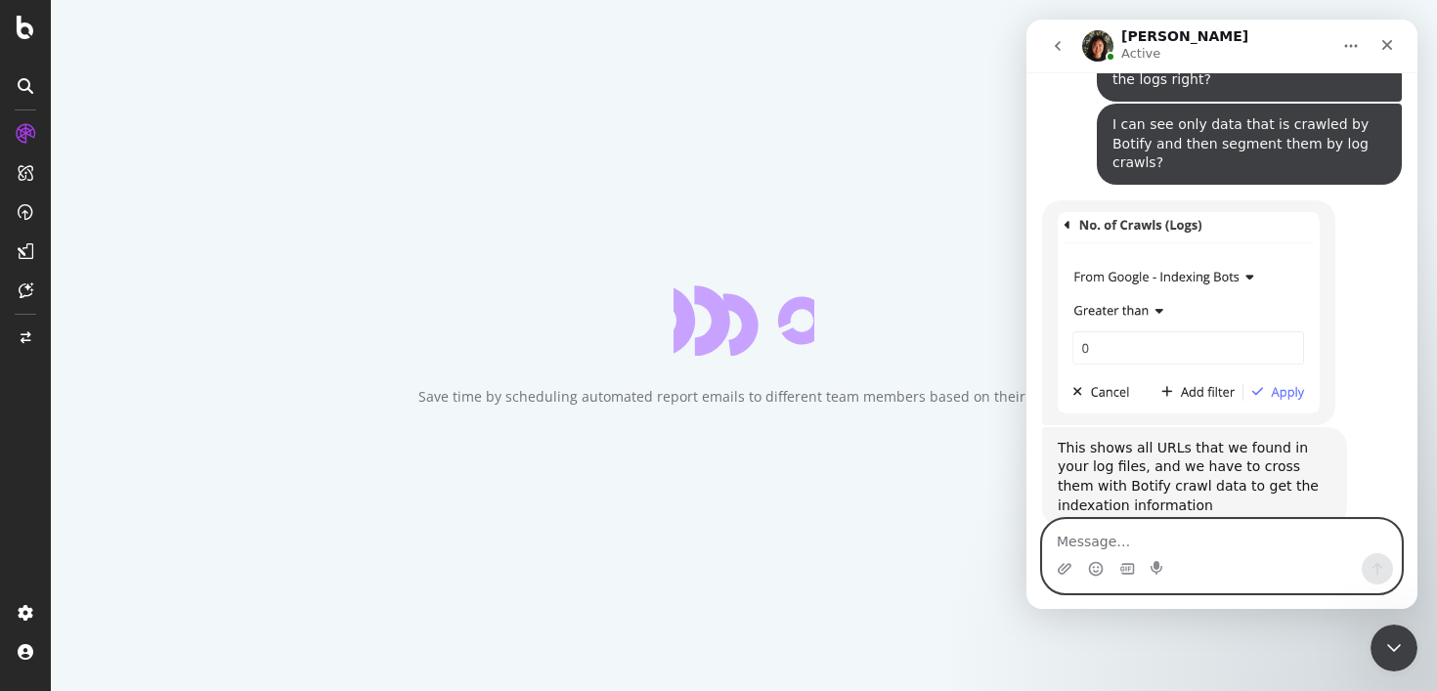
click at [1124, 542] on textarea "Message…" at bounding box center [1222, 536] width 358 height 33
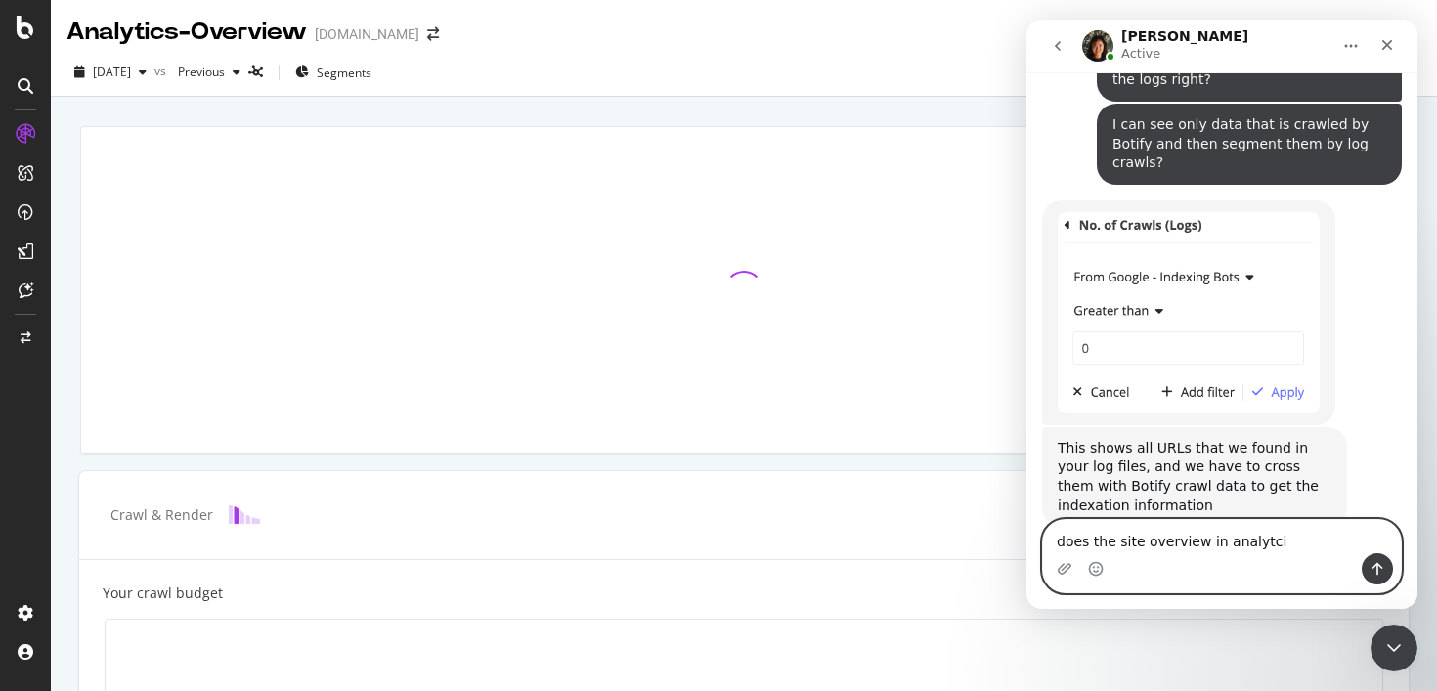
type textarea "does the site overview in analytcis"
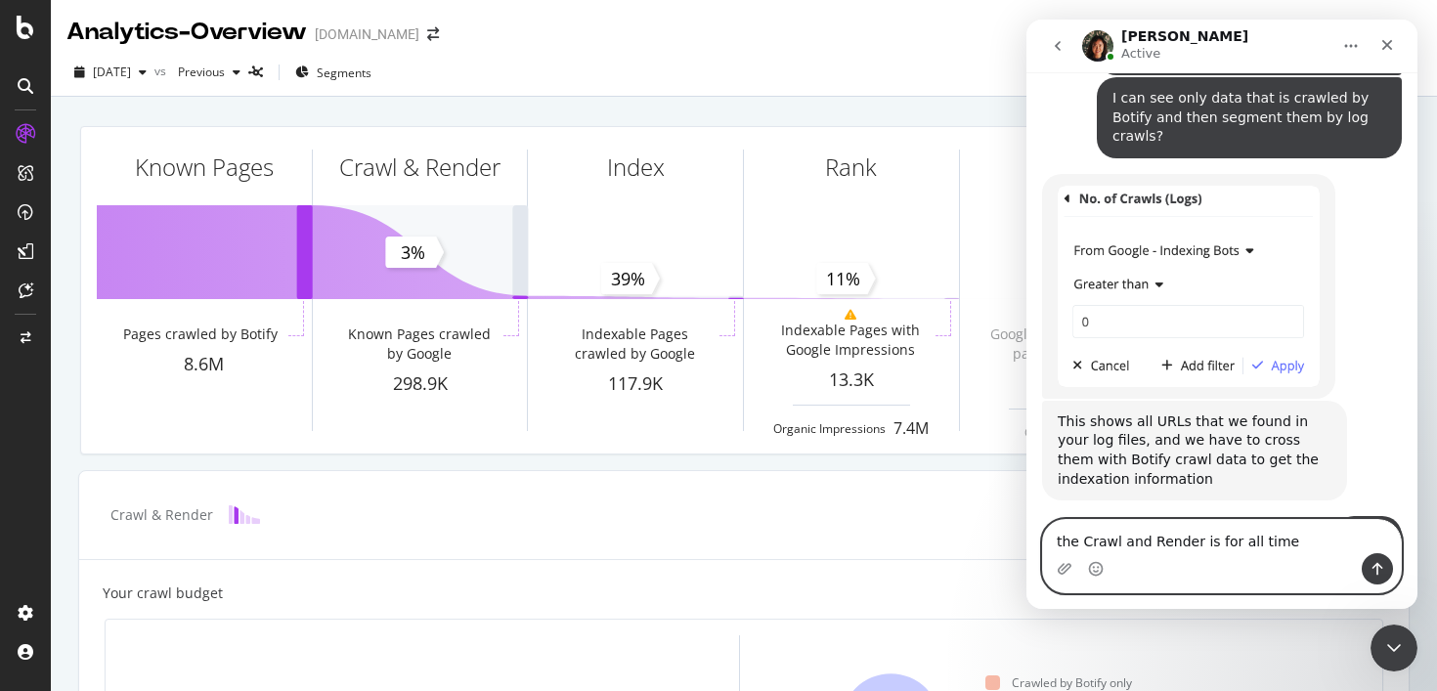
type textarea "the Crawl and Render is for all time?"
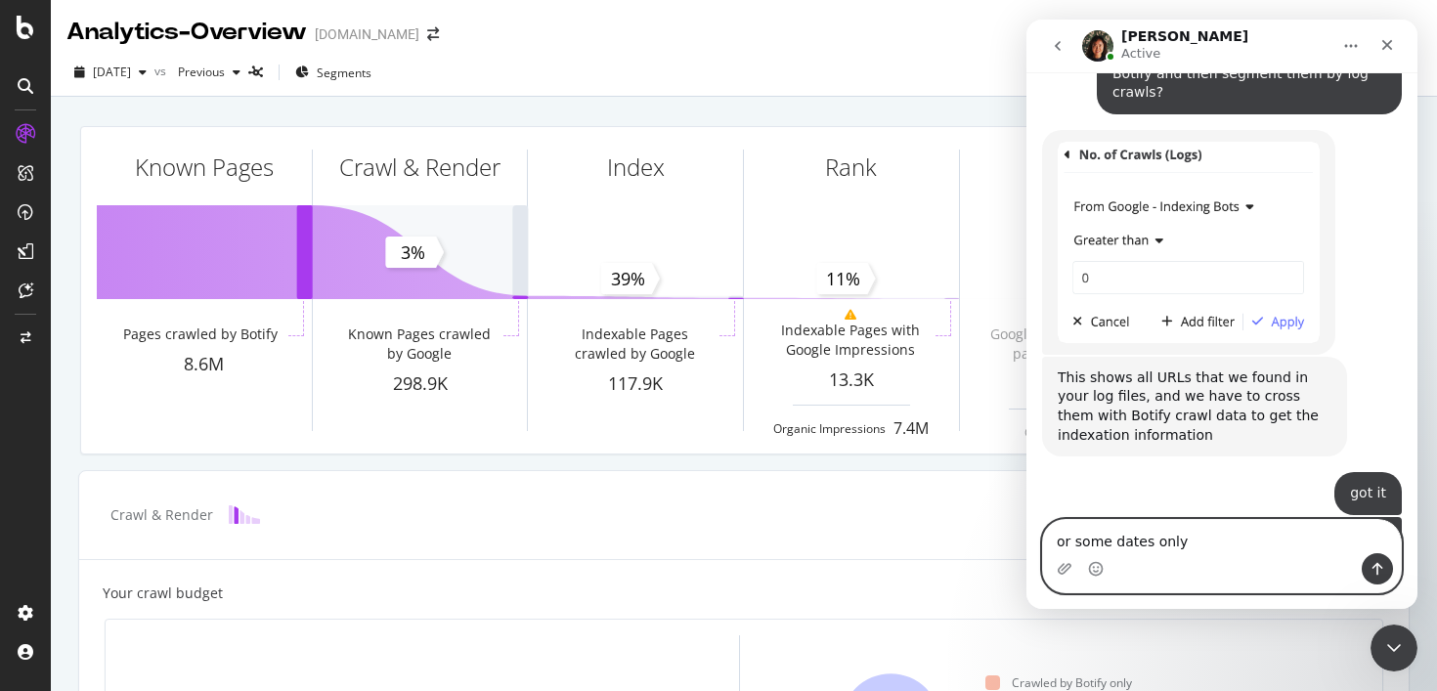
type textarea "or some dates only?"
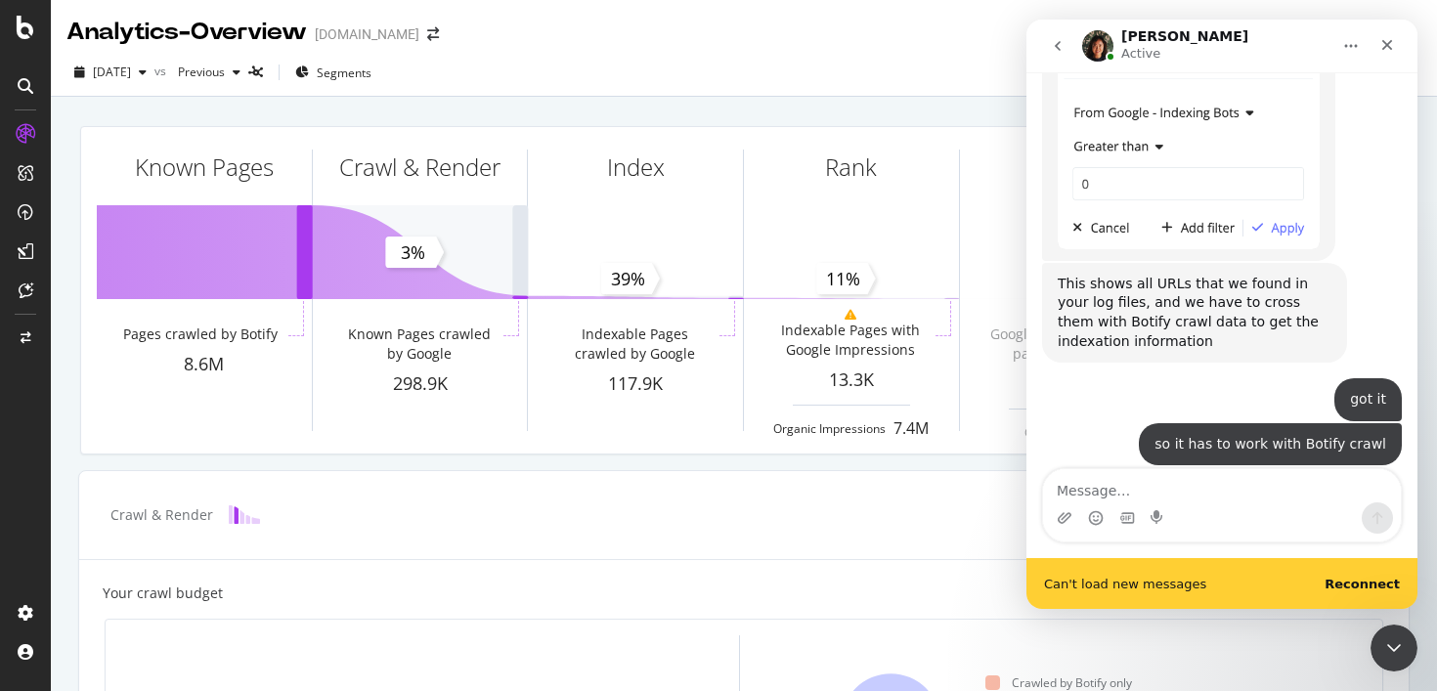
scroll to position [2858, 0]
